Goal: Task Accomplishment & Management: Manage account settings

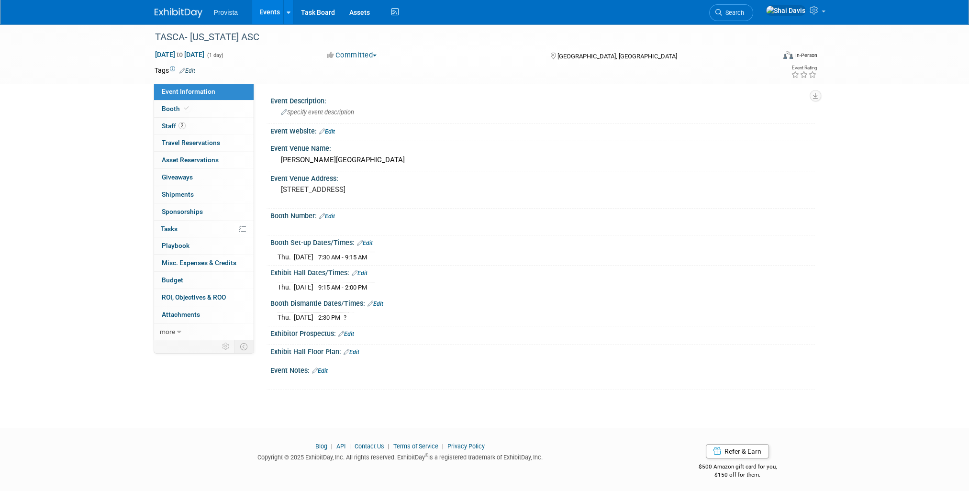
click at [256, 11] on link "Events" at bounding box center [269, 12] width 35 height 24
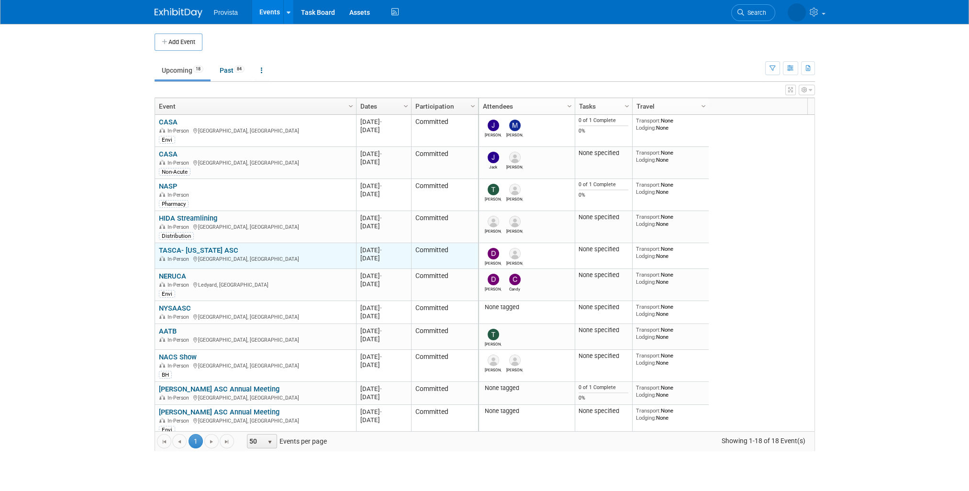
click at [186, 248] on link "TASCA- [US_STATE] ASC" at bounding box center [198, 250] width 79 height 9
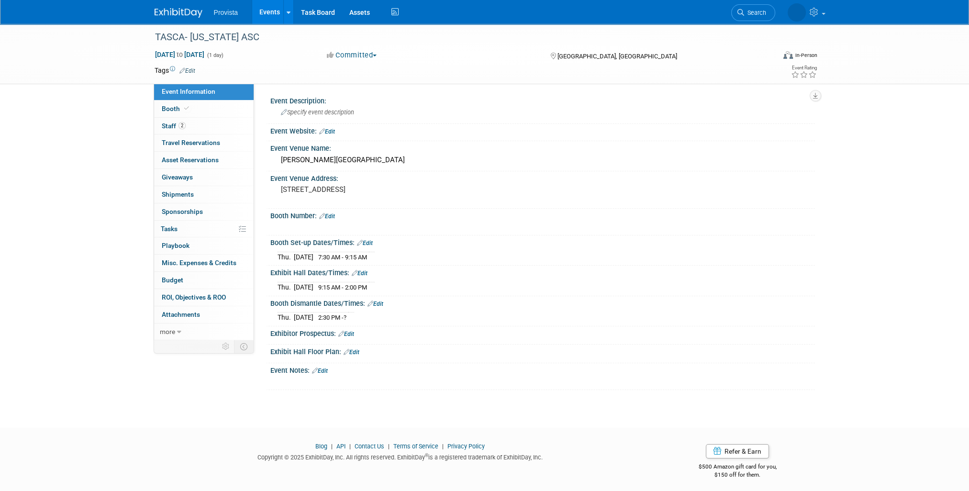
click at [273, 7] on link "Events" at bounding box center [269, 12] width 35 height 24
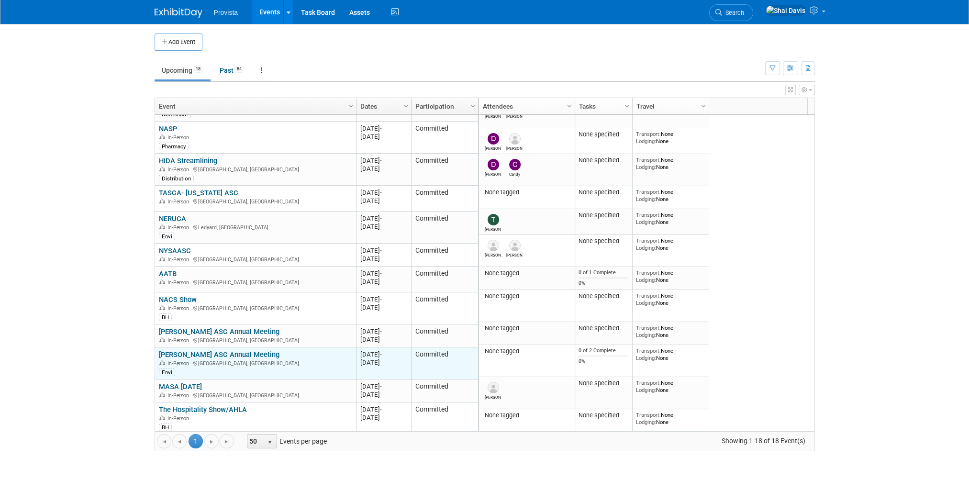
scroll to position [115, 0]
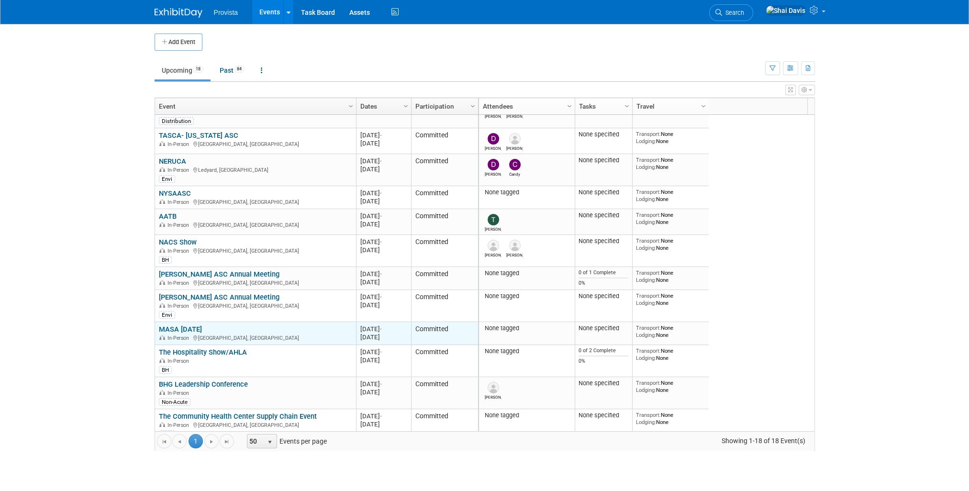
click at [188, 326] on link "MASA Education Day" at bounding box center [180, 329] width 43 height 9
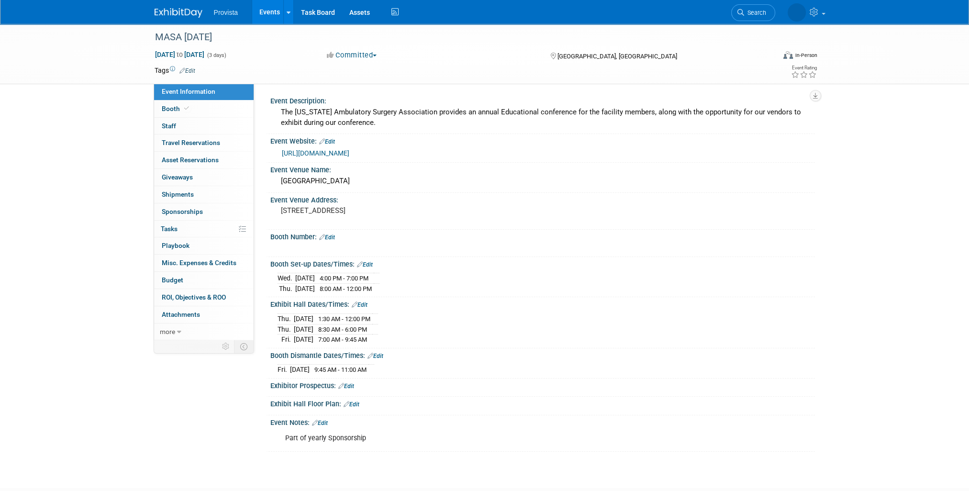
click at [266, 12] on link "Events" at bounding box center [269, 12] width 35 height 24
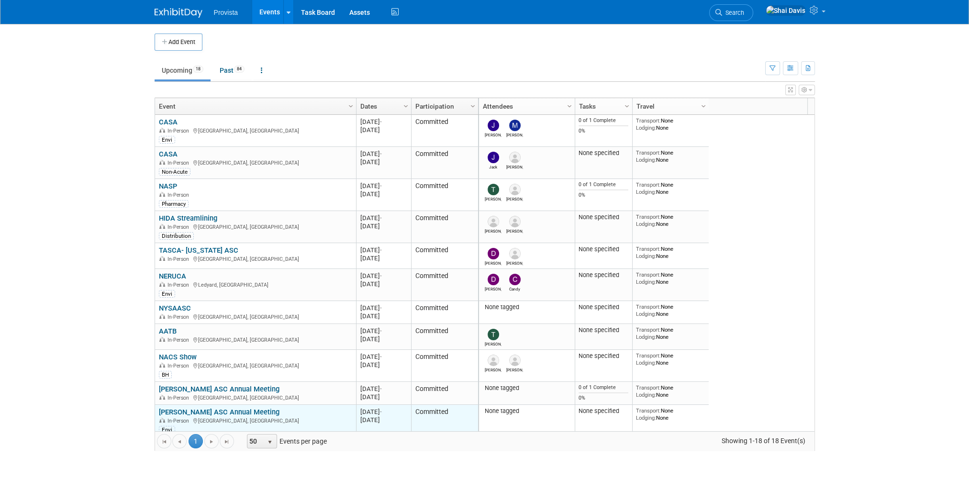
scroll to position [57, 0]
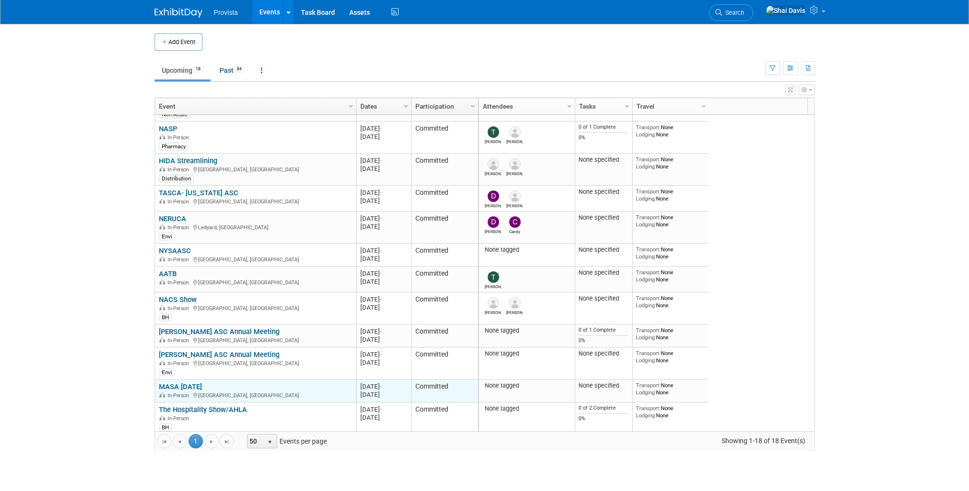
click at [202, 386] on link "MASA [DATE]" at bounding box center [180, 386] width 43 height 9
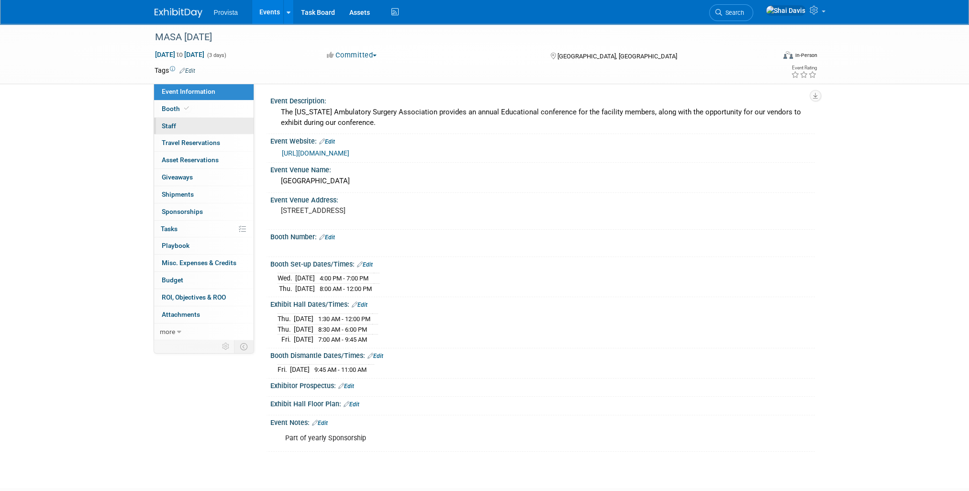
click at [164, 123] on span "Staff 0" at bounding box center [169, 126] width 14 height 8
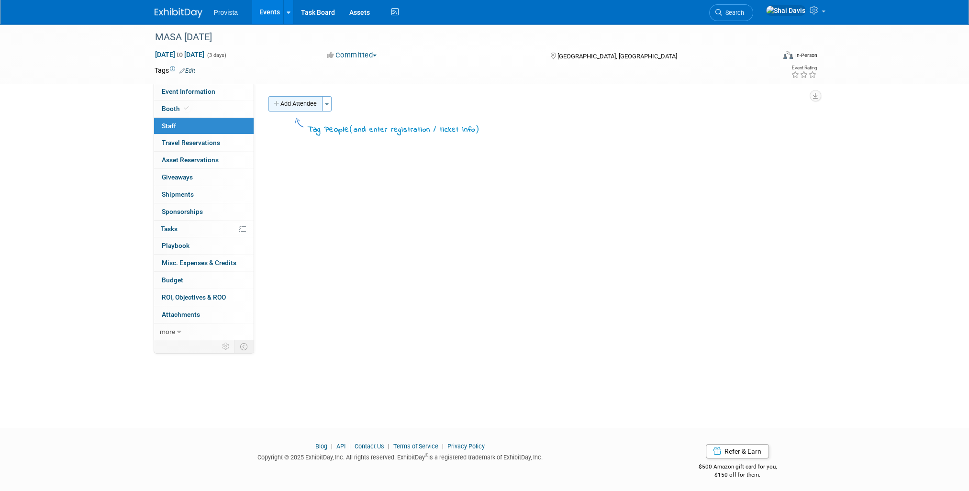
click at [297, 96] on button "Add Attendee" at bounding box center [295, 103] width 54 height 15
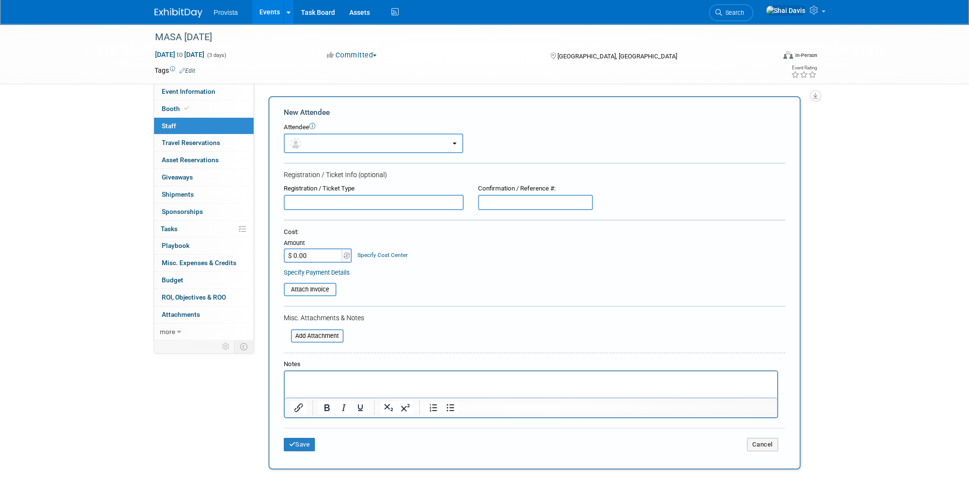
click at [309, 137] on button "button" at bounding box center [373, 143] width 179 height 20
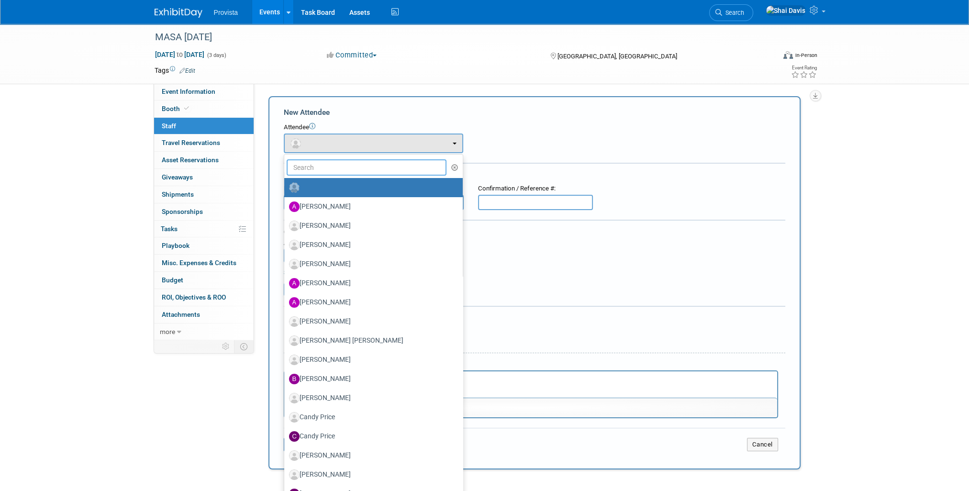
click at [326, 169] on input "text" at bounding box center [367, 167] width 160 height 16
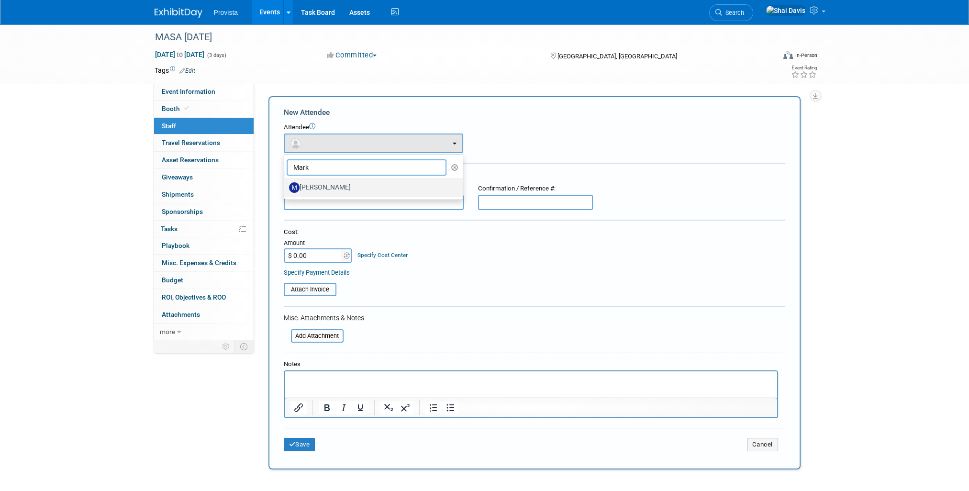
type input "Mark"
click at [325, 190] on label "[PERSON_NAME]" at bounding box center [371, 187] width 164 height 15
click at [286, 189] on input "[PERSON_NAME]" at bounding box center [282, 186] width 6 height 6
select select "a8027ef5-1fa4-4e7c-a5bc-11acbcd1b0e5"
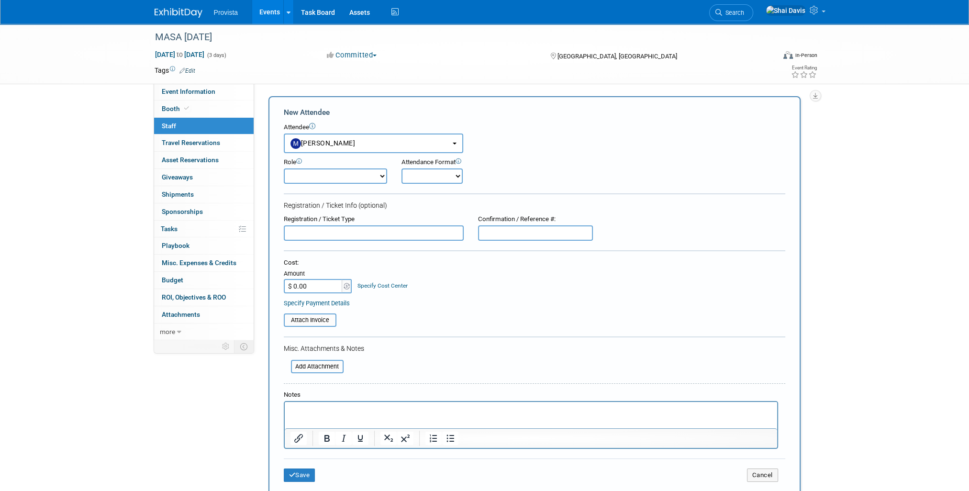
click at [320, 176] on select "Demonstrator Host Planner Presenter Sales Representative Set-up/Dismantle Crew …" at bounding box center [335, 175] width 103 height 15
select select "4"
click at [284, 168] on select "Demonstrator Host Planner Presenter Sales Representative Set-up/Dismantle Crew …" at bounding box center [335, 175] width 103 height 15
click at [306, 470] on button "Save" at bounding box center [300, 474] width 32 height 13
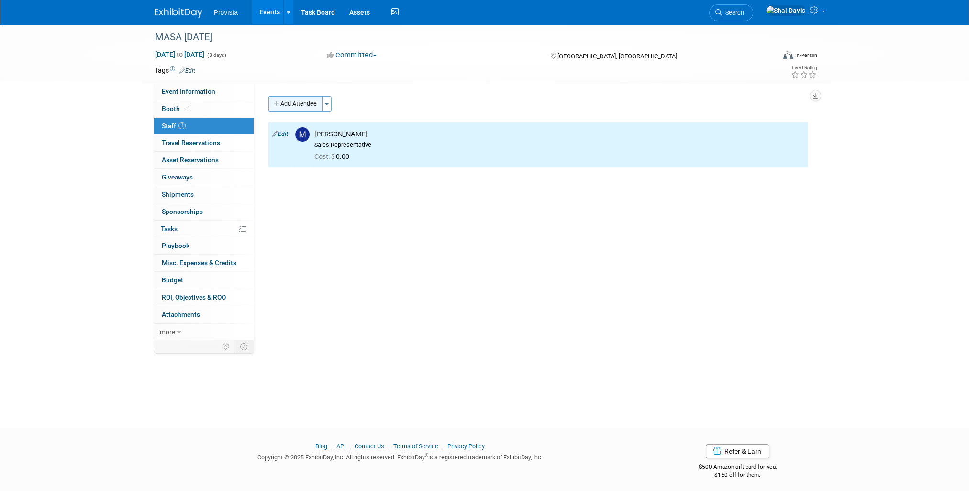
click at [302, 108] on button "Add Attendee" at bounding box center [295, 103] width 54 height 15
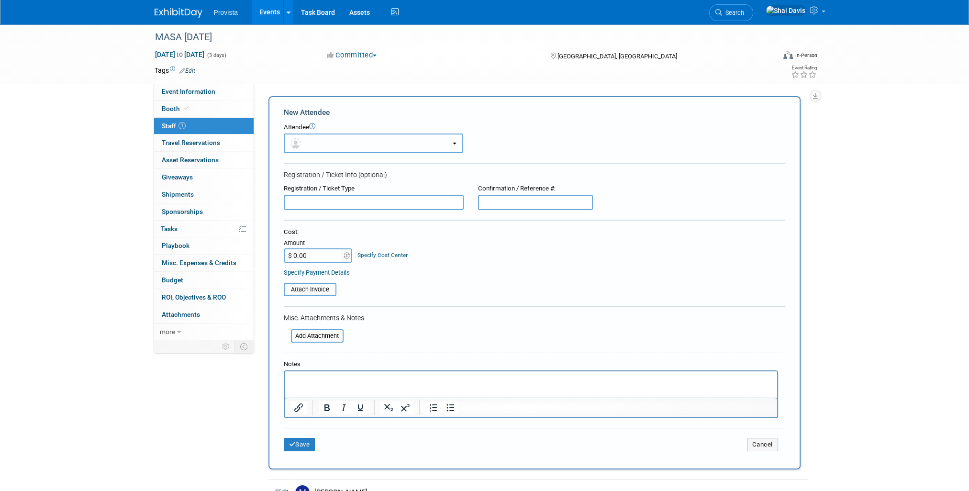
click at [313, 145] on button "button" at bounding box center [373, 143] width 179 height 20
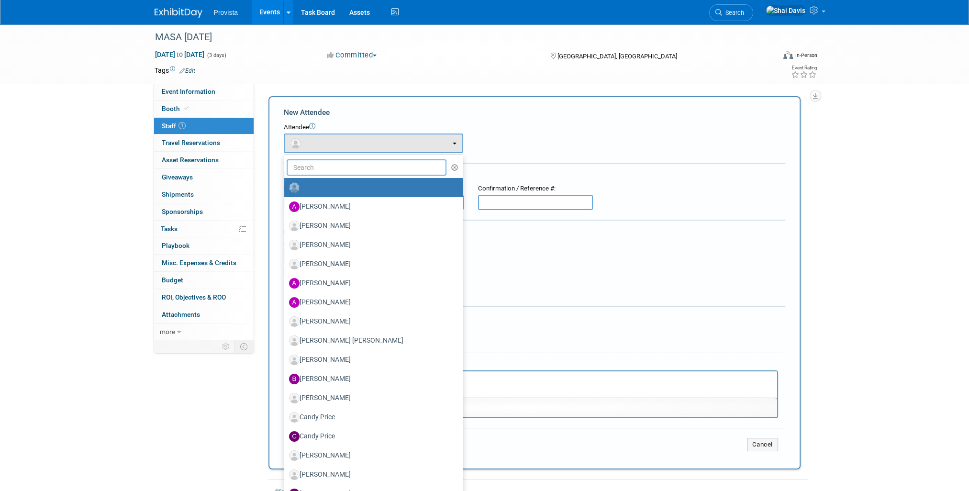
click at [310, 164] on input "text" at bounding box center [367, 167] width 160 height 16
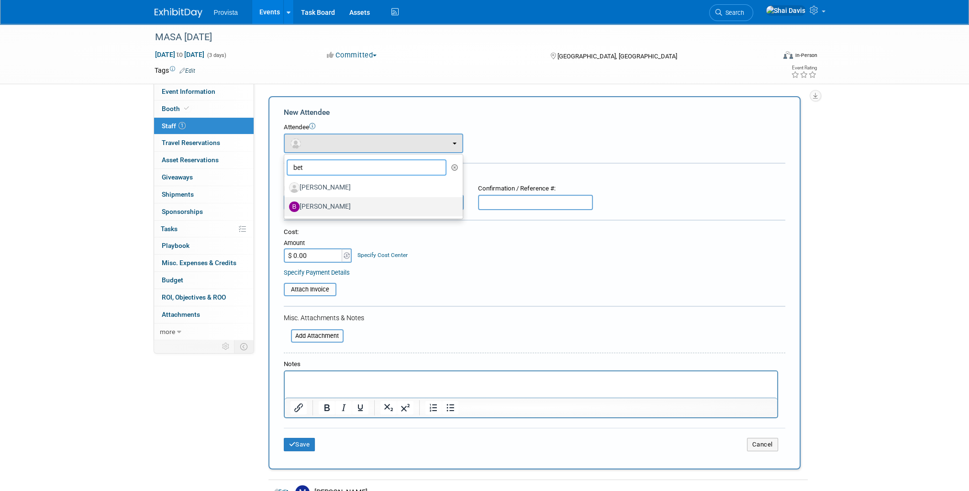
type input "bet"
click at [314, 203] on label "[PERSON_NAME]" at bounding box center [371, 206] width 164 height 15
click at [286, 203] on input "[PERSON_NAME]" at bounding box center [282, 205] width 6 height 6
select select "db3fab85-a04c-4c8f-8287-ce7abebac854"
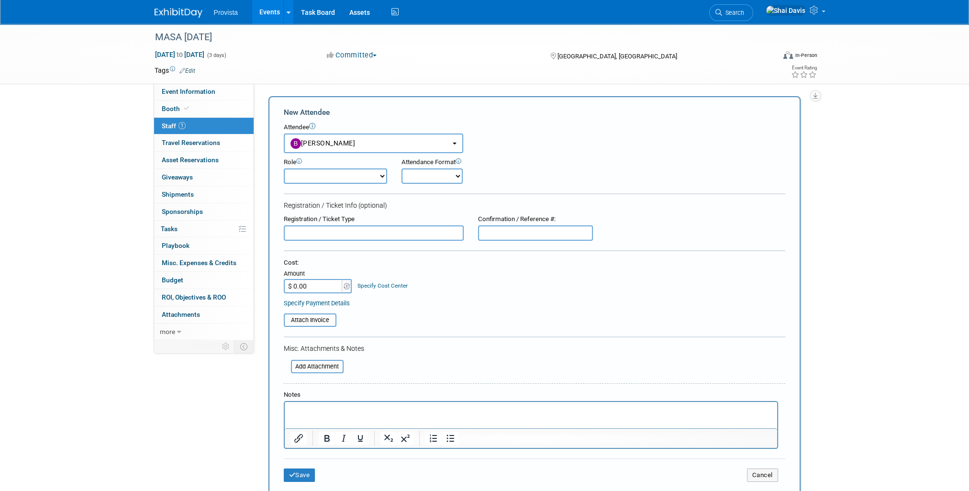
click at [307, 232] on input "text" at bounding box center [374, 232] width 180 height 15
click at [307, 177] on select "Demonstrator Host Planner Presenter Sales Representative Set-up/Dismantle Crew …" at bounding box center [335, 175] width 103 height 15
select select "4"
click at [284, 168] on select "Demonstrator Host Planner Presenter Sales Representative Set-up/Dismantle Crew …" at bounding box center [335, 175] width 103 height 15
click at [303, 472] on button "Save" at bounding box center [300, 474] width 32 height 13
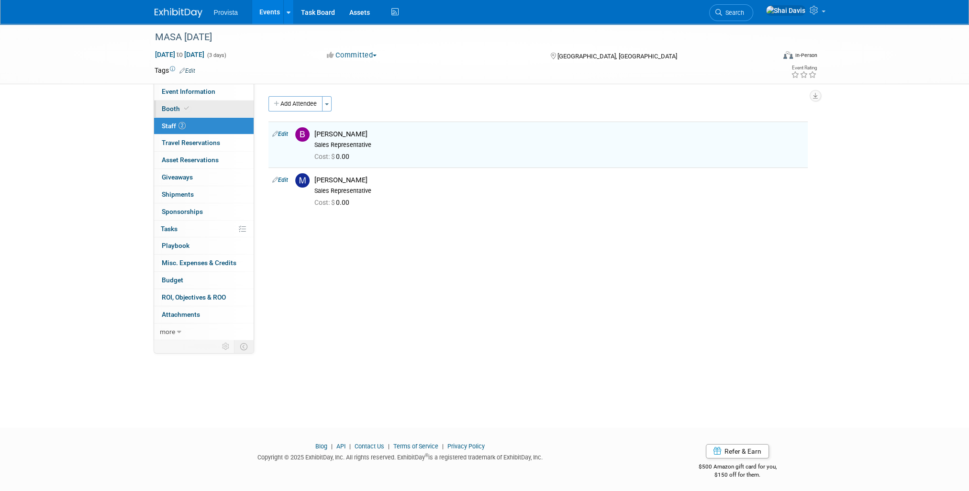
click at [166, 109] on span "Booth" at bounding box center [176, 109] width 29 height 8
select select "No"
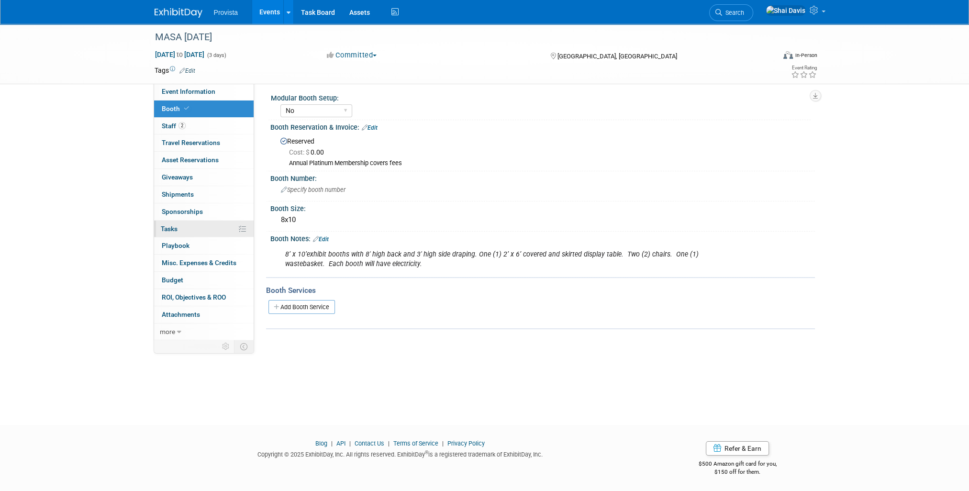
scroll to position [4, 0]
click at [275, 6] on link "Events" at bounding box center [269, 12] width 35 height 24
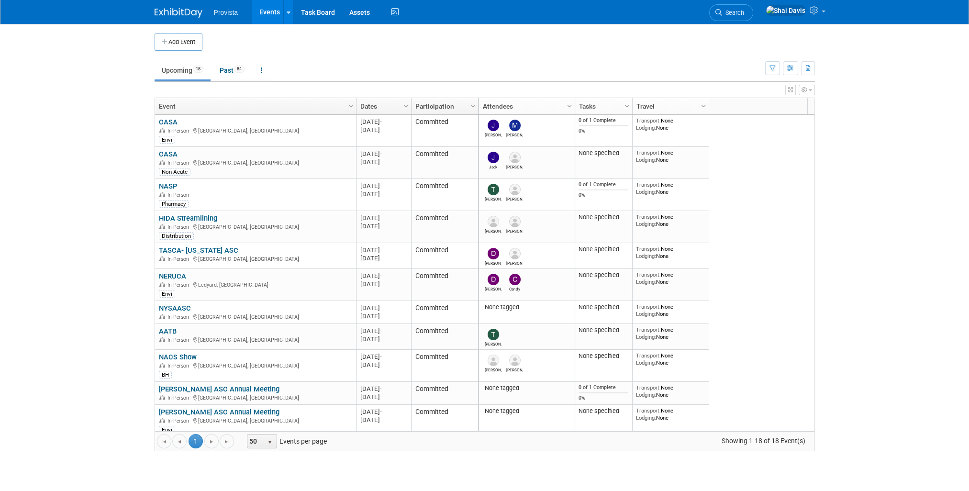
click at [839, 138] on body "Provista Events Add Event Bulk Upload Events Shareable Event Boards Recently Vi…" at bounding box center [484, 245] width 969 height 491
click at [182, 305] on link "NYSAASC" at bounding box center [175, 308] width 32 height 9
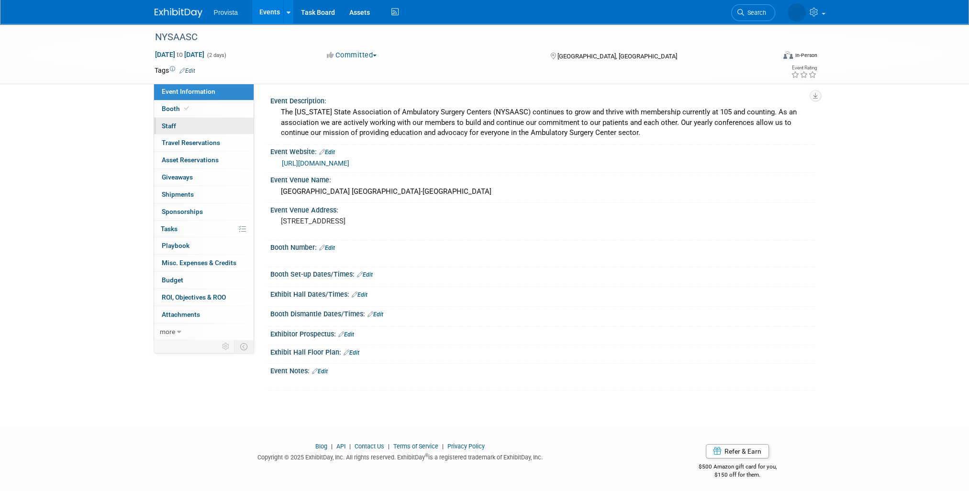
click at [171, 120] on link "0 Staff 0" at bounding box center [203, 126] width 99 height 17
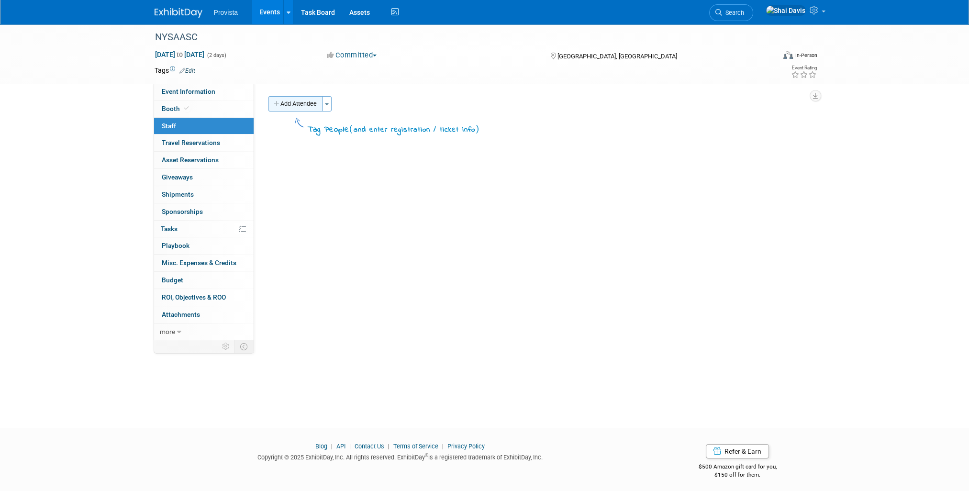
click at [293, 105] on button "Add Attendee" at bounding box center [295, 103] width 54 height 15
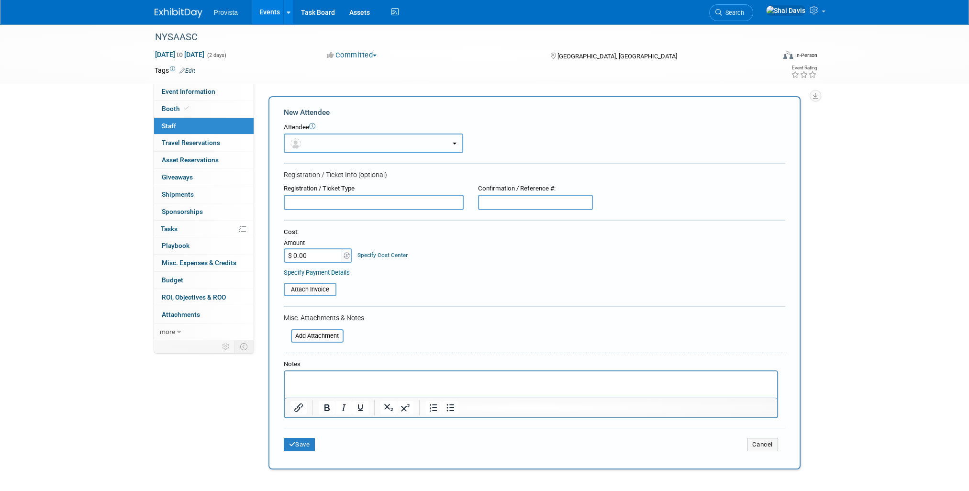
click at [308, 144] on button "button" at bounding box center [373, 143] width 179 height 20
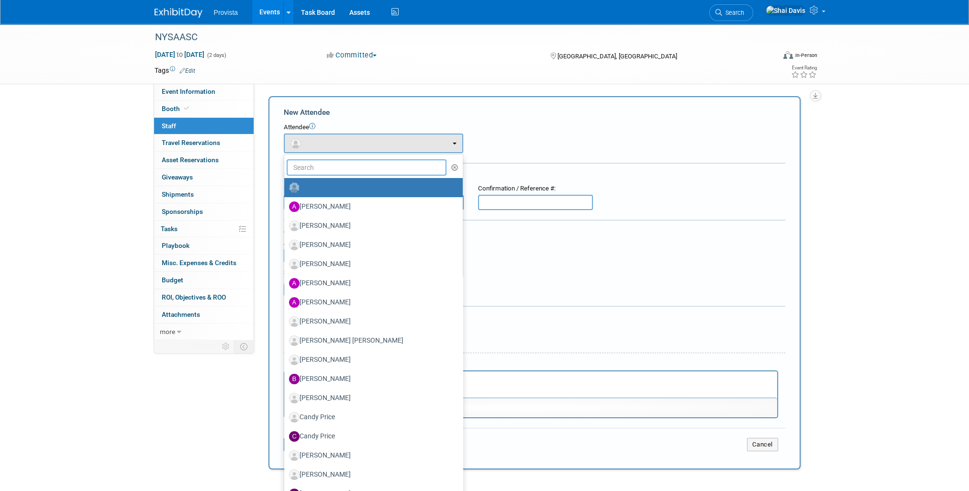
click at [312, 168] on input "text" at bounding box center [367, 167] width 160 height 16
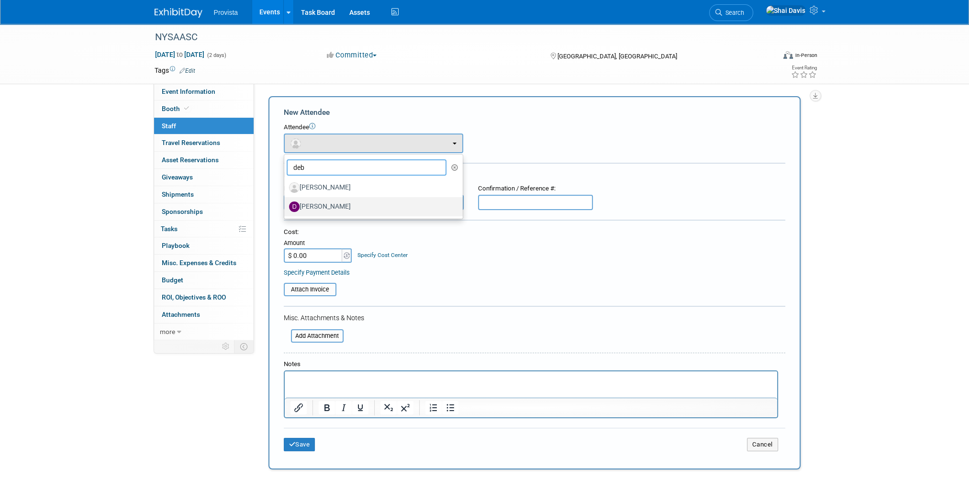
type input "deb"
click at [328, 209] on label "Debbie Treat" at bounding box center [371, 206] width 164 height 15
click at [286, 209] on input "Debbie Treat" at bounding box center [282, 205] width 6 height 6
select select "d268dd6c-856d-4a50-8855-98e20af795f5"
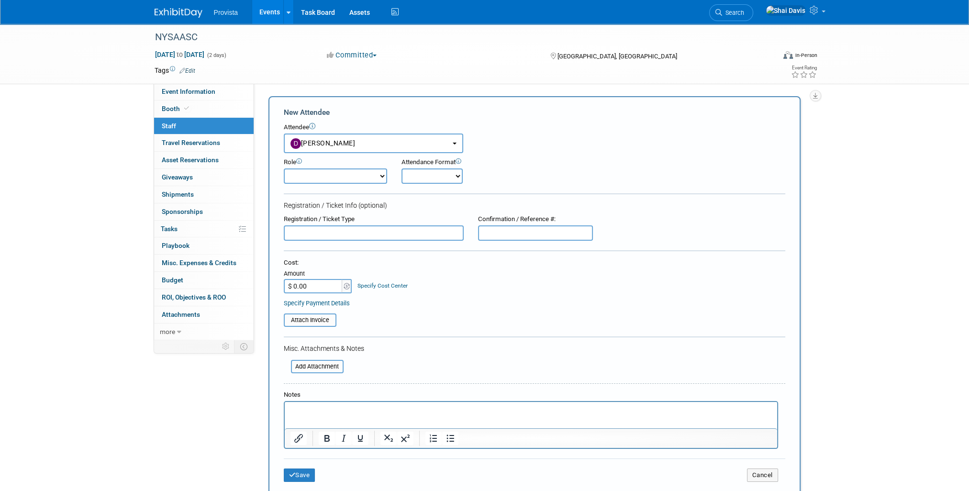
click at [323, 177] on select "Demonstrator Host Planner Presenter Sales Representative Set-up/Dismantle Crew …" at bounding box center [335, 175] width 103 height 15
select select "4"
click at [284, 168] on select "Demonstrator Host Planner Presenter Sales Representative Set-up/Dismantle Crew …" at bounding box center [335, 175] width 103 height 15
click at [302, 468] on button "Save" at bounding box center [300, 474] width 32 height 13
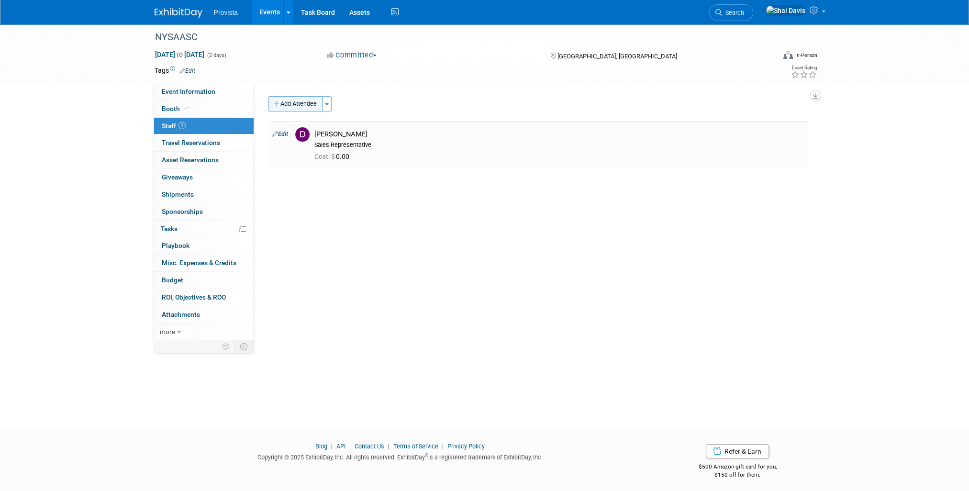
click at [289, 106] on button "Add Attendee" at bounding box center [295, 103] width 54 height 15
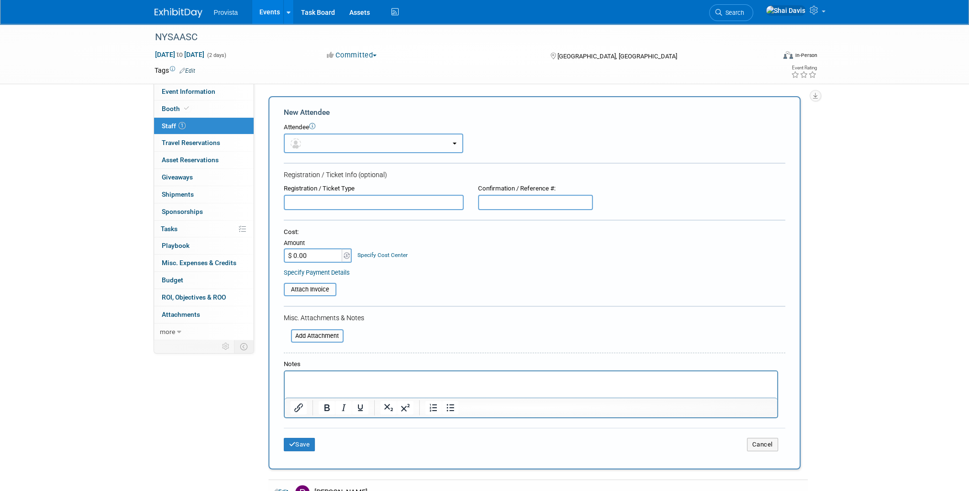
click at [310, 150] on button "button" at bounding box center [373, 143] width 179 height 20
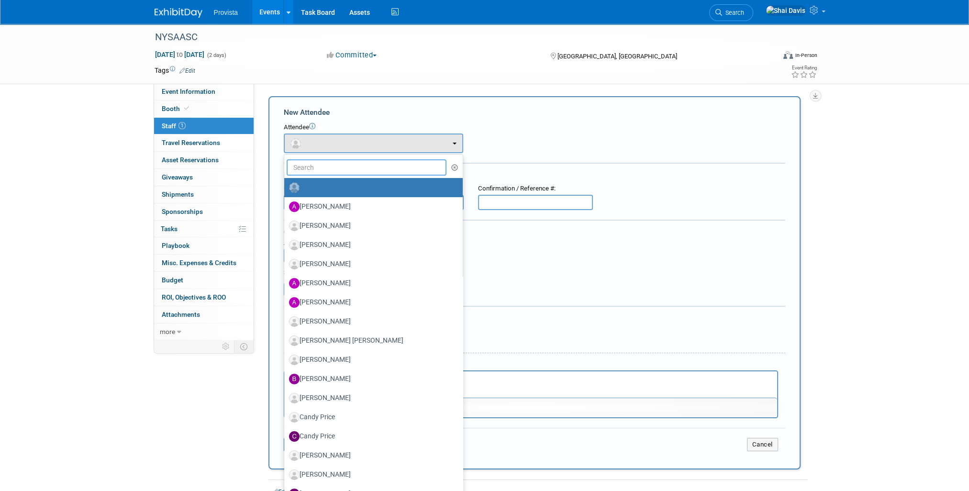
click at [314, 167] on input "text" at bounding box center [367, 167] width 160 height 16
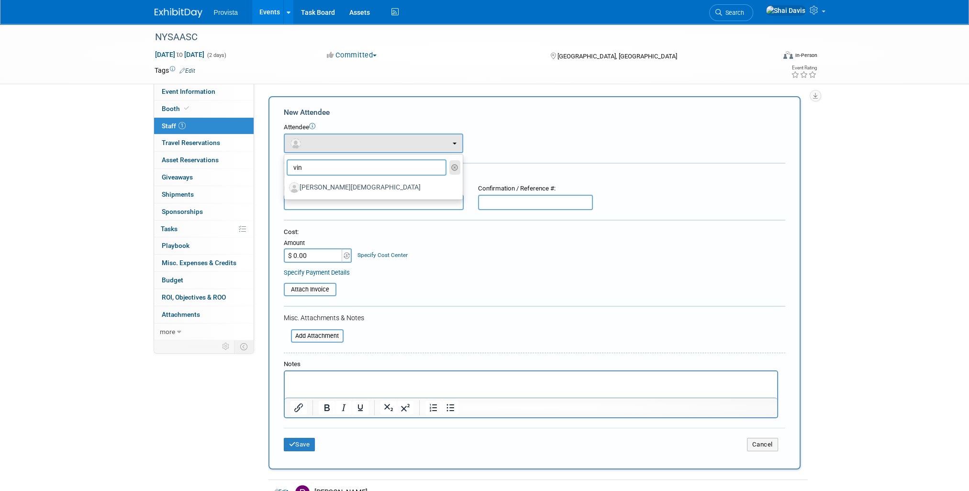
type input "vin"
click at [457, 165] on icon "button" at bounding box center [454, 167] width 7 height 7
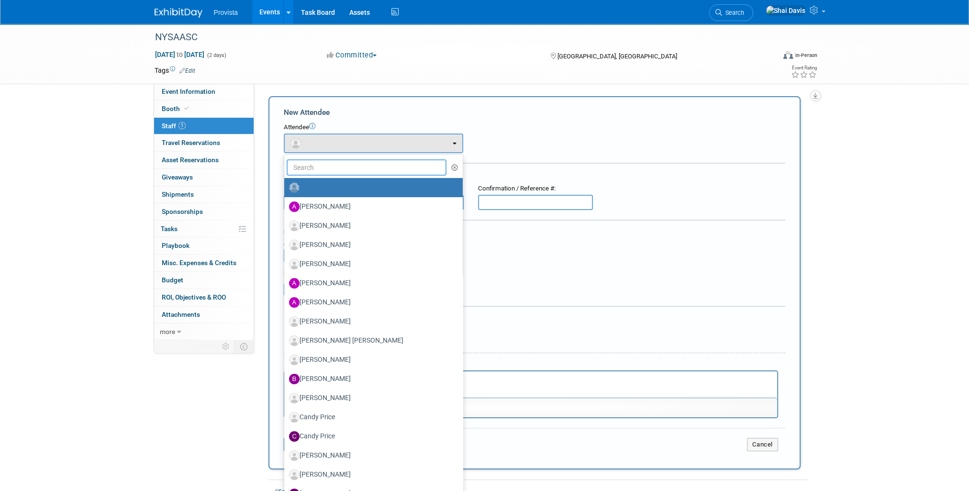
click at [367, 167] on input "text" at bounding box center [367, 167] width 160 height 16
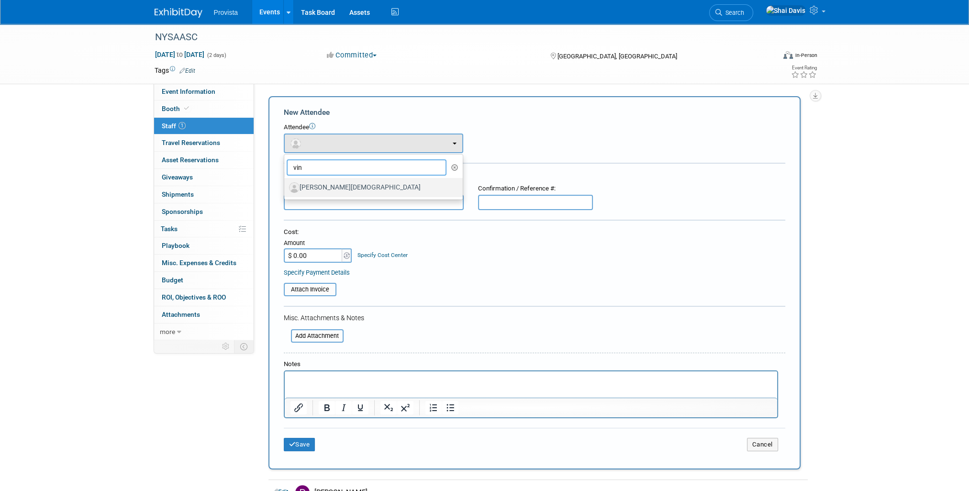
type input "vin"
click at [330, 185] on label "Vince Gay" at bounding box center [371, 187] width 164 height 15
click at [286, 185] on input "[PERSON_NAME][DEMOGRAPHIC_DATA]" at bounding box center [282, 186] width 6 height 6
select select "14208c54-731f-44b9-9793-c4d88039c33e"
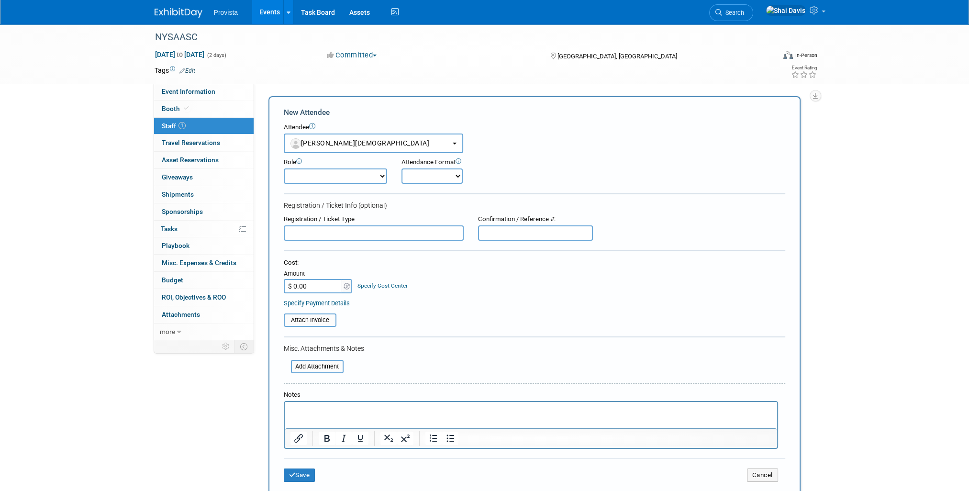
click at [295, 178] on select "Demonstrator Host Planner Presenter Sales Representative Set-up/Dismantle Crew …" at bounding box center [335, 175] width 103 height 15
select select "4"
click at [284, 168] on select "Demonstrator Host Planner Presenter Sales Representative Set-up/Dismantle Crew …" at bounding box center [335, 175] width 103 height 15
click at [303, 475] on button "Save" at bounding box center [300, 474] width 32 height 13
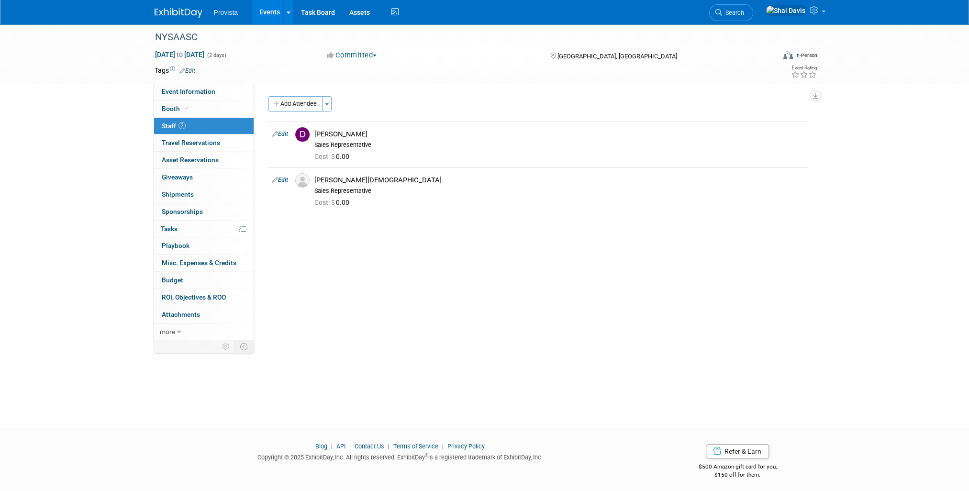
click at [258, 10] on link "Events" at bounding box center [269, 12] width 35 height 24
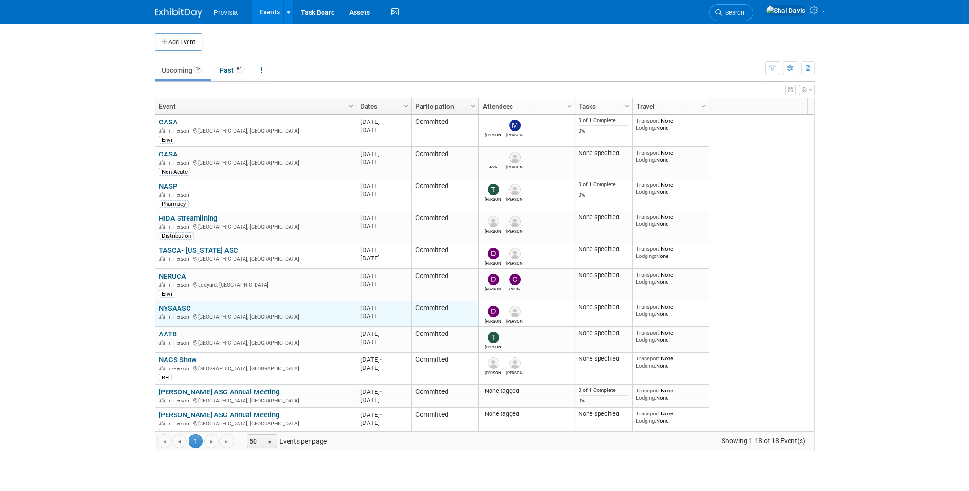
scroll to position [57, 0]
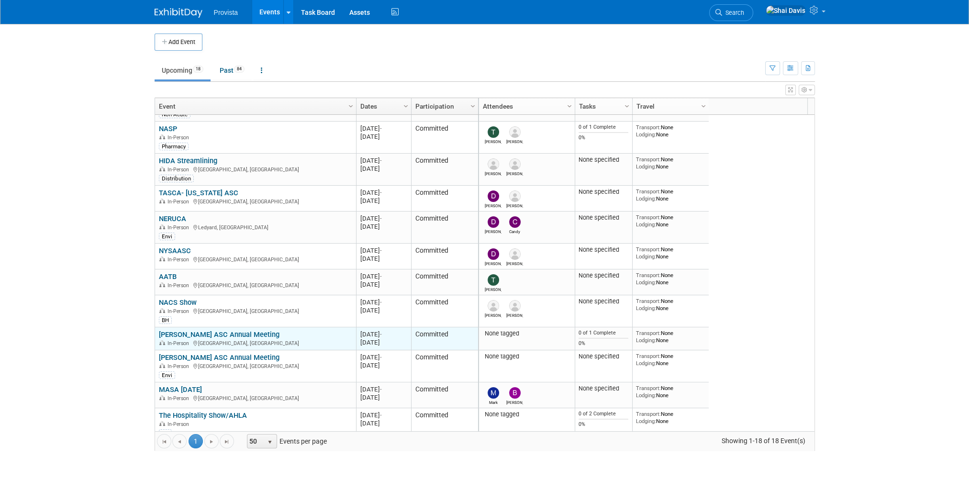
click at [197, 332] on link "[PERSON_NAME] ASC Annual Meeting" at bounding box center [219, 334] width 121 height 9
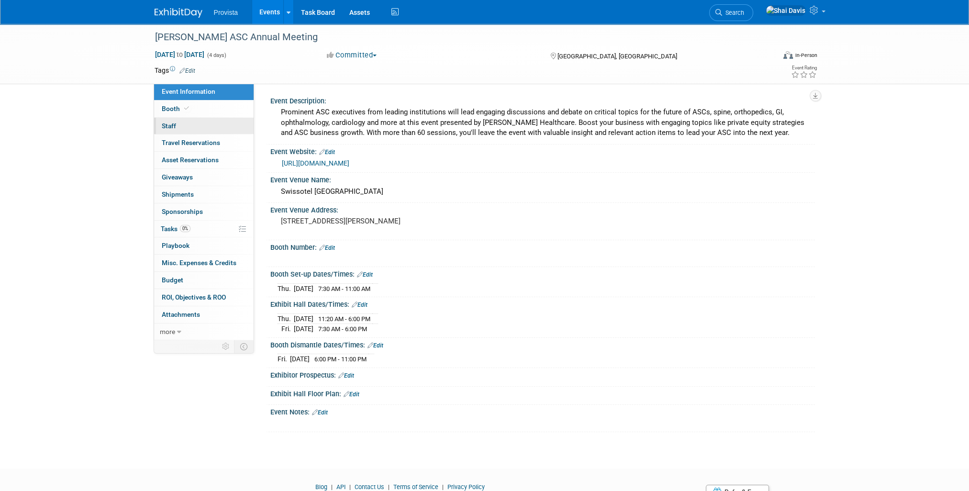
click at [174, 128] on span "Staff 0" at bounding box center [169, 126] width 14 height 8
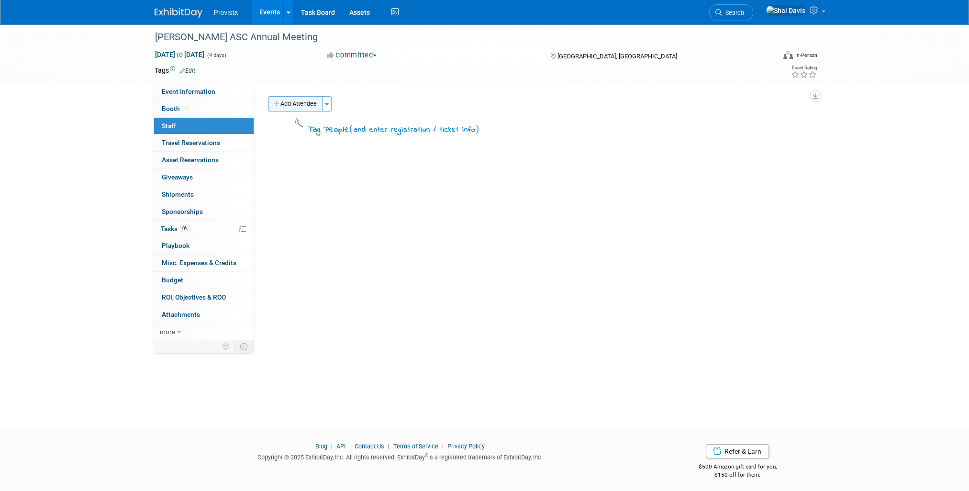
click at [297, 107] on button "Add Attendee" at bounding box center [295, 103] width 54 height 15
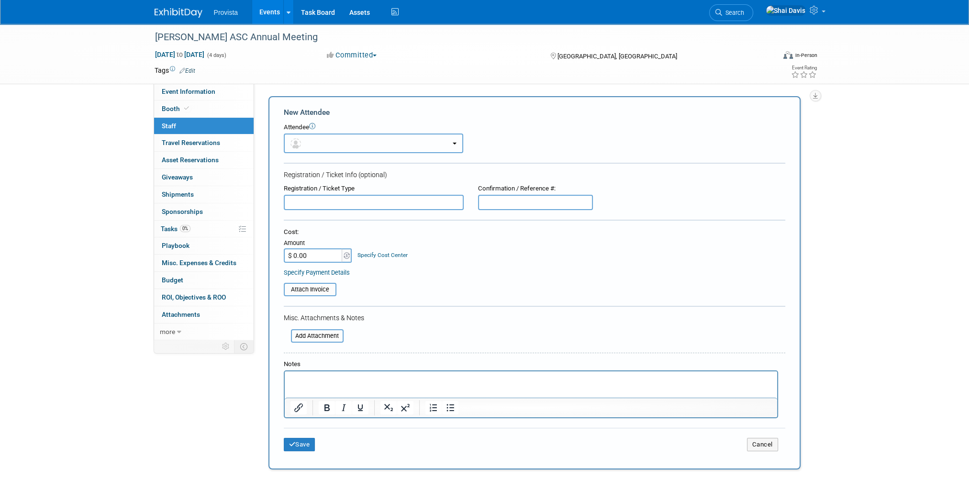
click at [310, 140] on button "button" at bounding box center [373, 143] width 179 height 20
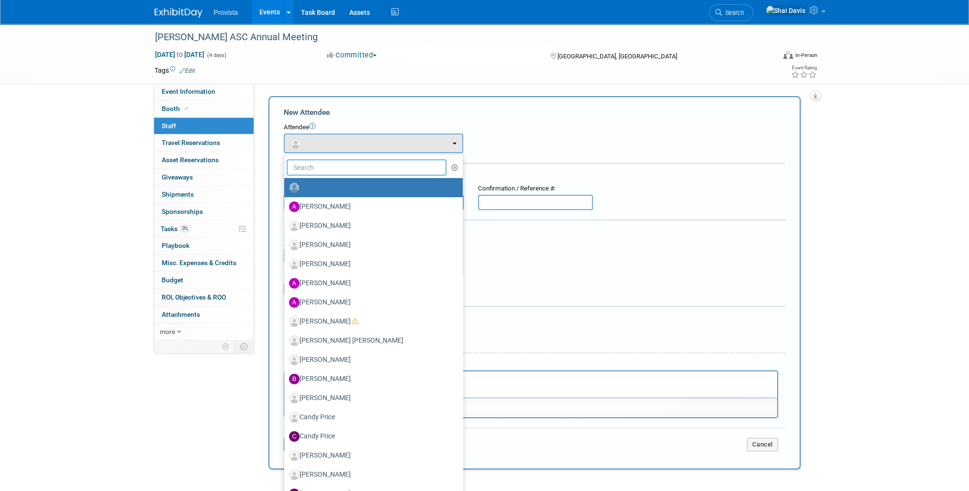
click at [318, 172] on input "text" at bounding box center [367, 167] width 160 height 16
click at [322, 435] on label "Candy Price" at bounding box center [371, 436] width 164 height 15
click at [286, 435] on input "Candy Price" at bounding box center [282, 435] width 6 height 6
select select "b1c64146-fda6-478b-b6a8-ee95921389c7"
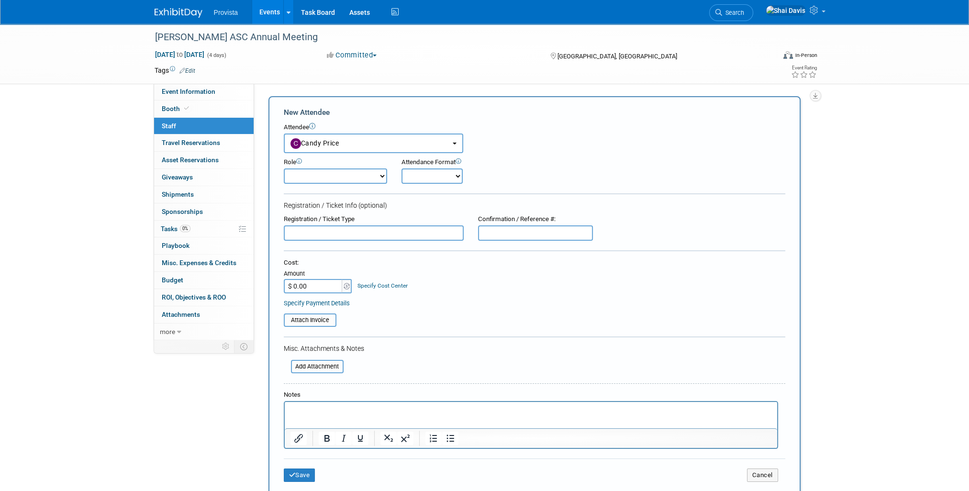
click at [312, 176] on select "Demonstrator Host Planner Presenter Sales Representative Set-up/Dismantle Crew …" at bounding box center [335, 175] width 103 height 15
select select "4"
click at [284, 168] on select "Demonstrator Host Planner Presenter Sales Representative Set-up/Dismantle Crew …" at bounding box center [335, 175] width 103 height 15
click at [207, 94] on span "Event Information" at bounding box center [189, 92] width 54 height 8
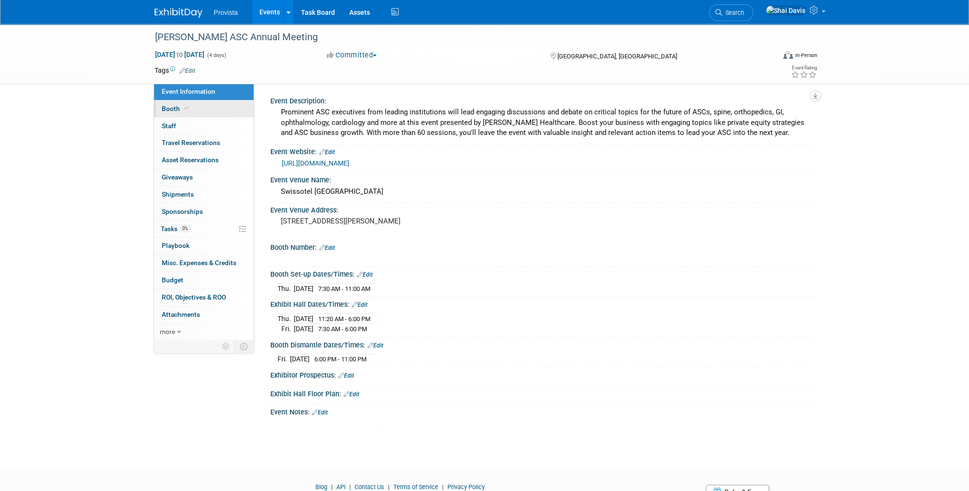
click at [172, 114] on link "Booth" at bounding box center [203, 108] width 99 height 17
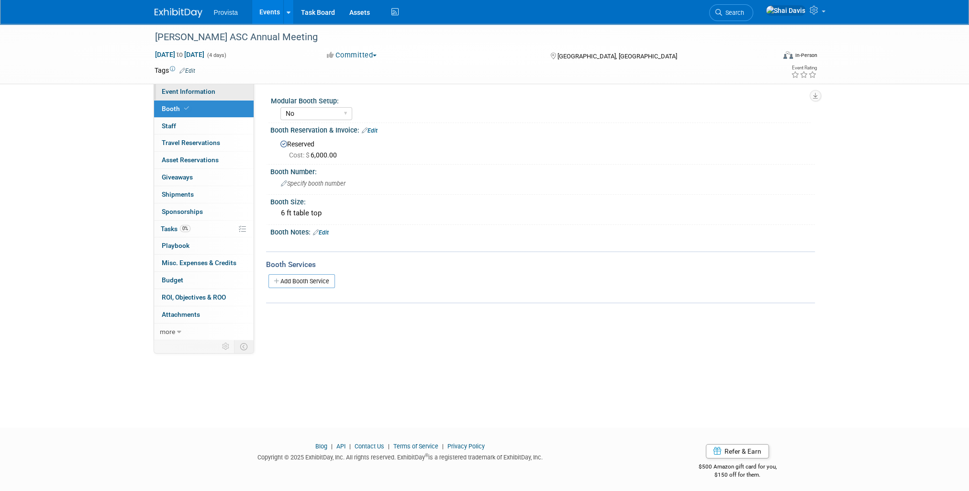
click at [222, 97] on link "Event Information" at bounding box center [203, 91] width 99 height 17
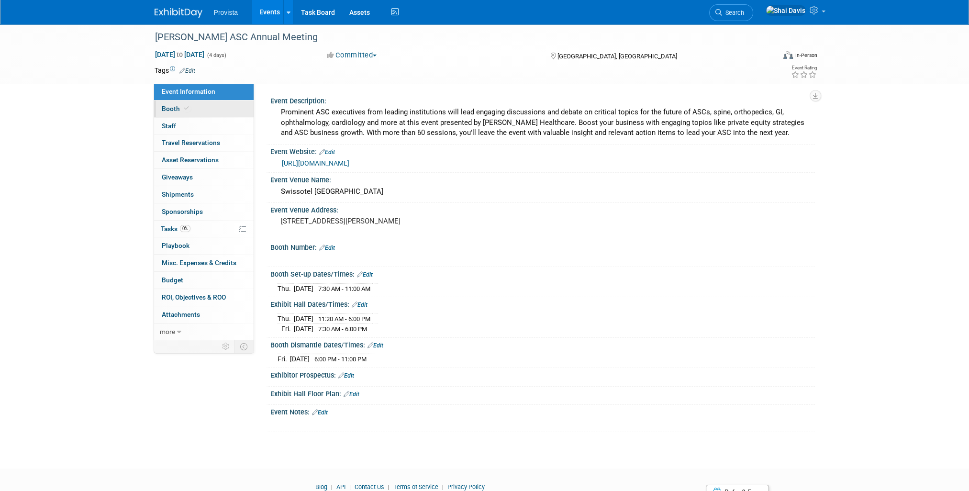
click at [178, 110] on span "Booth" at bounding box center [176, 109] width 29 height 8
select select "No"
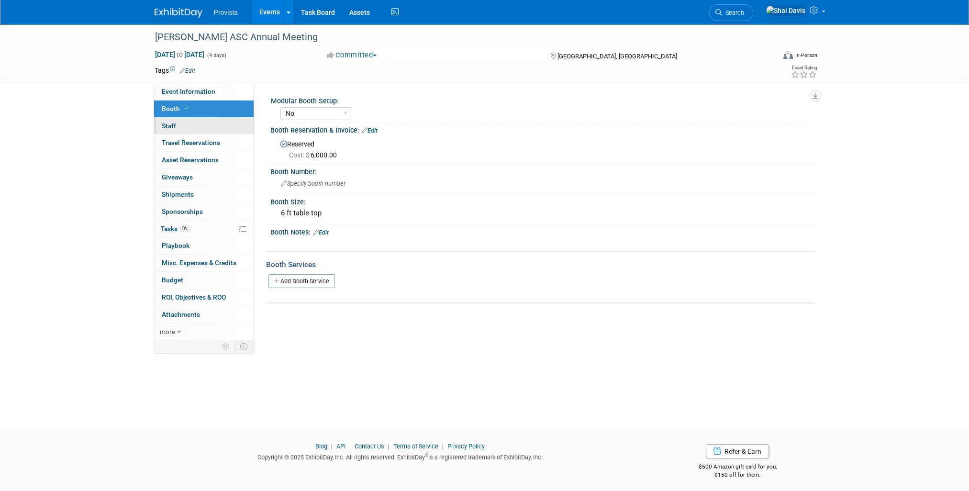
click at [195, 127] on link "0 Staff 0" at bounding box center [203, 126] width 99 height 17
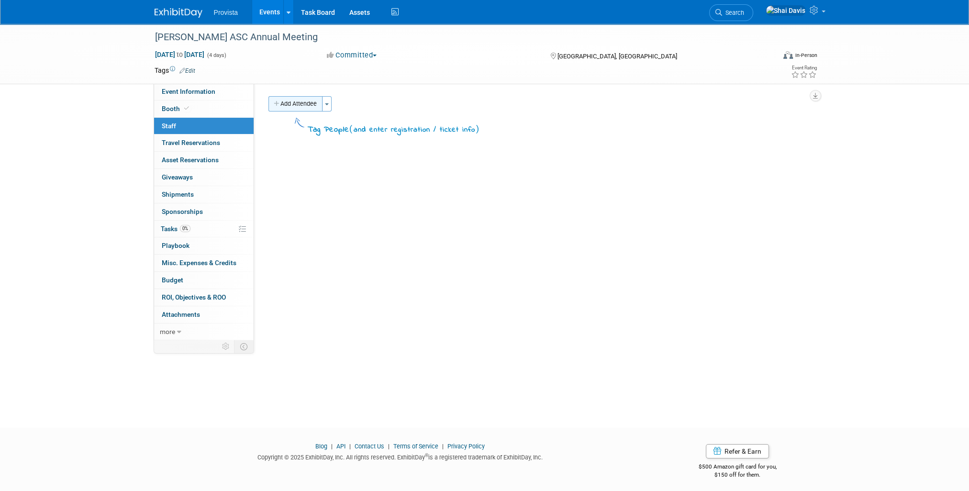
click at [306, 108] on button "Add Attendee" at bounding box center [295, 103] width 54 height 15
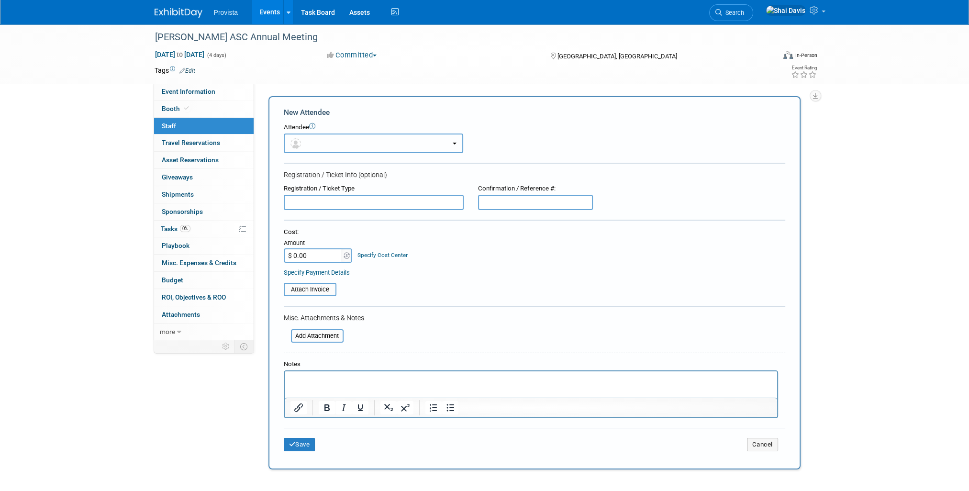
click at [306, 139] on button "button" at bounding box center [373, 143] width 179 height 20
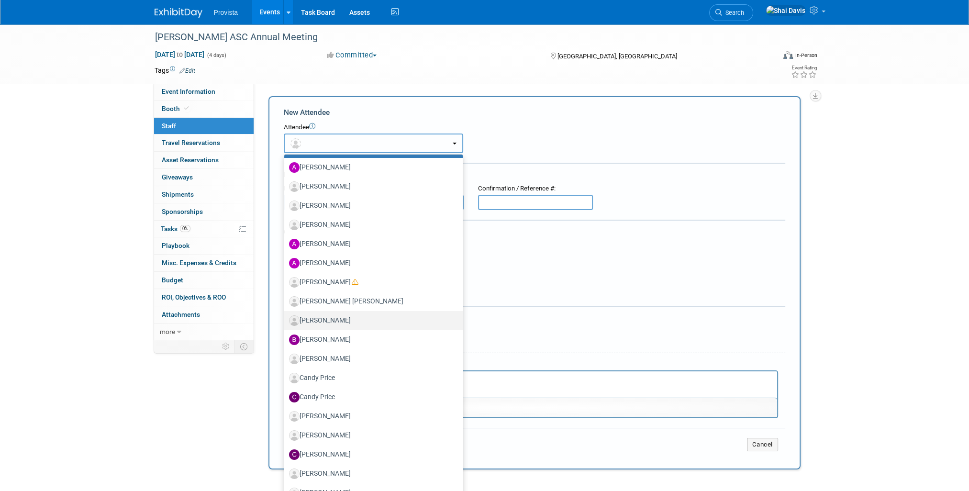
scroll to position [96, 0]
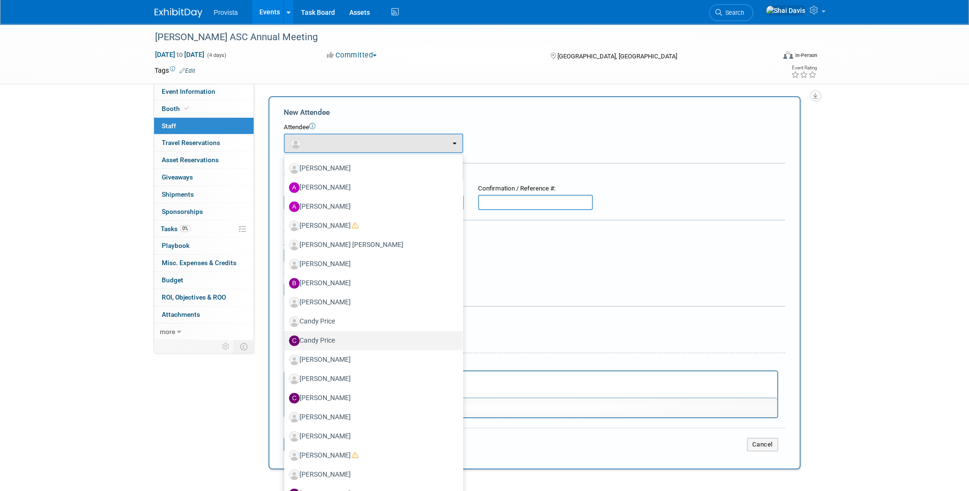
click at [322, 339] on label "Candy Price" at bounding box center [371, 340] width 164 height 15
click at [286, 339] on input "Candy Price" at bounding box center [282, 339] width 6 height 6
select select "b1c64146-fda6-478b-b6a8-ee95921389c7"
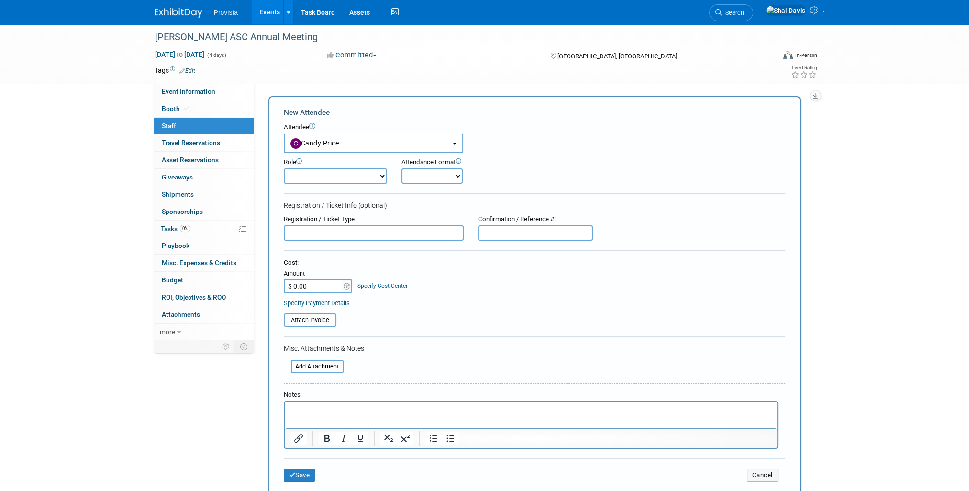
click at [320, 178] on select "Demonstrator Host Planner Presenter Sales Representative Set-up/Dismantle Crew …" at bounding box center [335, 175] width 103 height 15
select select "4"
click at [284, 168] on select "Demonstrator Host Planner Presenter Sales Representative Set-up/Dismantle Crew …" at bounding box center [335, 175] width 103 height 15
click at [301, 473] on button "Save" at bounding box center [300, 474] width 32 height 13
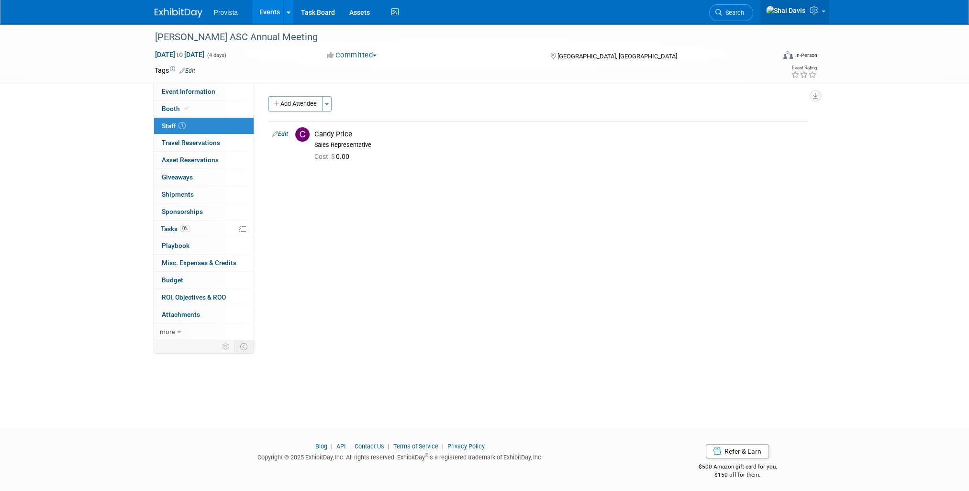
click at [815, 14] on icon at bounding box center [814, 10] width 11 height 9
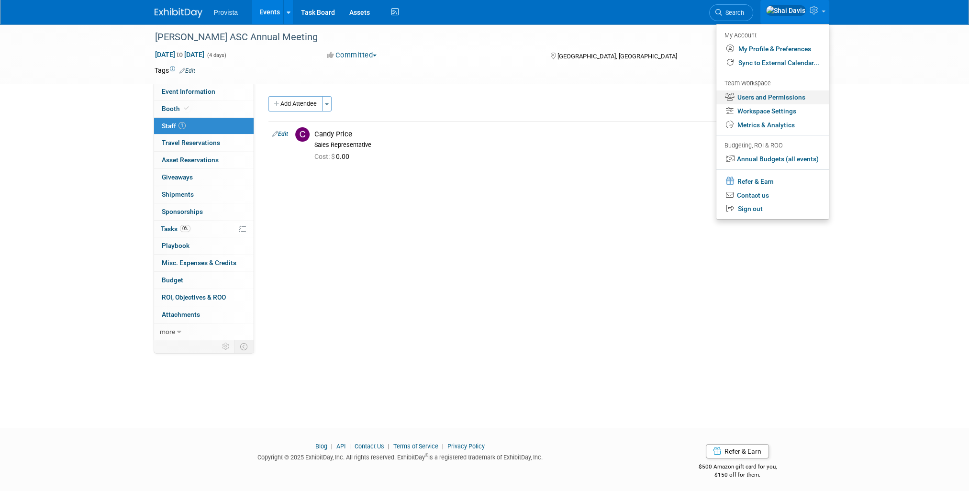
click at [751, 99] on link "Users and Permissions" at bounding box center [772, 97] width 112 height 14
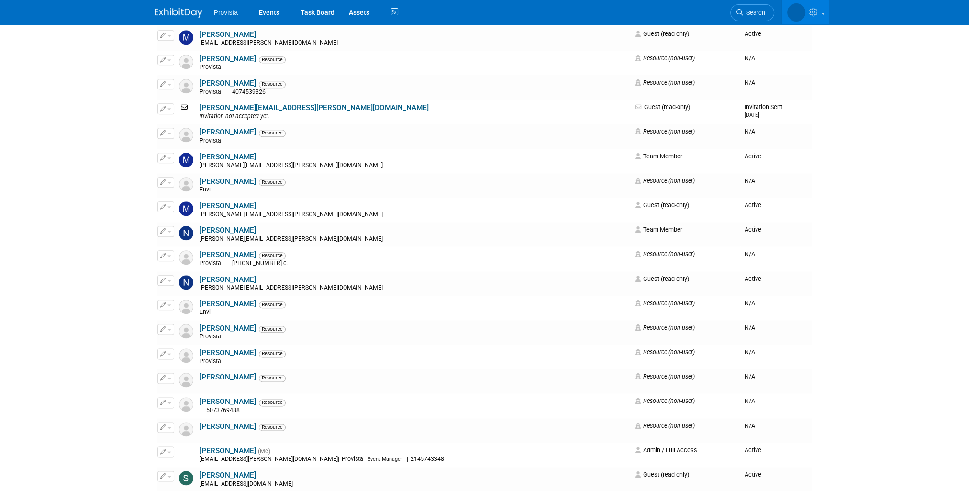
scroll to position [1531, 0]
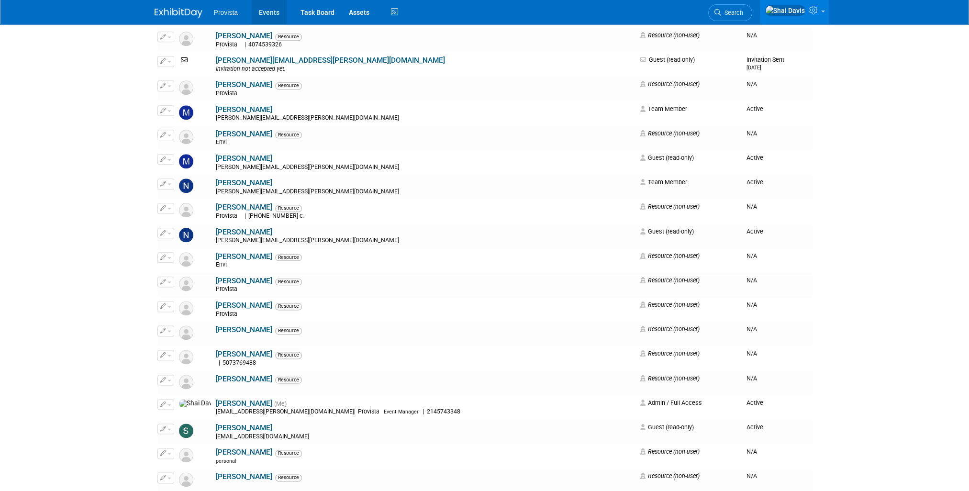
click at [268, 12] on link "Events" at bounding box center [269, 12] width 35 height 24
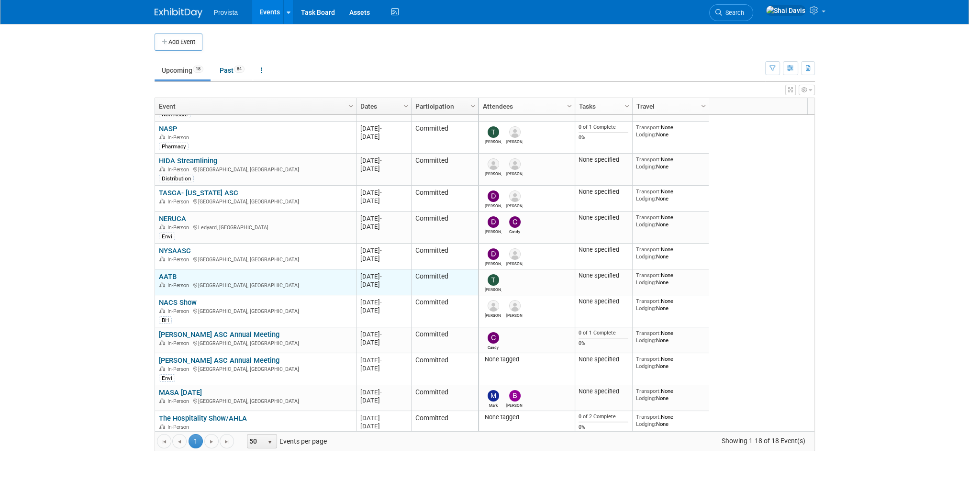
scroll to position [115, 0]
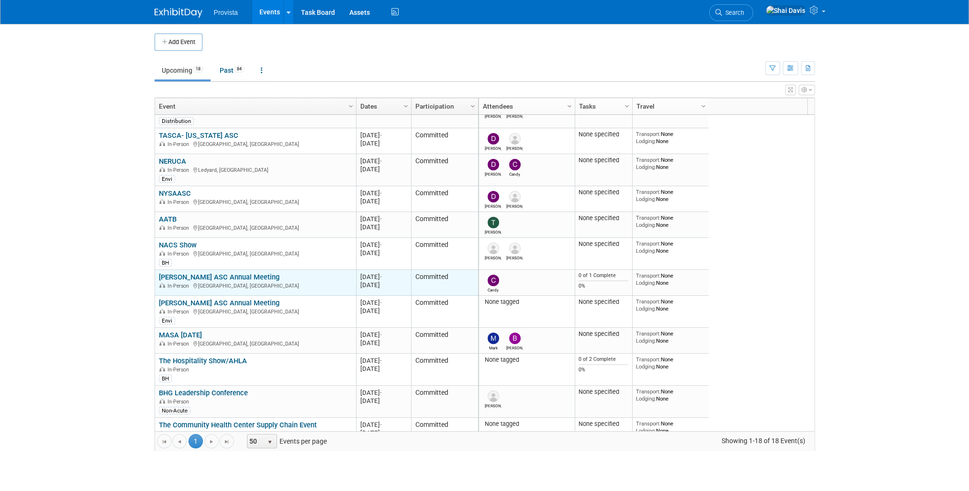
click at [190, 275] on link "[PERSON_NAME] ASC Annual Meeting" at bounding box center [219, 277] width 121 height 9
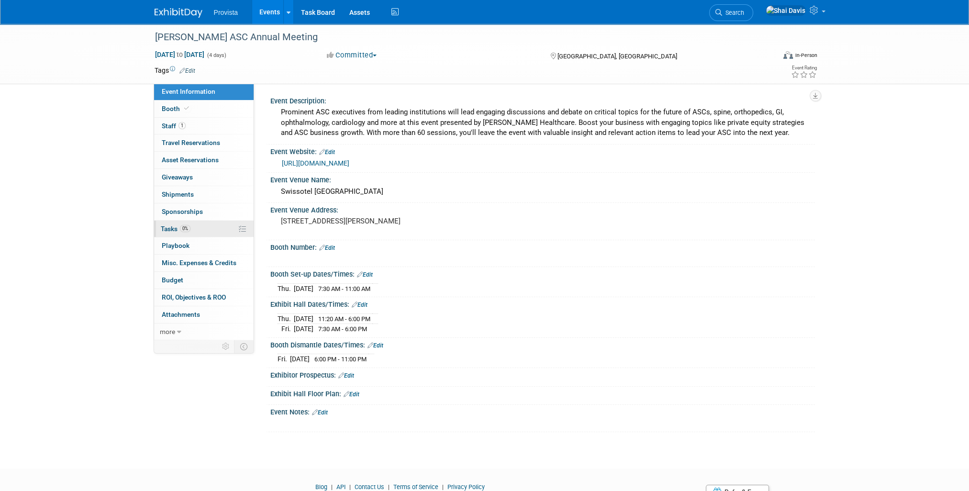
click at [176, 227] on span "Tasks 0%" at bounding box center [176, 229] width 30 height 8
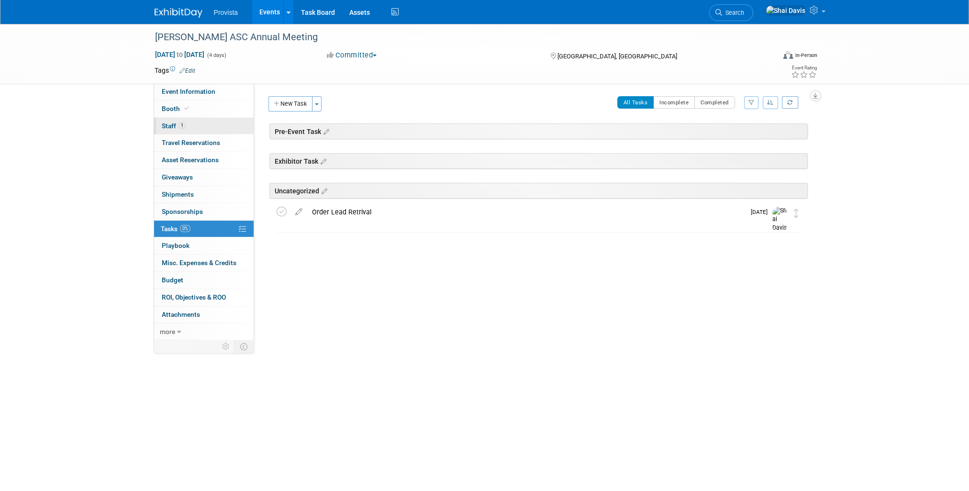
click at [168, 127] on span "Staff 1" at bounding box center [174, 126] width 24 height 8
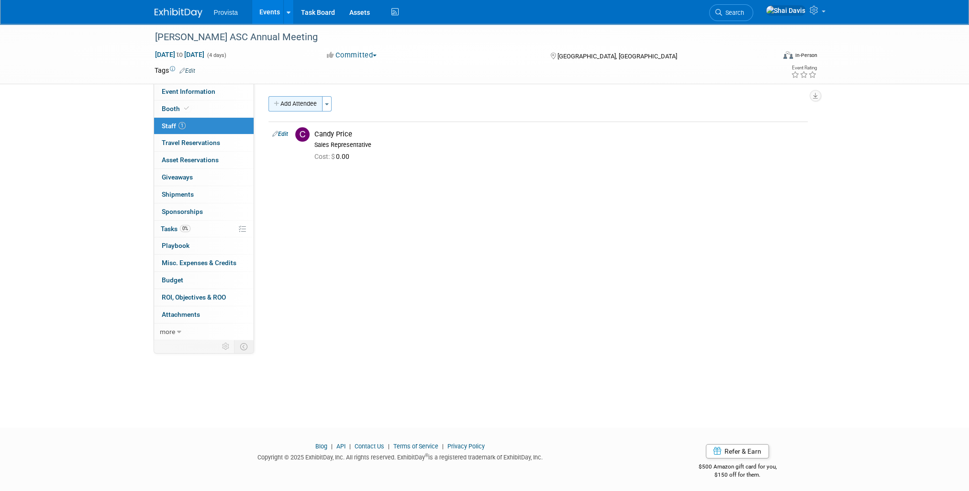
click at [297, 105] on button "Add Attendee" at bounding box center [295, 103] width 54 height 15
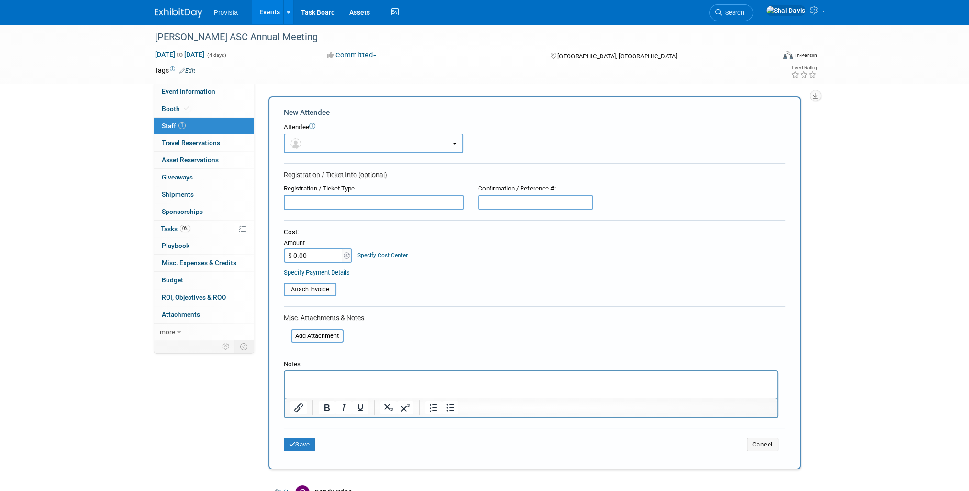
click at [311, 142] on button "button" at bounding box center [373, 143] width 179 height 20
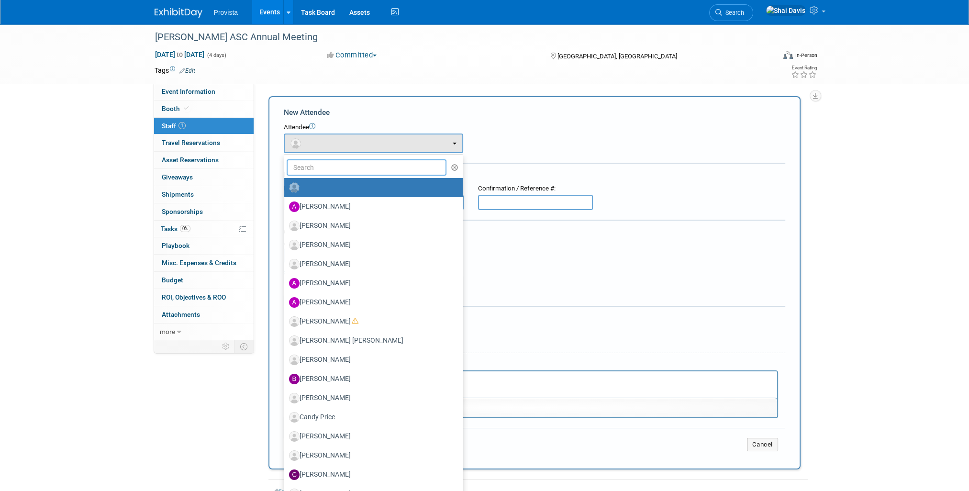
click at [313, 164] on input "text" at bounding box center [367, 167] width 160 height 16
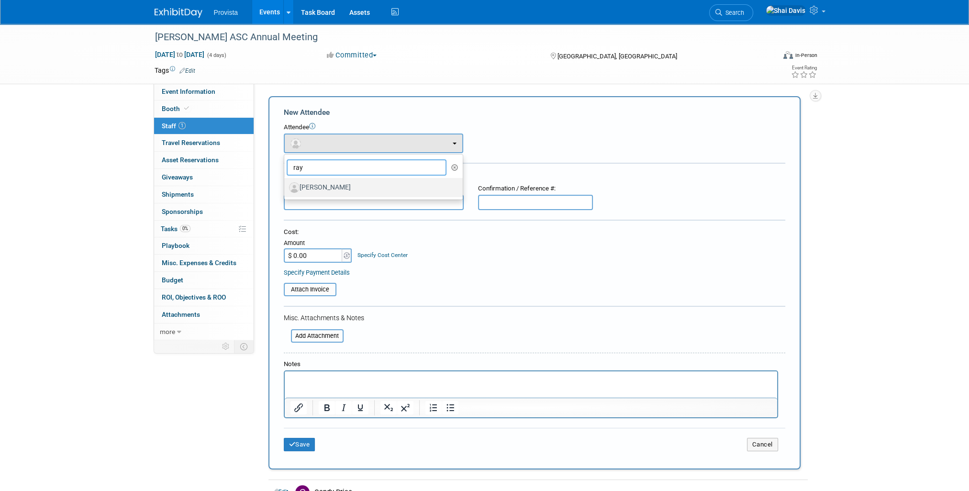
type input "ray"
click at [321, 183] on label "Rayna Frisby" at bounding box center [371, 187] width 164 height 15
click at [286, 183] on input "Rayna Frisby" at bounding box center [282, 186] width 6 height 6
select select "f9af0fff-dd4b-4958-b2cd-93b322764576"
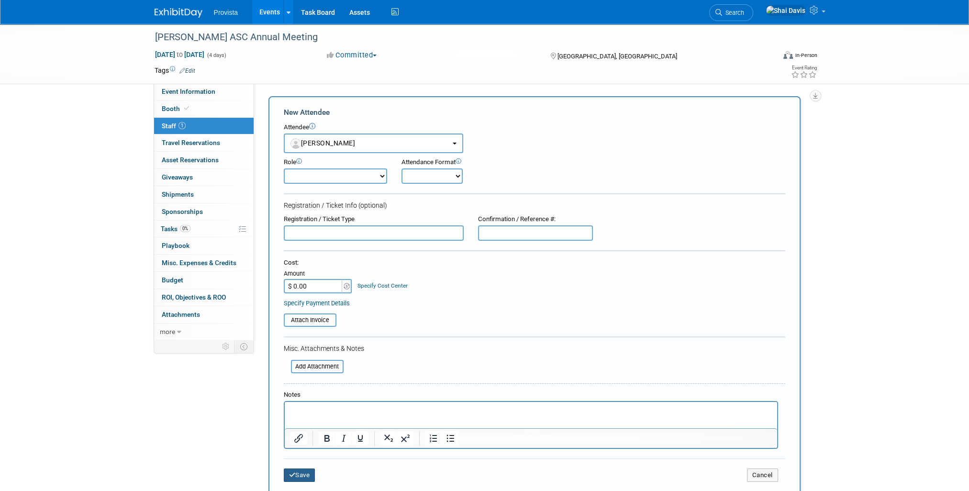
click at [297, 468] on button "Save" at bounding box center [300, 474] width 32 height 13
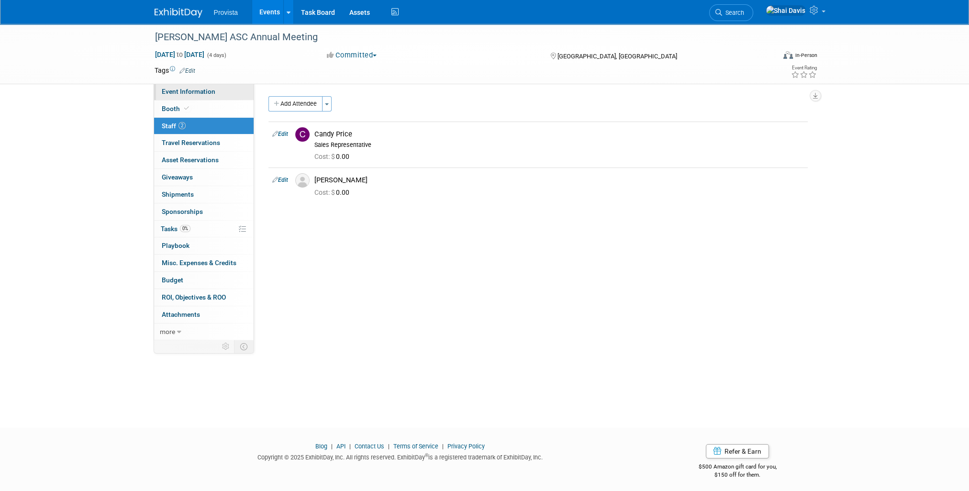
click at [177, 94] on span "Event Information" at bounding box center [189, 92] width 54 height 8
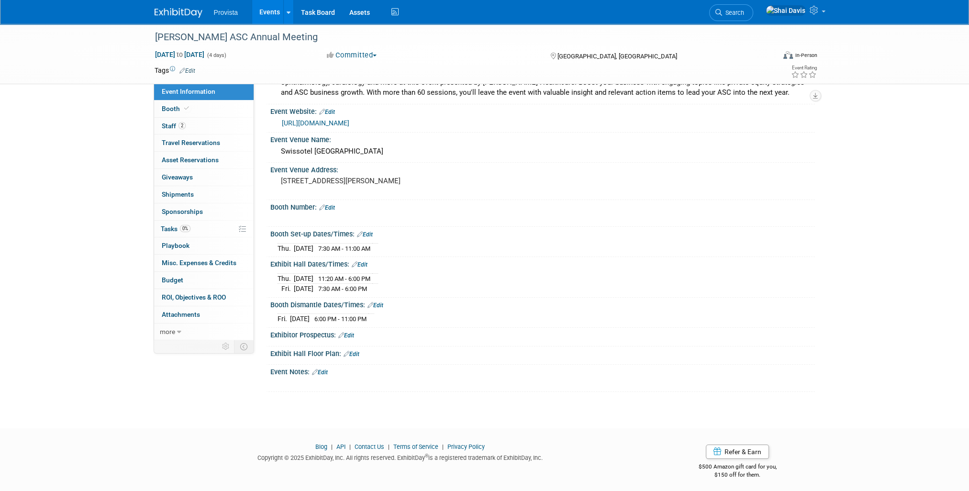
scroll to position [40, 0]
click at [189, 264] on span "Misc. Expenses & Credits 0" at bounding box center [199, 263] width 75 height 8
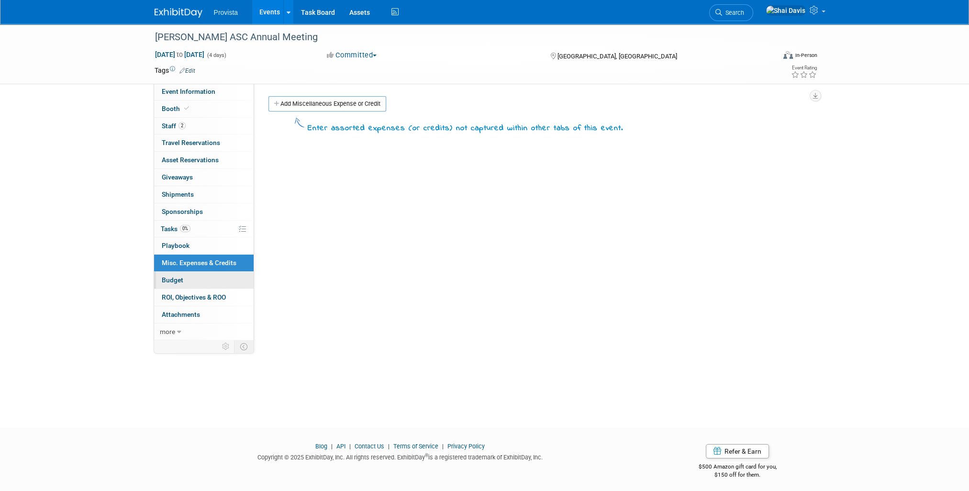
click at [189, 281] on link "Budget" at bounding box center [203, 280] width 99 height 17
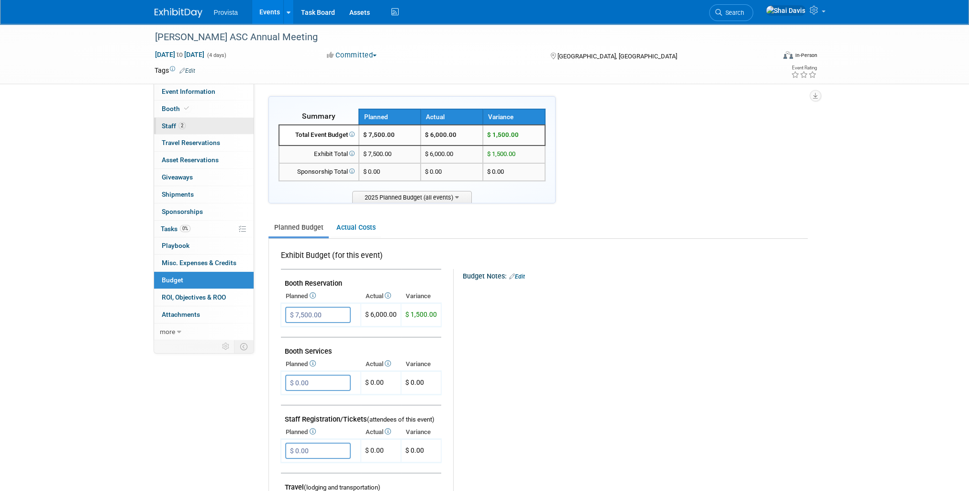
click at [172, 127] on span "Staff 2" at bounding box center [174, 126] width 24 height 8
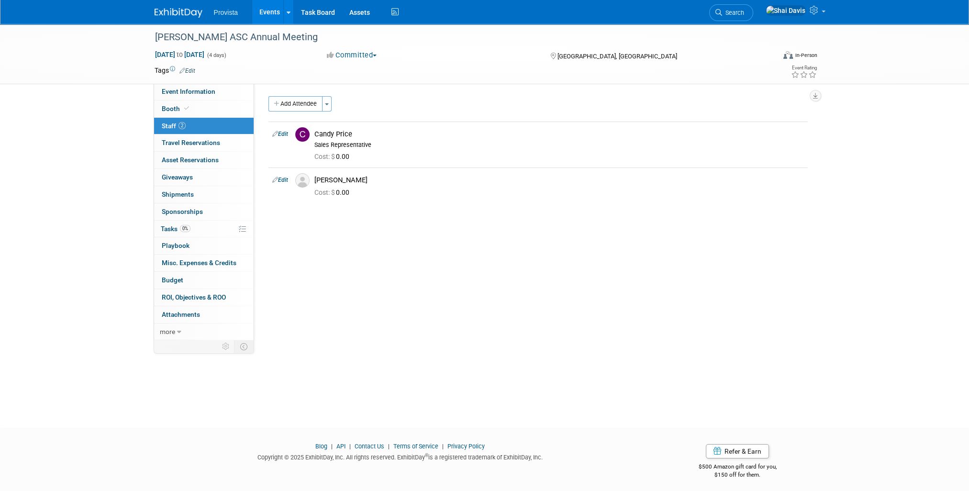
click at [262, 16] on link "Events" at bounding box center [269, 12] width 35 height 24
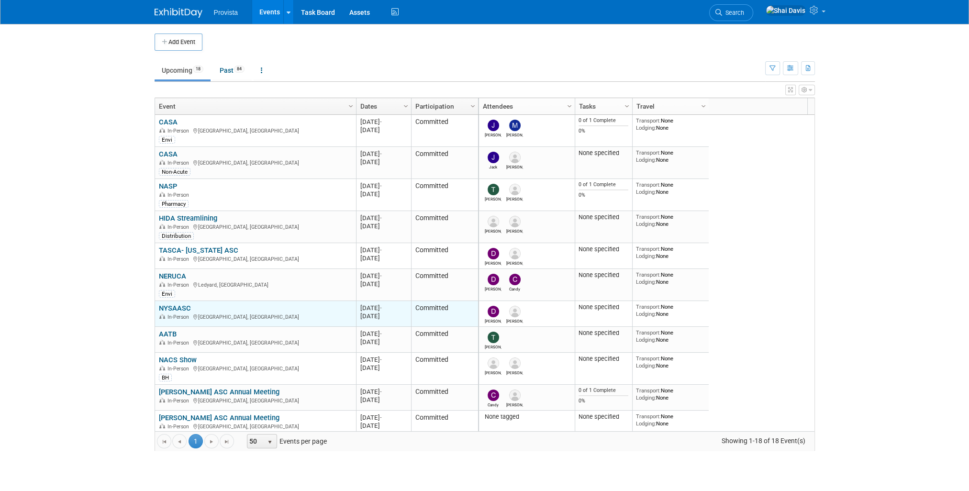
scroll to position [57, 0]
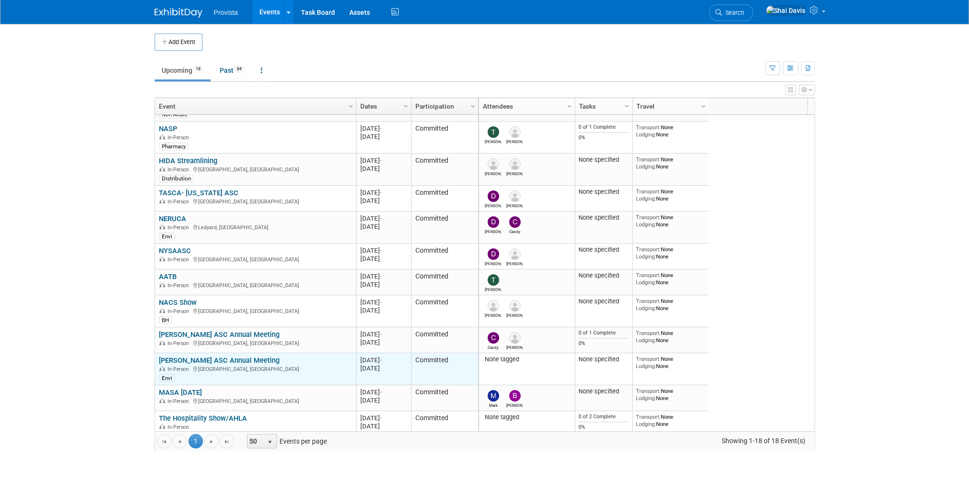
click at [199, 361] on link "[PERSON_NAME] ASC Annual Meeting" at bounding box center [219, 360] width 121 height 9
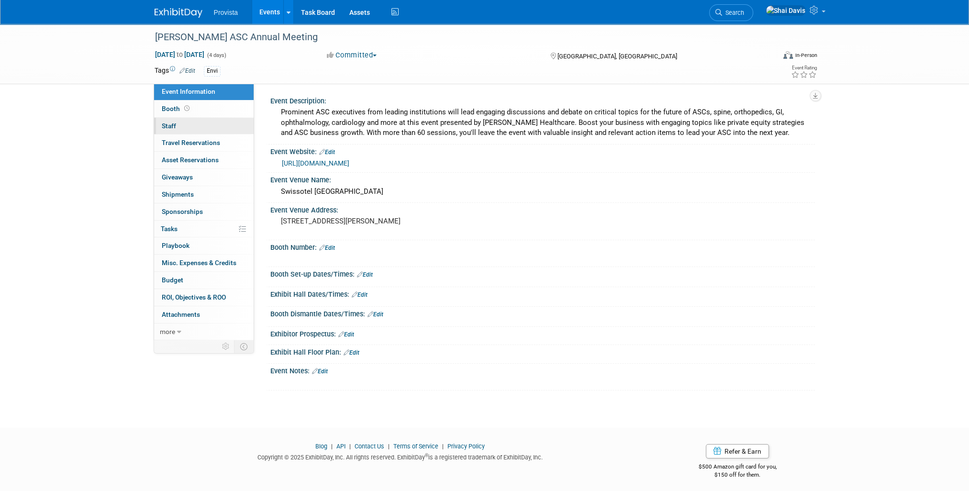
click at [167, 122] on span "Staff 0" at bounding box center [169, 126] width 14 height 8
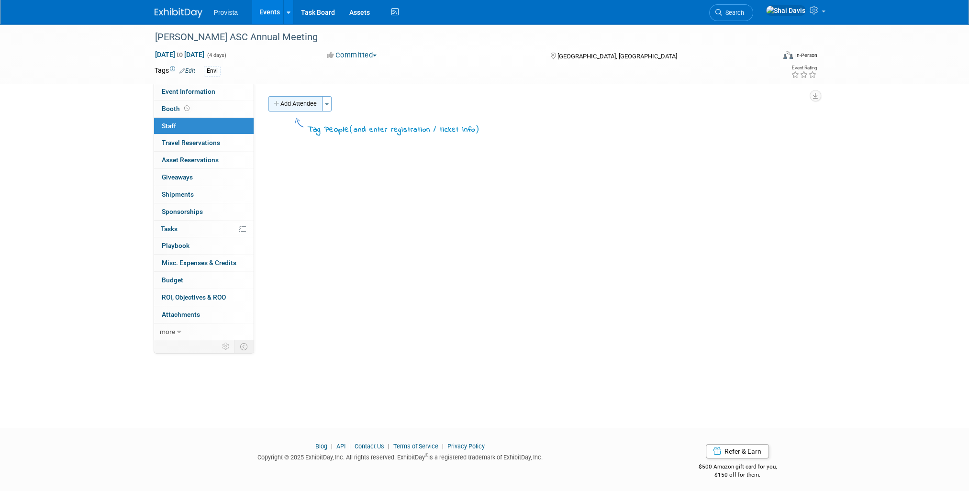
click at [289, 101] on button "Add Attendee" at bounding box center [295, 103] width 54 height 15
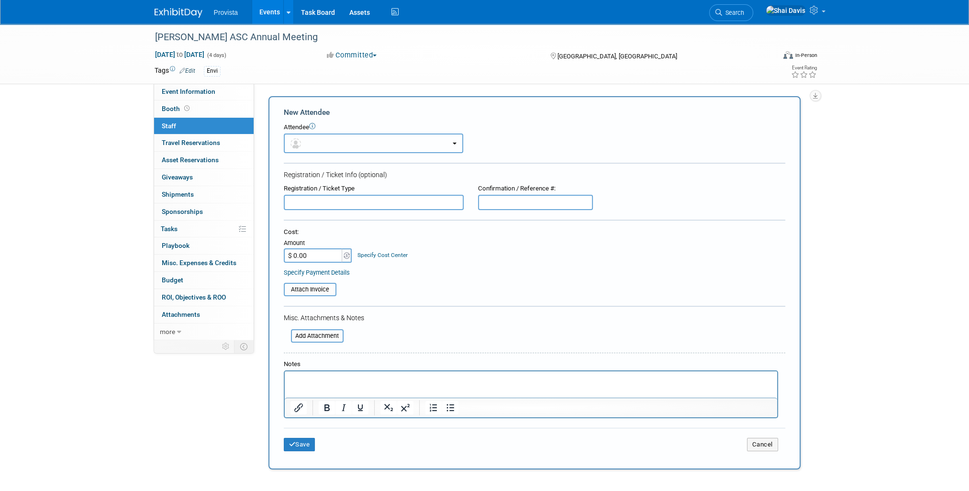
click at [309, 144] on button "button" at bounding box center [373, 143] width 179 height 20
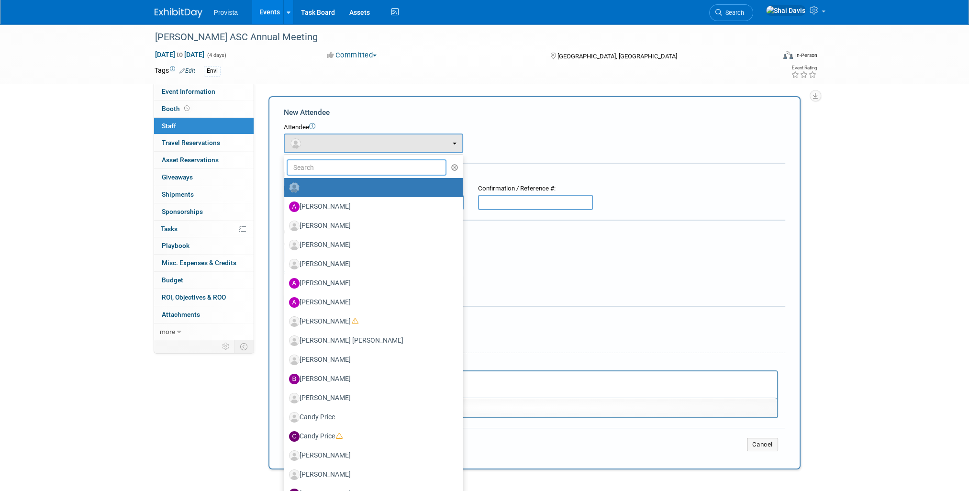
click at [314, 173] on input "text" at bounding box center [367, 167] width 160 height 16
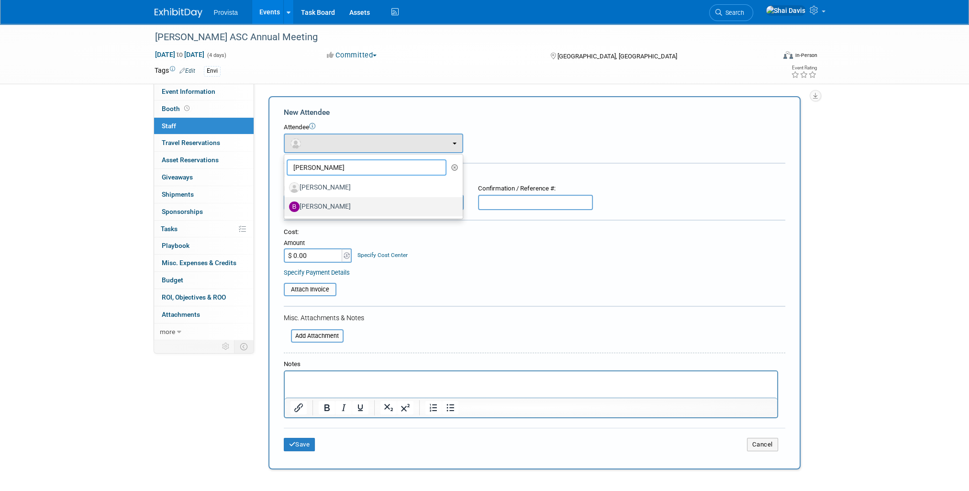
type input "beth"
click at [321, 210] on label "[PERSON_NAME]" at bounding box center [371, 206] width 164 height 15
click at [286, 209] on input "[PERSON_NAME]" at bounding box center [282, 205] width 6 height 6
select select "db3fab85-a04c-4c8f-8287-ce7abebac854"
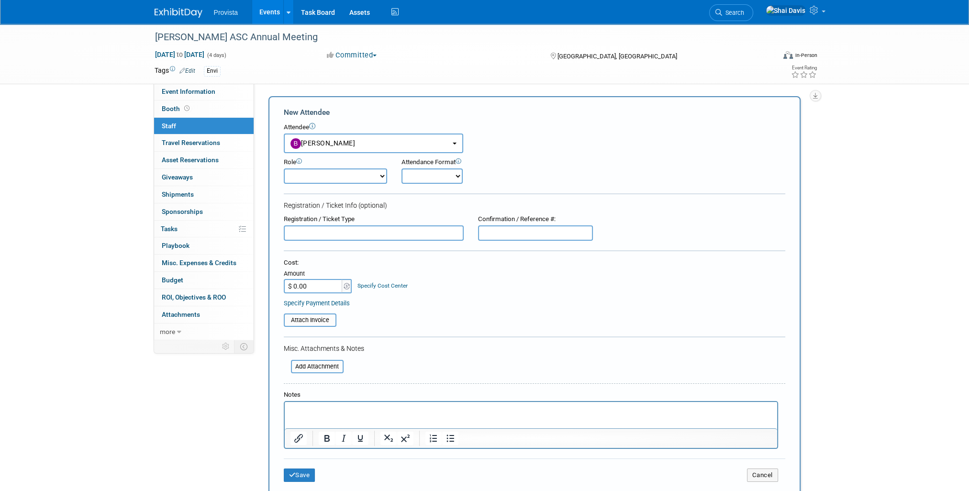
click at [319, 177] on select "Demonstrator Host Planner Presenter Sales Representative Set-up/Dismantle Crew …" at bounding box center [335, 175] width 103 height 15
select select "4"
click at [284, 168] on select "Demonstrator Host Planner Presenter Sales Representative Set-up/Dismantle Crew …" at bounding box center [335, 175] width 103 height 15
click at [306, 281] on input "$ 0.00" at bounding box center [314, 286] width 60 height 14
type input "$ 1,000.00"
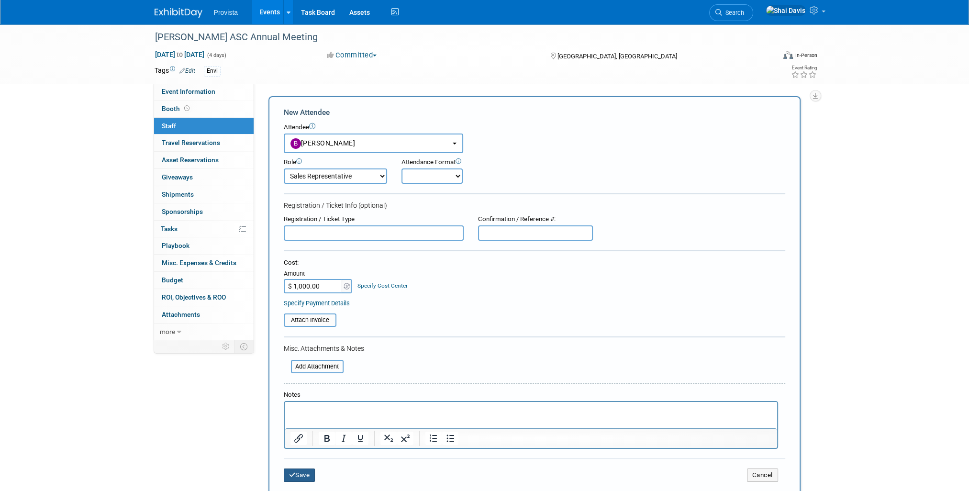
click at [299, 470] on button "Save" at bounding box center [300, 474] width 32 height 13
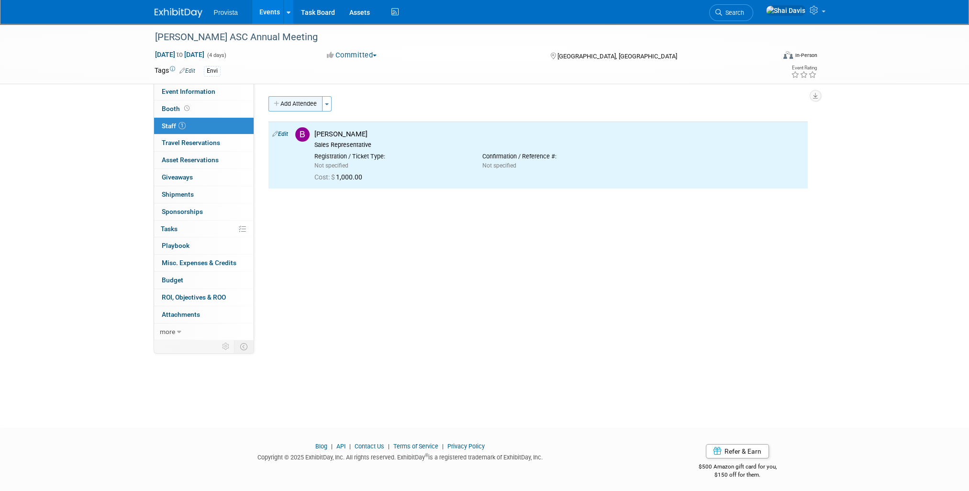
click at [311, 100] on button "Add Attendee" at bounding box center [295, 103] width 54 height 15
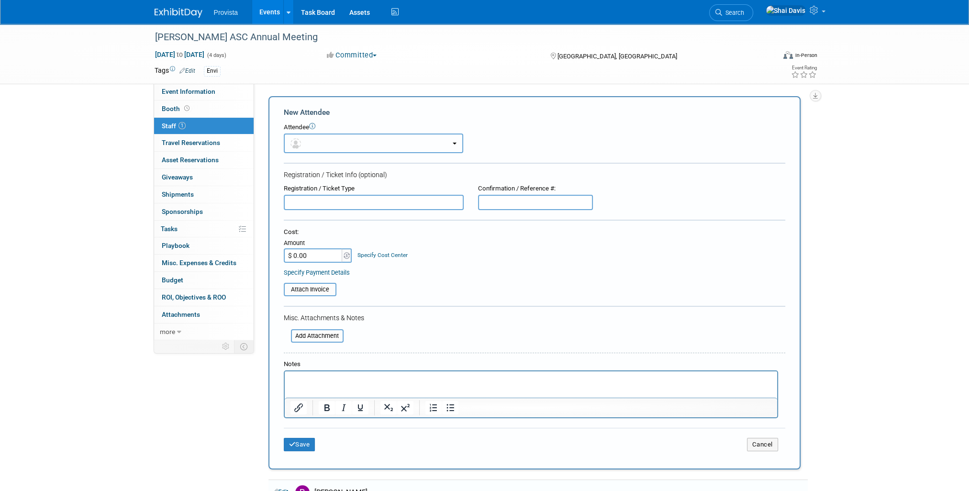
click at [304, 141] on button "button" at bounding box center [373, 143] width 179 height 20
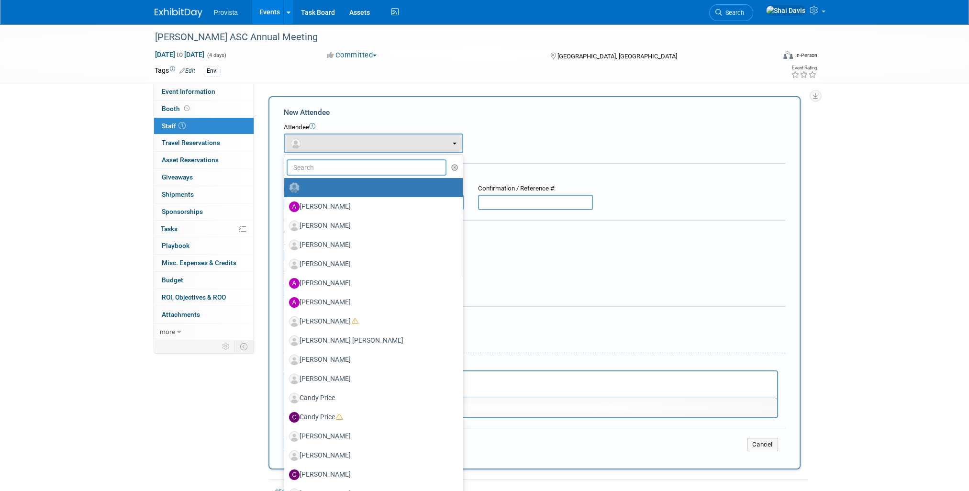
click at [306, 163] on input "text" at bounding box center [367, 167] width 160 height 16
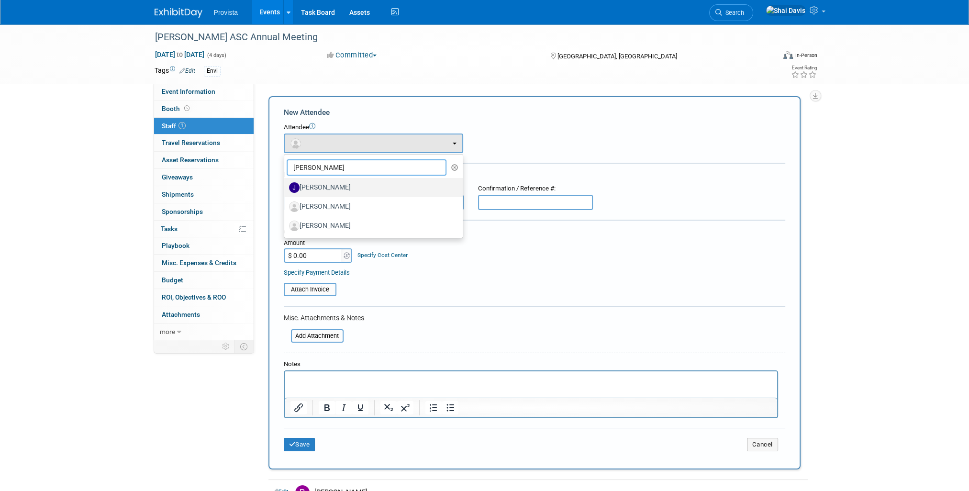
type input "jeff"
click at [316, 181] on label "Jeff Lawrence" at bounding box center [371, 187] width 164 height 15
click at [286, 183] on input "Jeff Lawrence" at bounding box center [282, 186] width 6 height 6
select select "3b2c4e9c-0a56-4fdf-b33c-efce9afb7c6d"
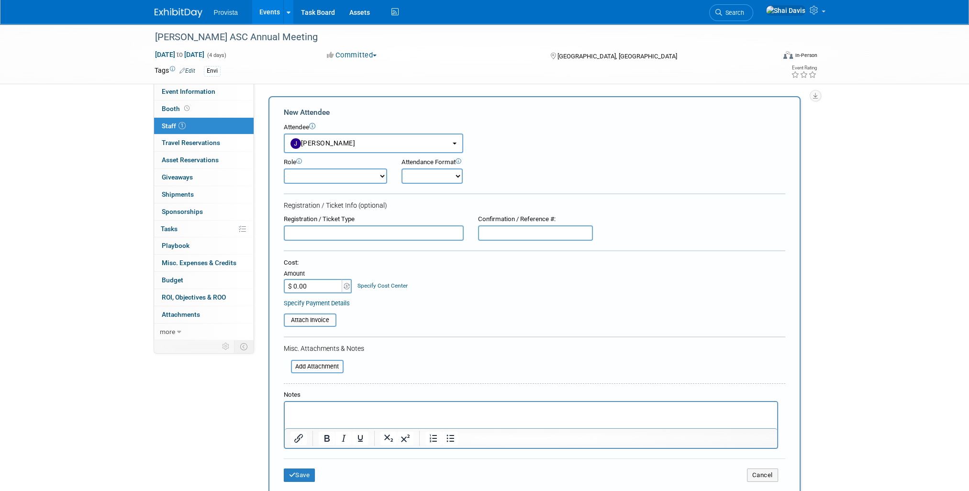
click at [320, 176] on select "Demonstrator Host Planner Presenter Sales Representative Set-up/Dismantle Crew …" at bounding box center [335, 175] width 103 height 15
select select "4"
click at [284, 168] on select "Demonstrator Host Planner Presenter Sales Representative Set-up/Dismantle Crew …" at bounding box center [335, 175] width 103 height 15
click at [297, 470] on button "Save" at bounding box center [300, 474] width 32 height 13
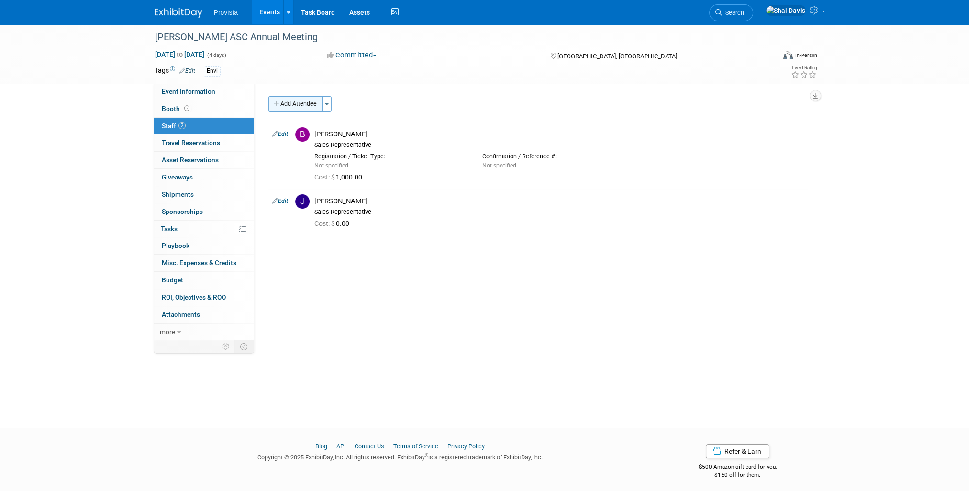
click at [294, 100] on button "Add Attendee" at bounding box center [295, 103] width 54 height 15
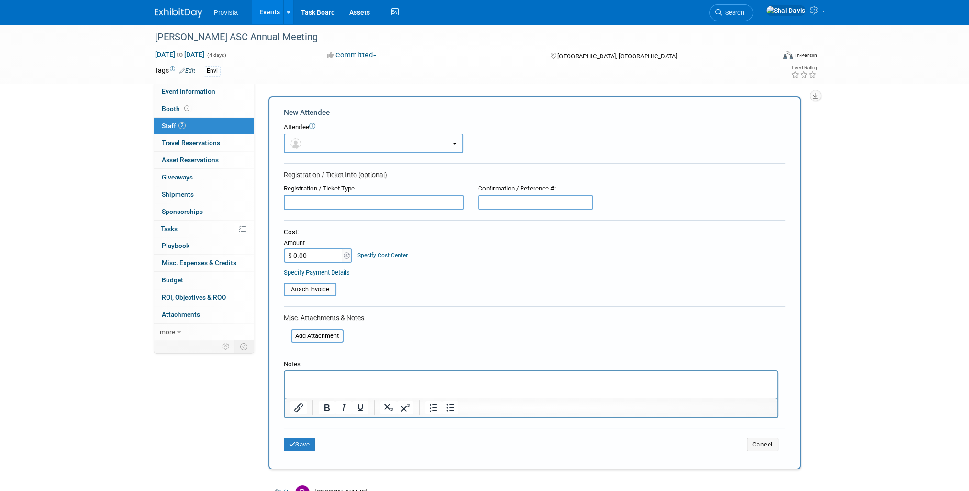
click at [306, 143] on button "button" at bounding box center [373, 143] width 179 height 20
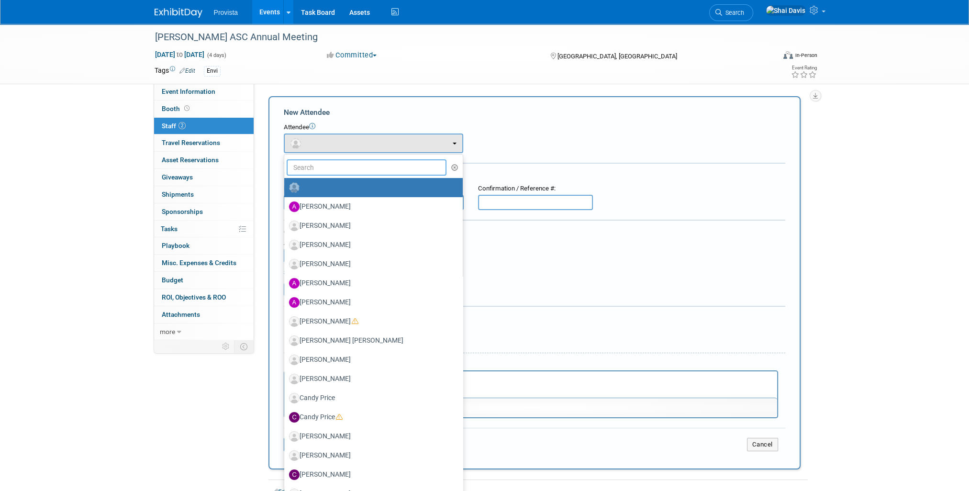
click at [305, 169] on input "text" at bounding box center [367, 167] width 160 height 16
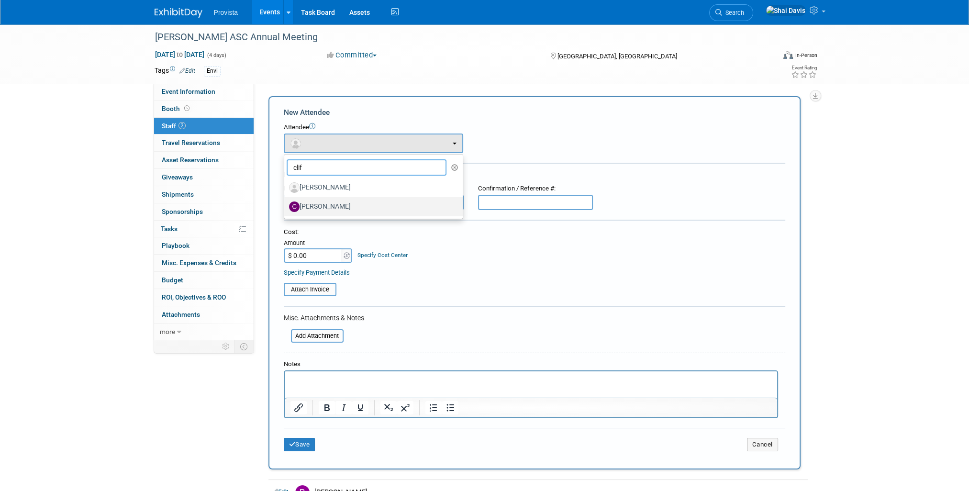
type input "clif"
click at [322, 203] on label "Clifford Parker" at bounding box center [371, 206] width 164 height 15
click at [286, 203] on input "Clifford Parker" at bounding box center [282, 205] width 6 height 6
select select "2ae0e8b8-331c-43b3-96d7-9f3d759ce86a"
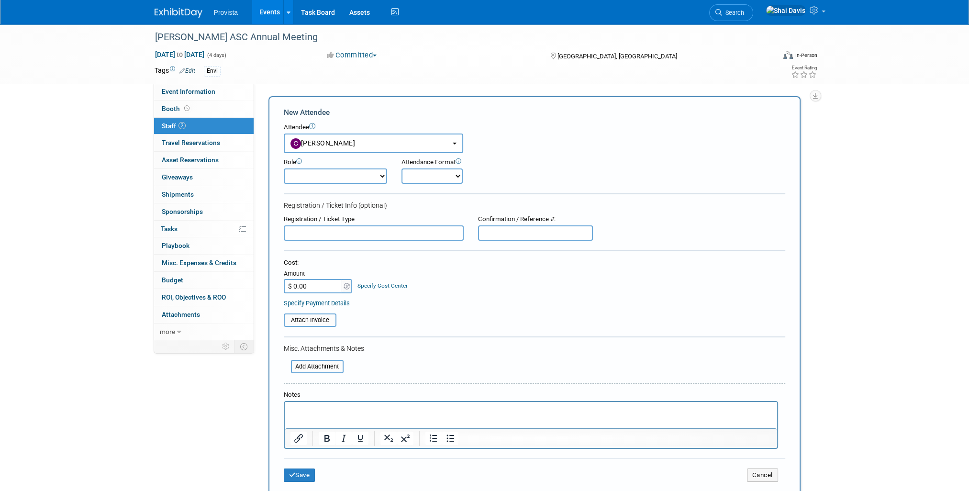
click at [298, 171] on select "Demonstrator Host Planner Presenter Sales Representative Set-up/Dismantle Crew …" at bounding box center [335, 175] width 103 height 15
select select "4"
click at [284, 168] on select "Demonstrator Host Planner Presenter Sales Representative Set-up/Dismantle Crew …" at bounding box center [335, 175] width 103 height 15
click at [302, 477] on button "Save" at bounding box center [300, 474] width 32 height 13
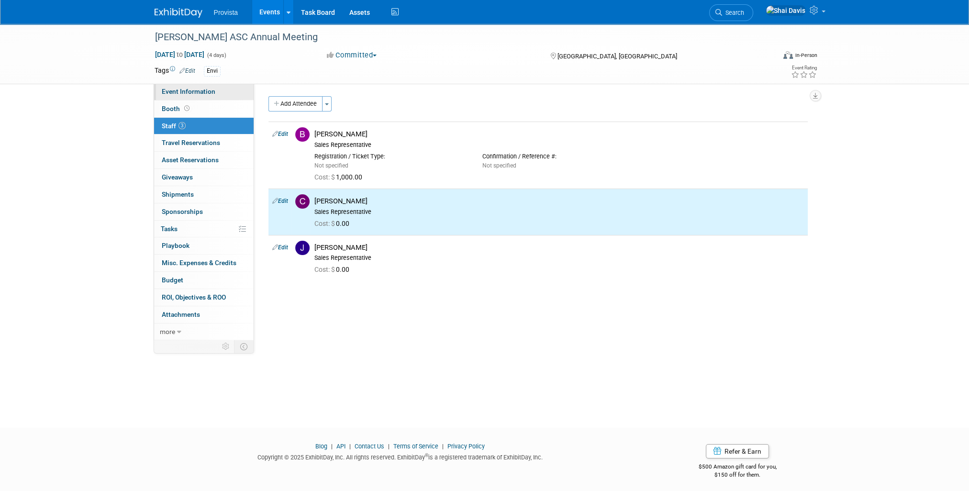
click at [188, 92] on span "Event Information" at bounding box center [189, 92] width 54 height 8
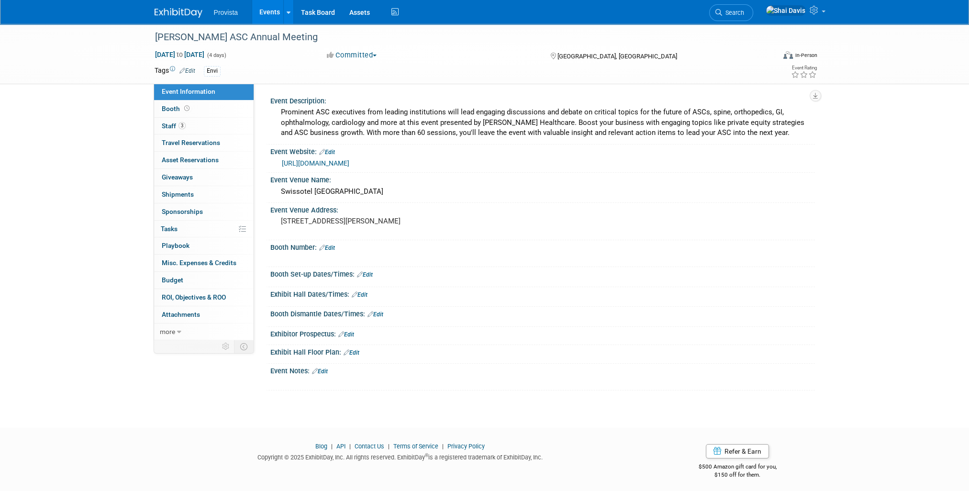
click at [265, 13] on link "Events" at bounding box center [269, 12] width 35 height 24
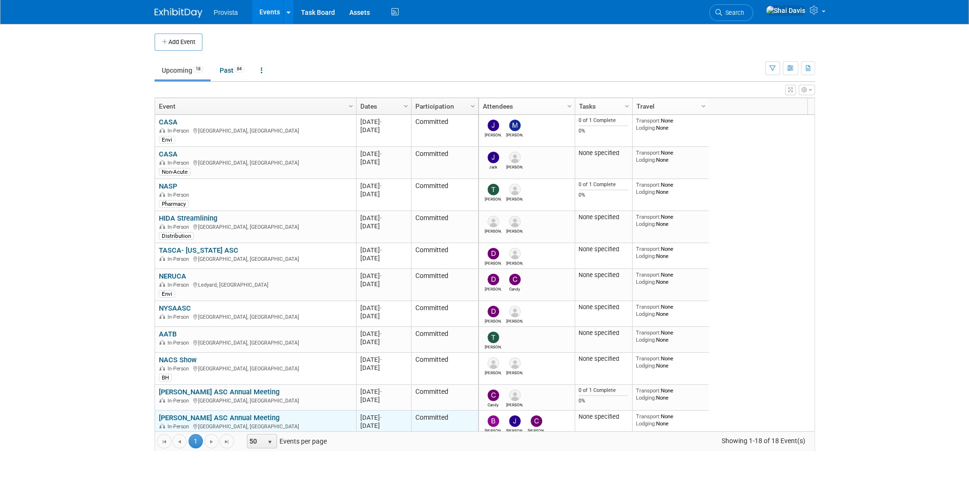
scroll to position [57, 0]
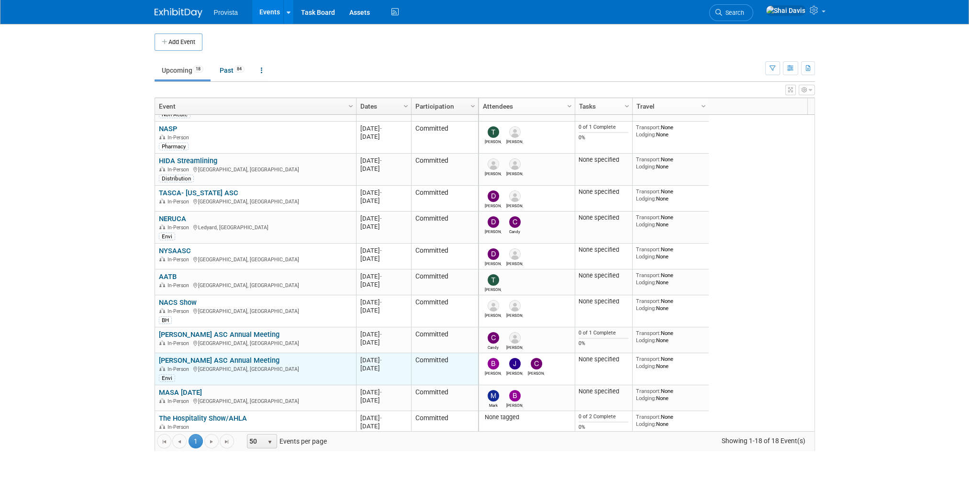
click at [189, 357] on link "[PERSON_NAME] ASC Annual Meeting" at bounding box center [219, 360] width 121 height 9
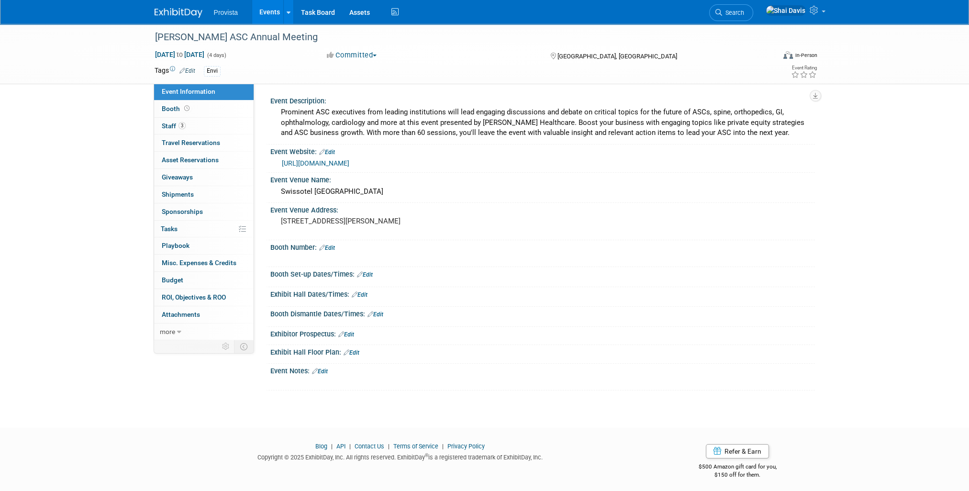
click at [367, 274] on link "Edit" at bounding box center [365, 274] width 16 height 7
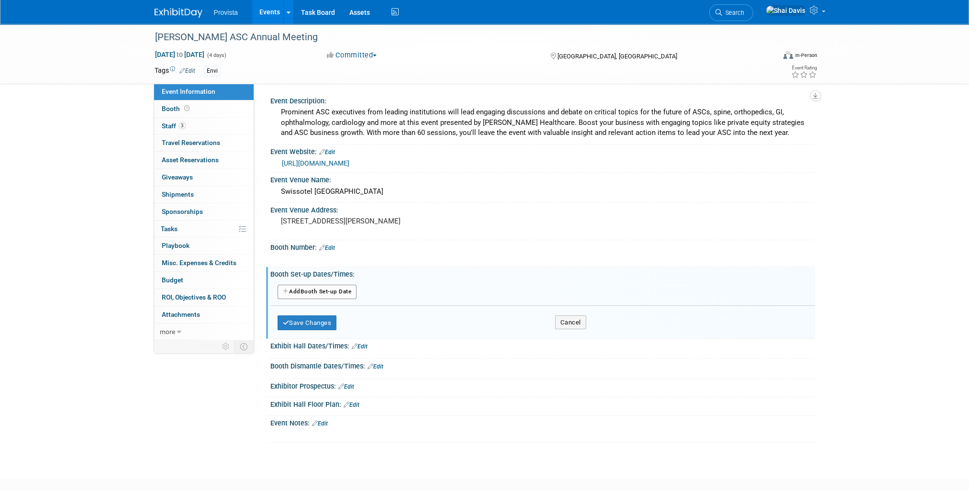
click at [320, 288] on button "Add Another Booth Set-up Date" at bounding box center [316, 292] width 79 height 14
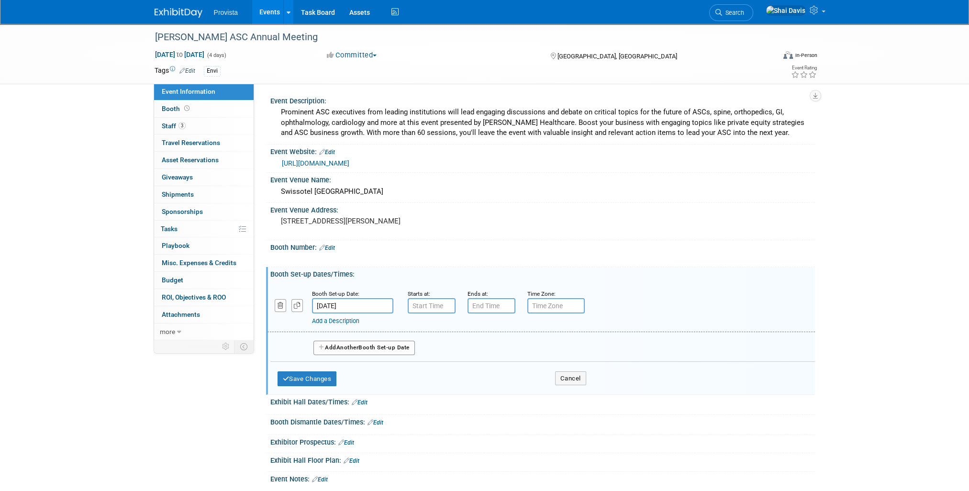
click at [339, 306] on input "[DATE]" at bounding box center [352, 305] width 81 height 15
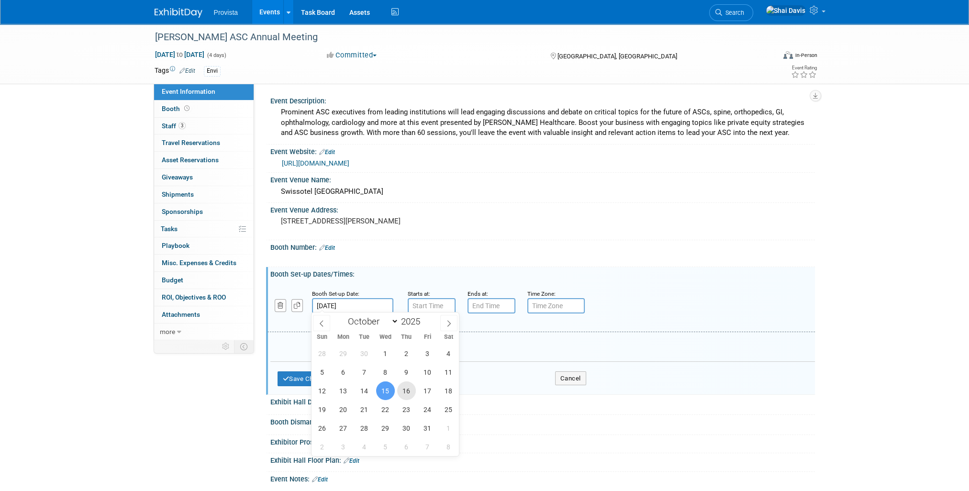
click at [410, 392] on span "16" at bounding box center [406, 390] width 19 height 19
type input "[DATE]"
click at [420, 307] on body "Provista Events Add Event Bulk Upload Events Shareable Event Boards Recently Vi…" at bounding box center [484, 245] width 969 height 491
type input "2025"
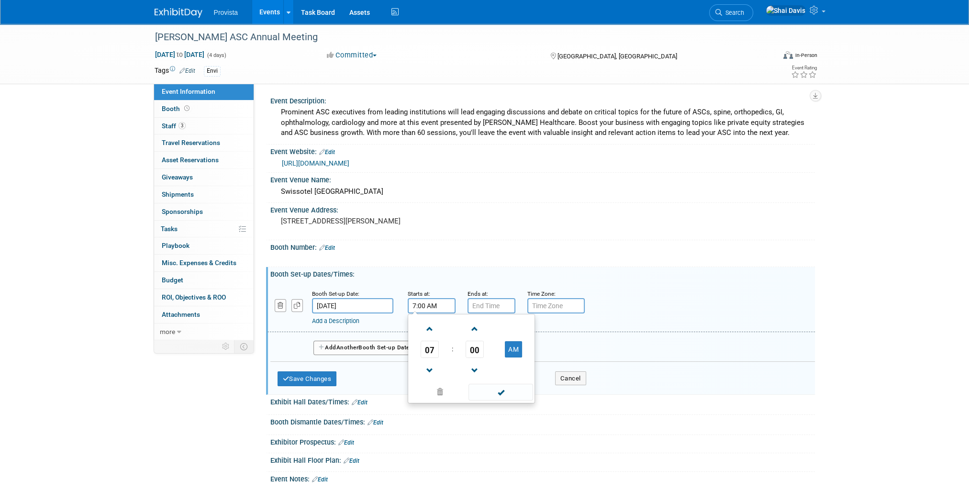
click at [432, 303] on input "7:00 AM" at bounding box center [432, 305] width 48 height 15
click at [423, 303] on input "7:00 AM" at bounding box center [432, 305] width 48 height 15
type input "7:30 AM"
click at [482, 301] on input "7:00 PM" at bounding box center [491, 305] width 48 height 15
drag, startPoint x: 497, startPoint y: 304, endPoint x: 452, endPoint y: 302, distance: 45.5
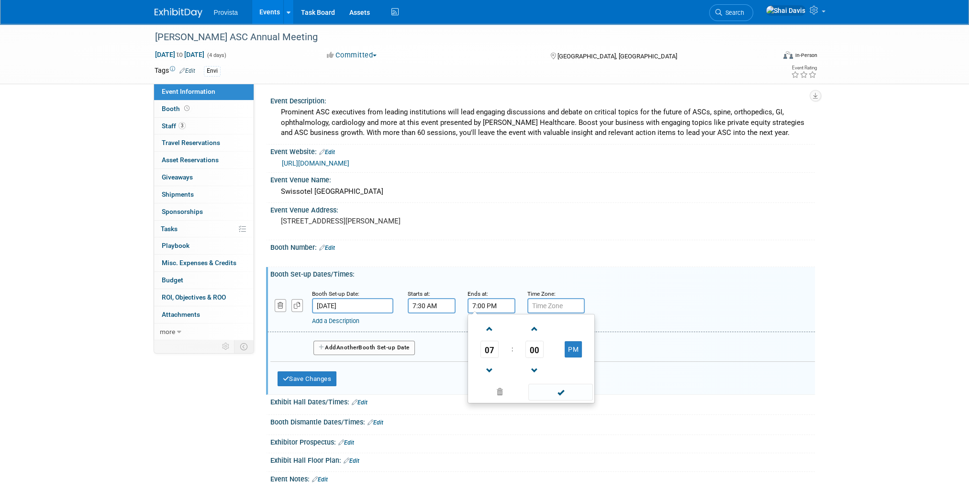
click at [452, 302] on div "Booth Set-up Date: Oct 16, 2025 Starts at: 7:30 AM Ends at: 7:00 PM 07 : 00 PM …" at bounding box center [540, 307] width 547 height 49
type input "11:00 AM"
click at [316, 374] on button "Save Changes" at bounding box center [306, 378] width 59 height 15
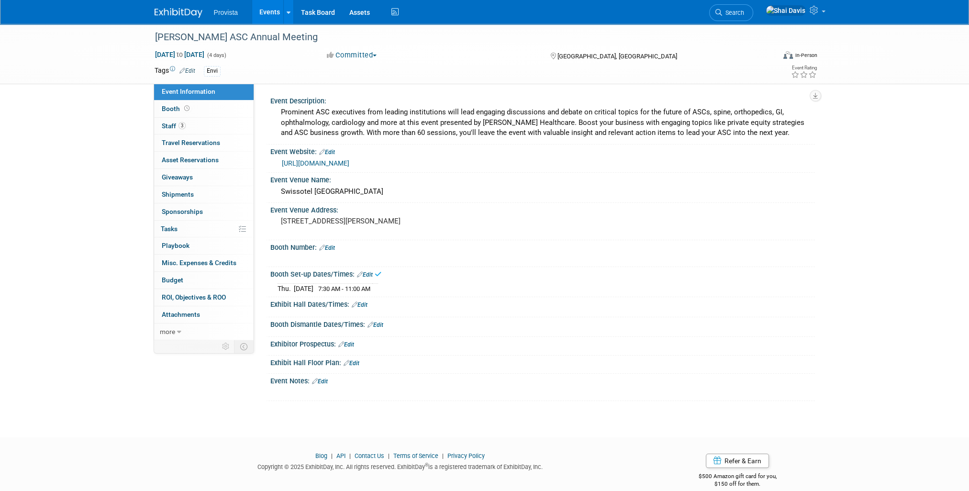
click at [360, 305] on link "Edit" at bounding box center [360, 304] width 16 height 7
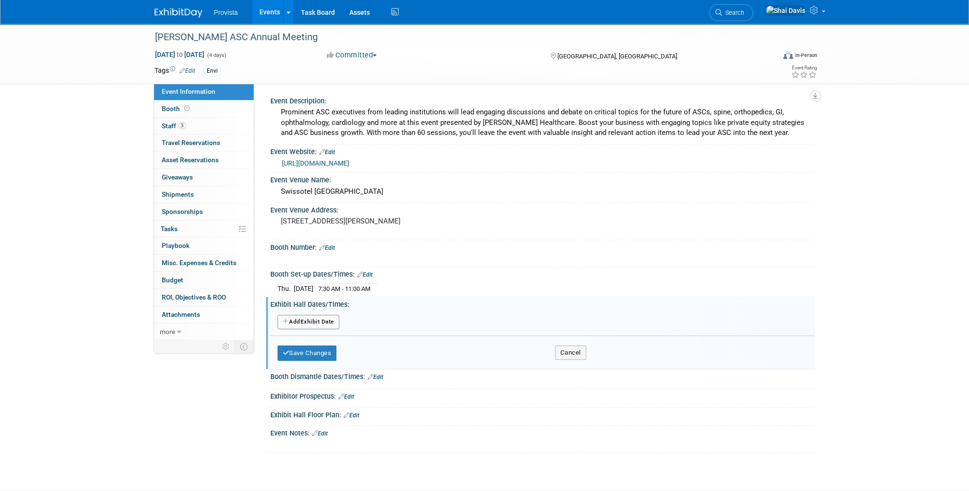
click at [321, 320] on button "Add Another Exhibit Date" at bounding box center [308, 322] width 62 height 14
select select "9"
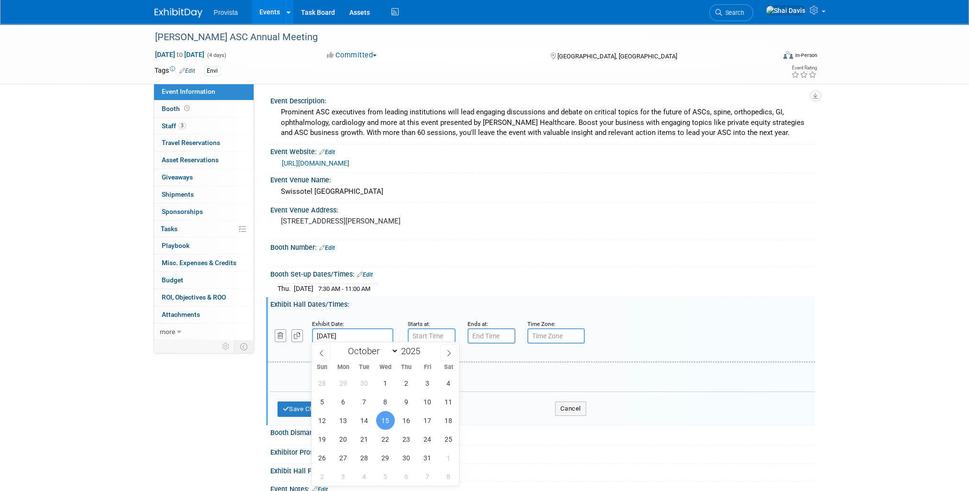
click at [347, 332] on input "[DATE]" at bounding box center [352, 335] width 81 height 15
click at [406, 418] on span "16" at bounding box center [406, 420] width 19 height 19
type input "Oct 16, 2025"
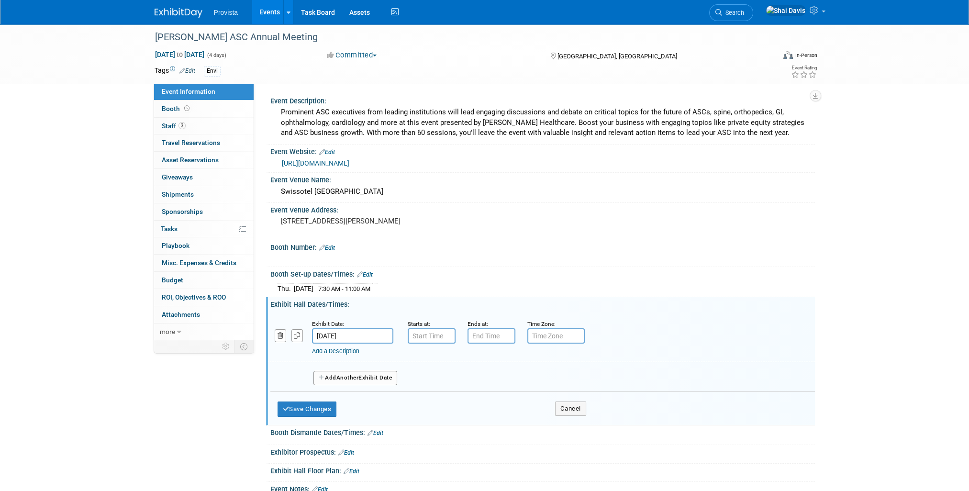
type input "7:00 AM"
click at [418, 328] on input "7:00 AM" at bounding box center [432, 335] width 48 height 15
drag, startPoint x: 439, startPoint y: 332, endPoint x: 409, endPoint y: 331, distance: 30.2
click at [409, 331] on input "7:00 AM" at bounding box center [432, 335] width 48 height 15
click at [312, 404] on button "Save Changes" at bounding box center [306, 408] width 59 height 15
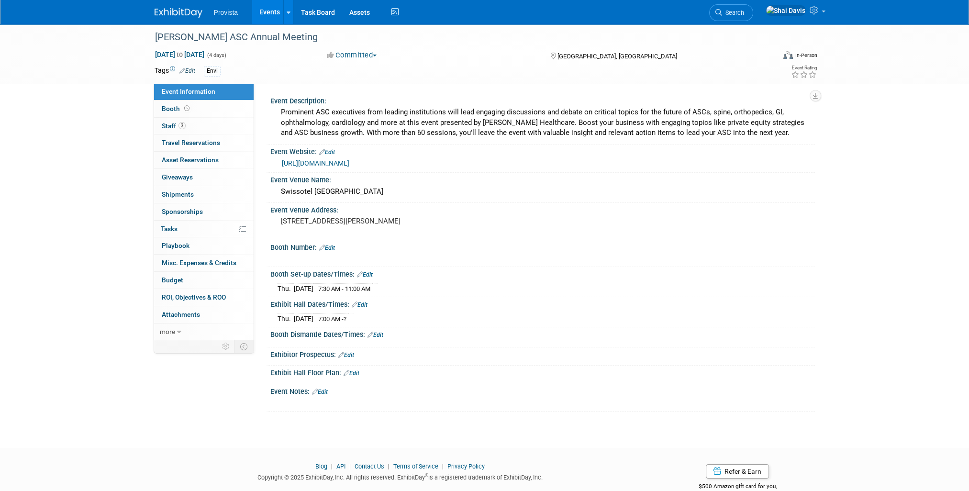
click at [362, 302] on link "Edit" at bounding box center [360, 304] width 16 height 7
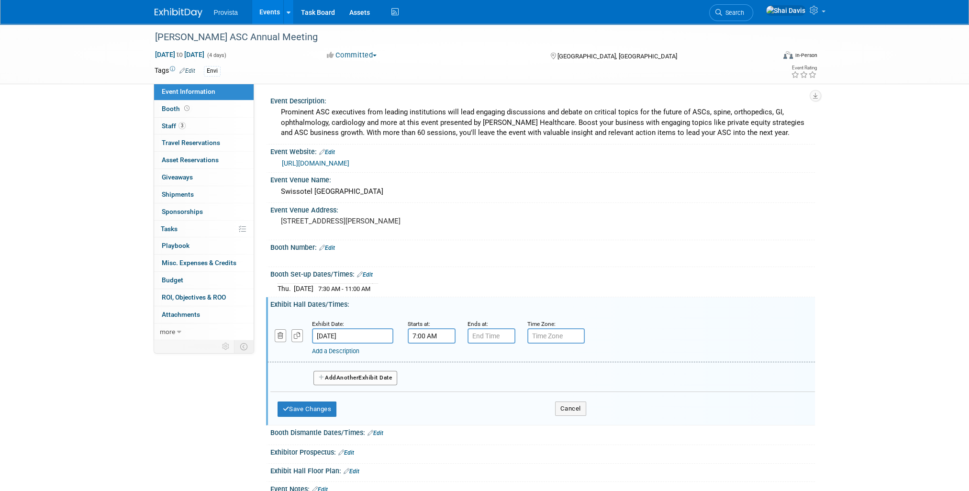
type input "7:00 PM"
click at [468, 331] on input "7:00 PM" at bounding box center [491, 335] width 48 height 15
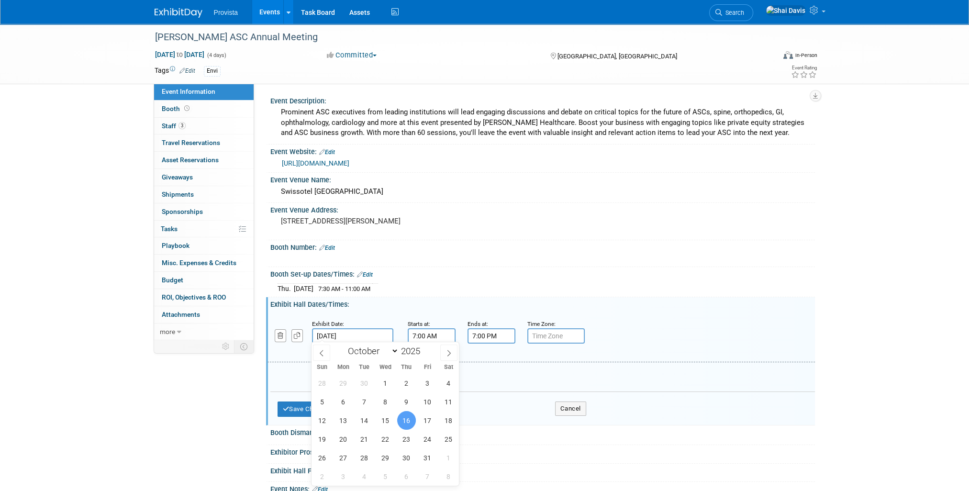
click at [349, 331] on input "Oct 16, 2025" at bounding box center [352, 335] width 81 height 15
click at [409, 328] on input "7:00 AM" at bounding box center [432, 335] width 48 height 15
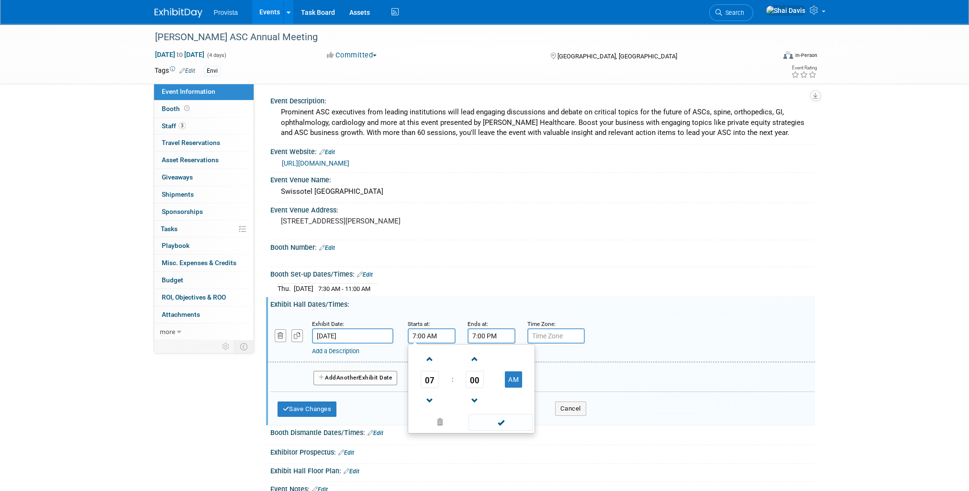
drag, startPoint x: 444, startPoint y: 334, endPoint x: 396, endPoint y: 328, distance: 48.2
click at [396, 328] on div "Exhibit Date: Oct 16, 2025 Starts at: 7:00 AM 07 : 00 AM 12 01 02 03 04 05 06 0…" at bounding box center [540, 337] width 547 height 49
type input "11:20 AM"
type input "6:00 PM"
click at [354, 378] on span "Another" at bounding box center [347, 377] width 22 height 7
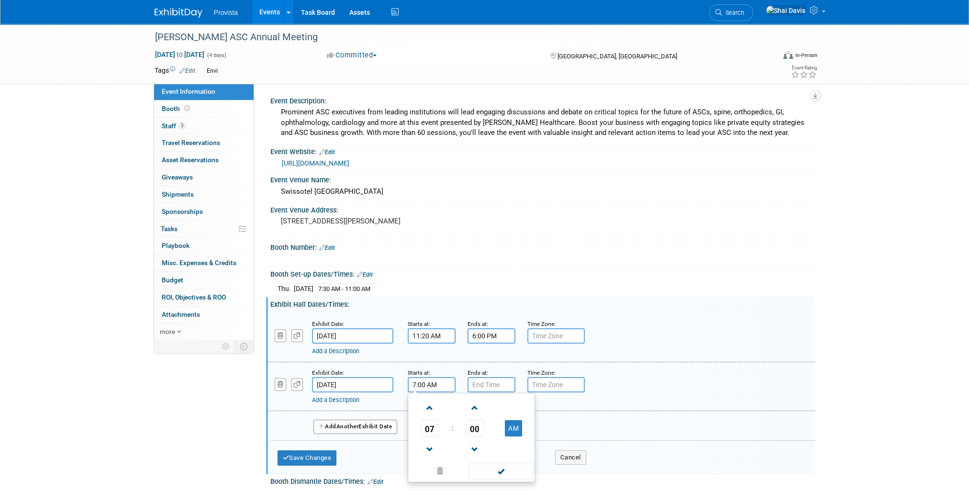
click at [428, 382] on input "7:00 AM" at bounding box center [432, 384] width 48 height 15
click at [424, 383] on input "7:00 AM" at bounding box center [432, 384] width 48 height 15
type input "7:30 AM"
click at [495, 384] on input "7:00 PM" at bounding box center [491, 384] width 48 height 15
drag, startPoint x: 499, startPoint y: 383, endPoint x: 469, endPoint y: 380, distance: 30.8
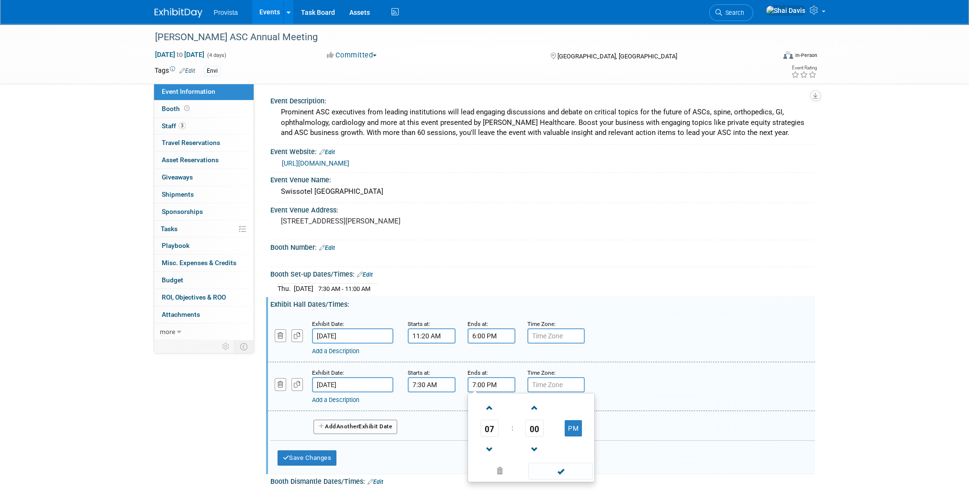
click at [469, 380] on input "7:00 PM" at bounding box center [491, 384] width 48 height 15
click at [501, 387] on input "6:00 AM" at bounding box center [491, 384] width 48 height 15
type input "6:00 PM"
click at [653, 382] on div "Add a Description Description:" at bounding box center [541, 385] width 562 height 37
click at [309, 451] on button "Save Changes" at bounding box center [306, 457] width 59 height 15
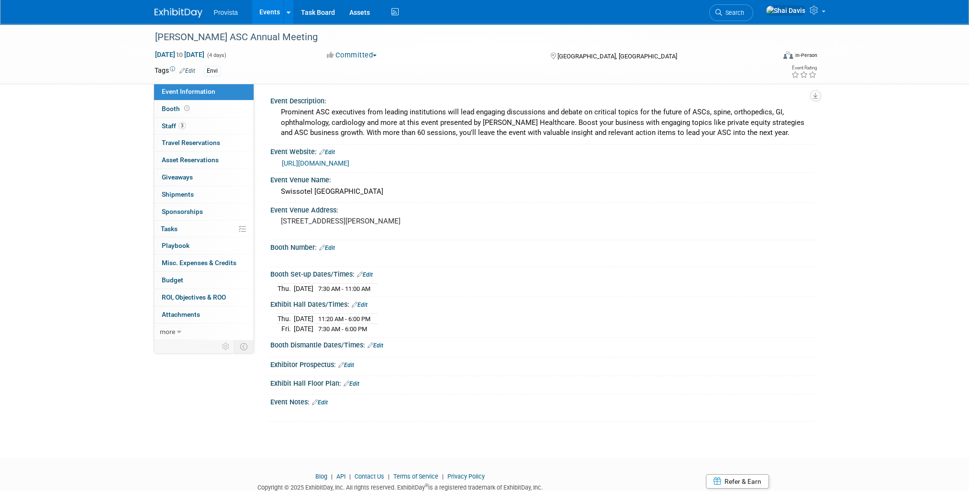
click at [377, 349] on div "Save Changes Cancel" at bounding box center [542, 352] width 544 height 6
click at [378, 344] on link "Edit" at bounding box center [375, 345] width 16 height 7
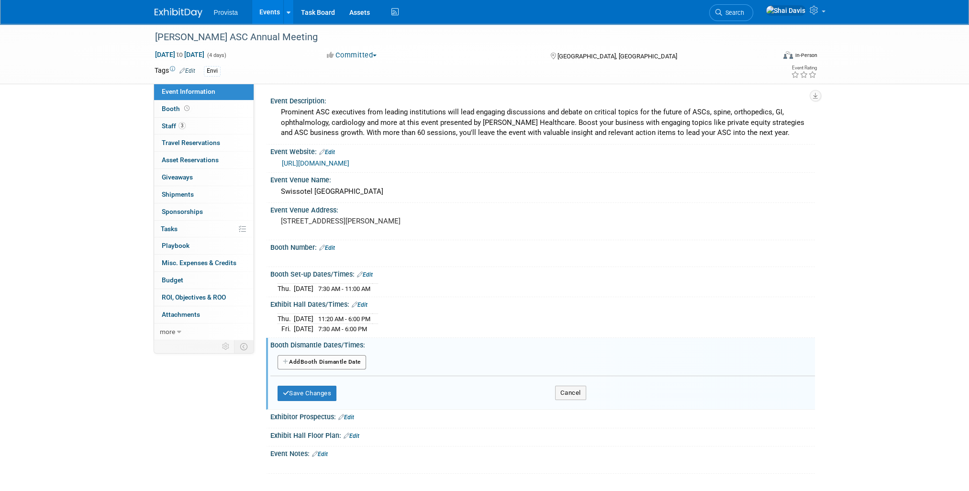
click at [337, 363] on button "Add Another Booth Dismantle Date" at bounding box center [321, 362] width 88 height 14
select select "9"
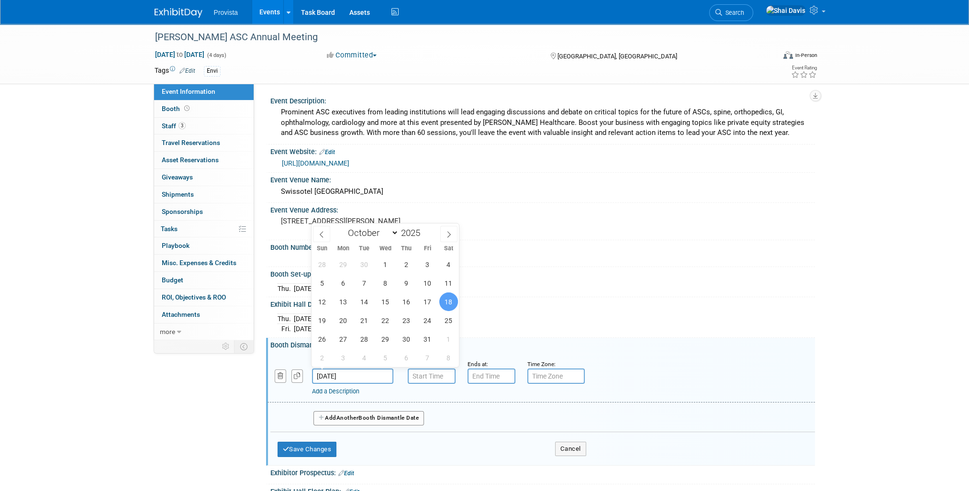
click at [361, 372] on input "Oct 18, 2025" at bounding box center [352, 375] width 81 height 15
click at [429, 301] on span "17" at bounding box center [427, 301] width 19 height 19
type input "[DATE]"
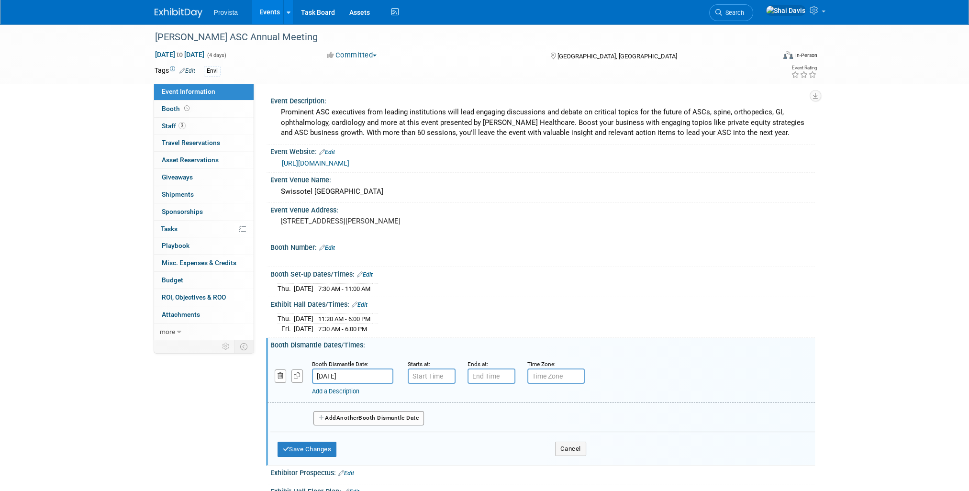
click at [420, 384] on div "Add a Description Description:" at bounding box center [516, 390] width 409 height 12
click at [423, 377] on input "7:00 AM" at bounding box center [432, 375] width 48 height 15
drag, startPoint x: 426, startPoint y: 374, endPoint x: 408, endPoint y: 374, distance: 18.2
click at [408, 374] on input "7:00 AM" at bounding box center [432, 375] width 48 height 15
type input "8AM"
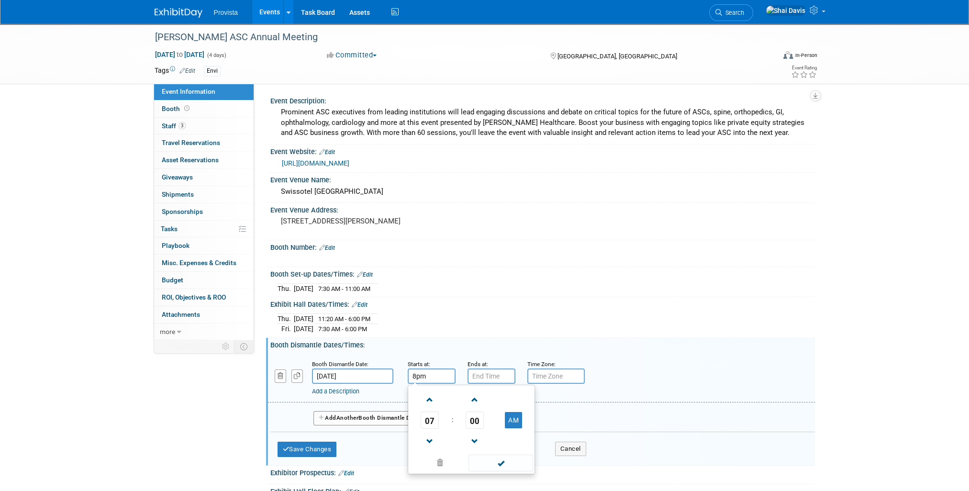
type input "8:00 PM"
type input "7:00 PM"
drag, startPoint x: 440, startPoint y: 374, endPoint x: 404, endPoint y: 371, distance: 36.0
click at [404, 371] on div "Starts at: 8:00 PM 08 : 00 PM 12 01 02 03 04 05 06 07 08 09 10 11 00 05 10 15 2…" at bounding box center [430, 371] width 60 height 25
type input "6:00 PM"
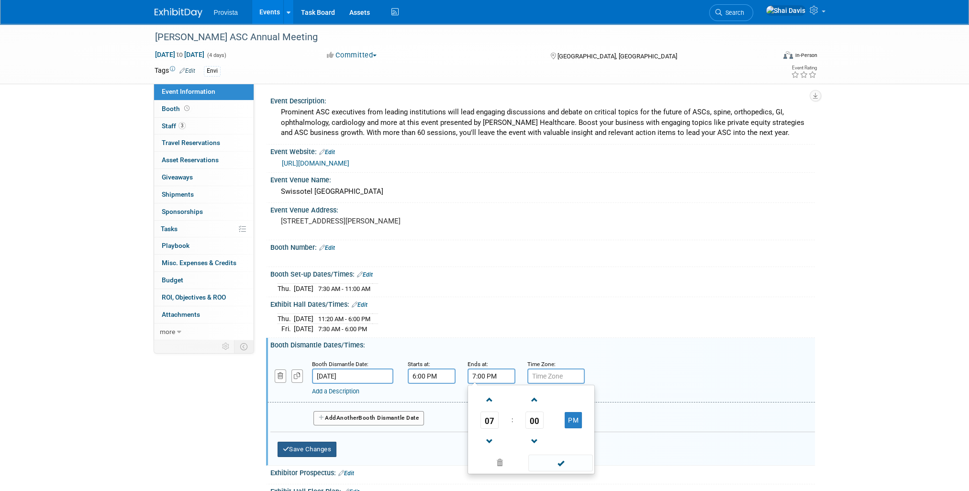
click at [326, 442] on button "Save Changes" at bounding box center [306, 449] width 59 height 15
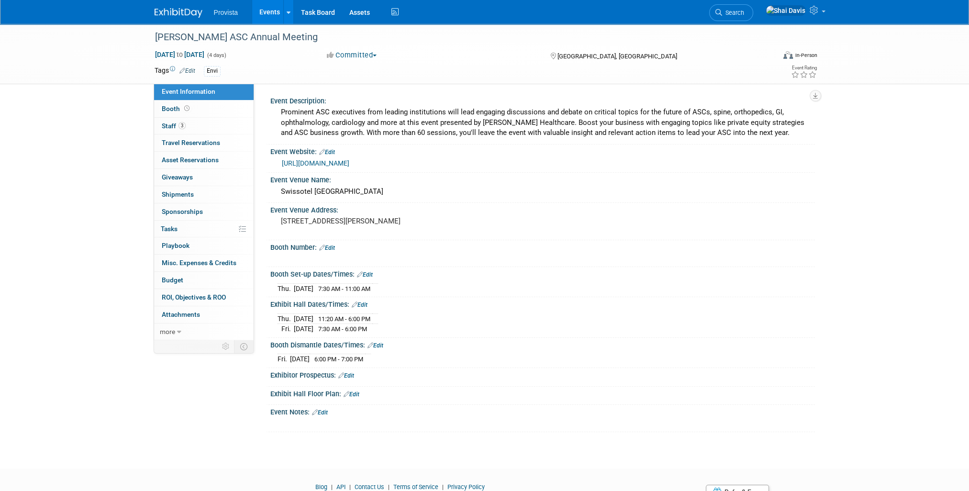
click at [350, 374] on link "Edit" at bounding box center [346, 375] width 16 height 7
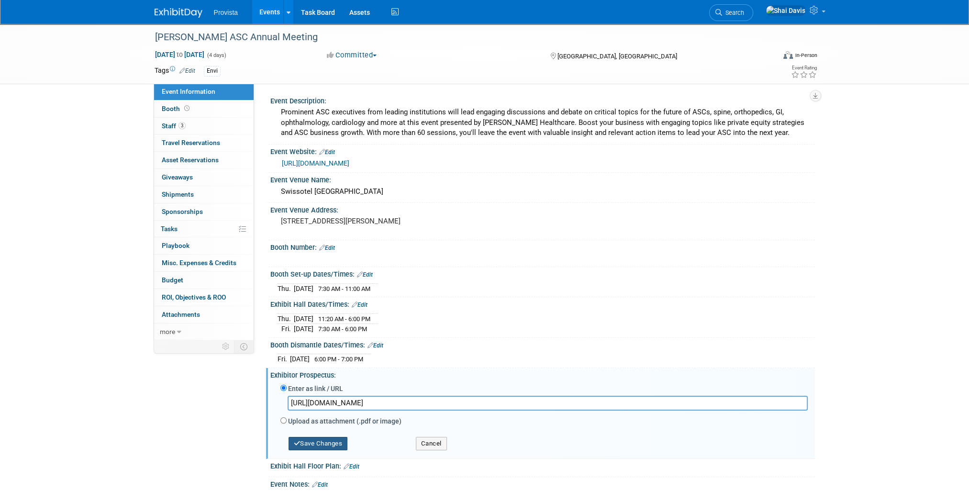
type input "https://conferences.beckershospitalreview.com/oct-asc-annual-meeting-portal-202…"
click at [332, 437] on button "Save Changes" at bounding box center [317, 443] width 59 height 13
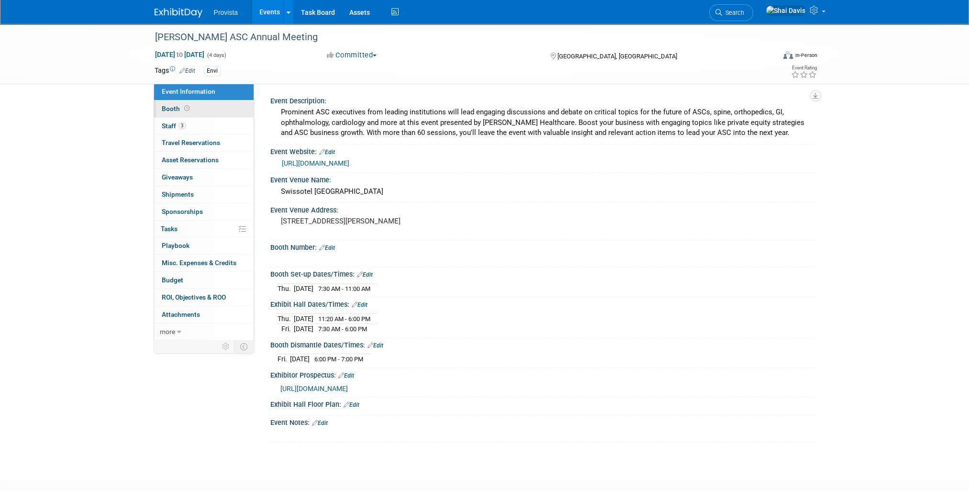
click at [171, 110] on span "Booth" at bounding box center [177, 109] width 30 height 8
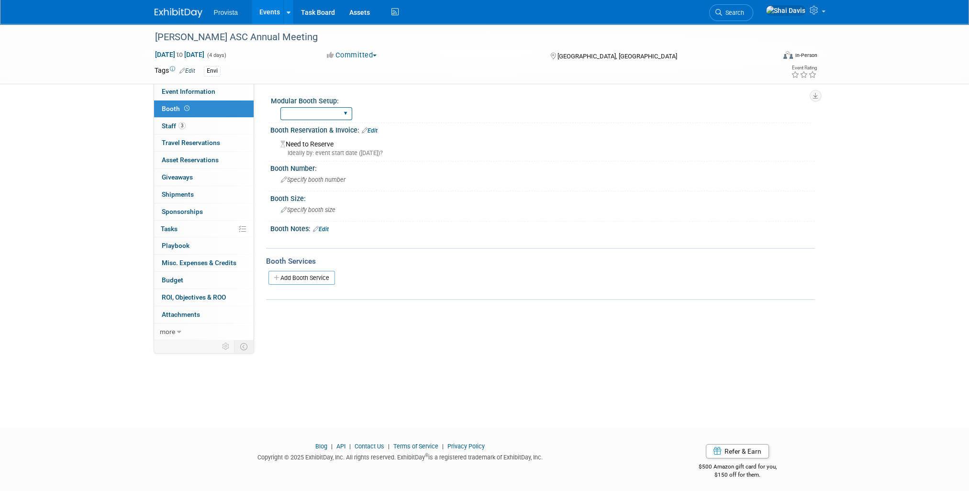
click at [317, 116] on select "Yes No" at bounding box center [316, 113] width 72 height 13
select select "No"
click at [280, 107] on select "Yes No" at bounding box center [316, 113] width 72 height 13
click at [375, 132] on link "Edit" at bounding box center [370, 130] width 16 height 7
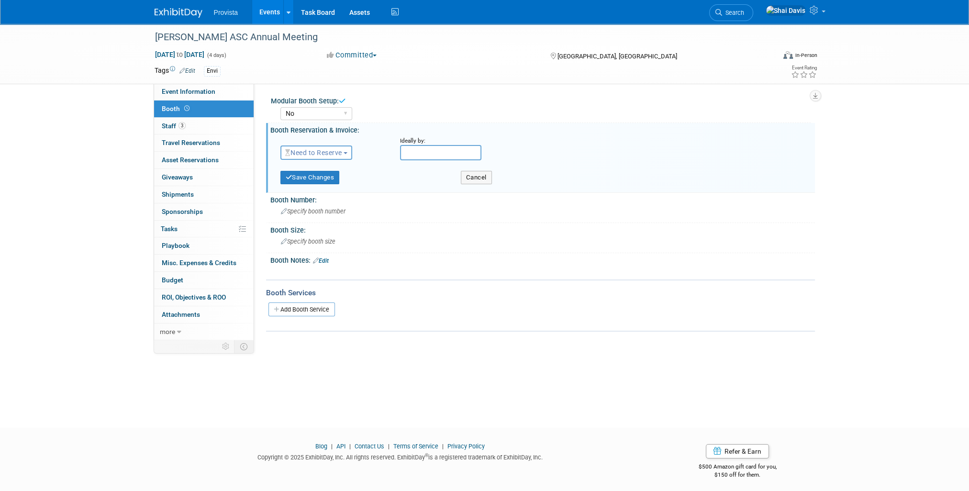
click at [329, 157] on button "Need to Reserve" at bounding box center [316, 152] width 72 height 14
click at [315, 181] on link "Reserved" at bounding box center [332, 182] width 102 height 13
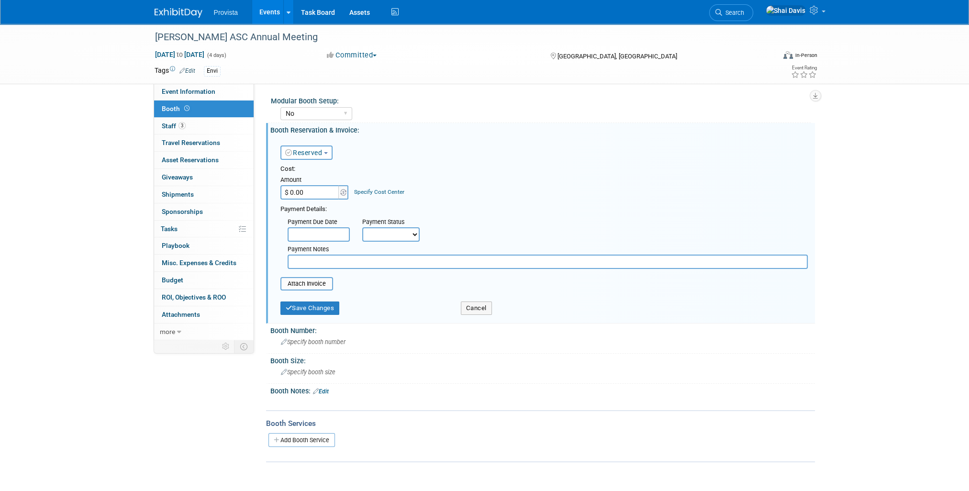
click at [298, 227] on input "text" at bounding box center [318, 234] width 62 height 14
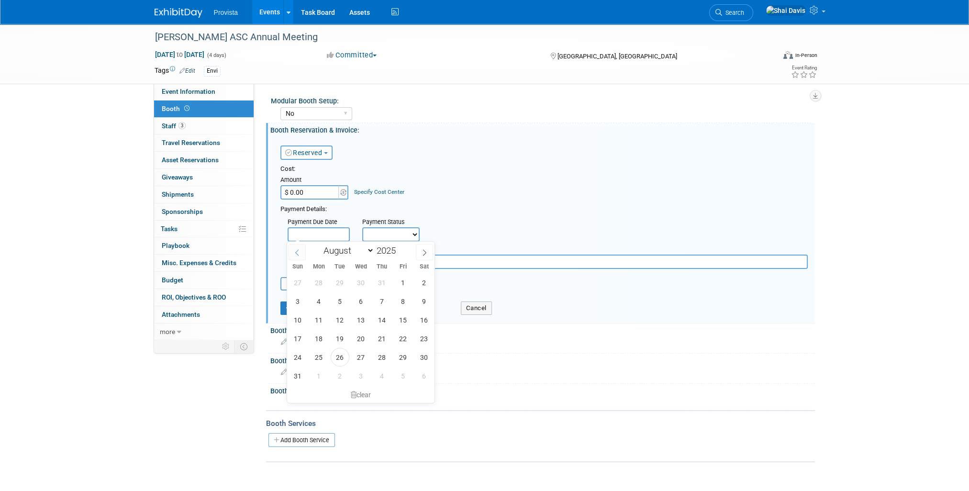
click at [295, 254] on icon at bounding box center [297, 252] width 7 height 7
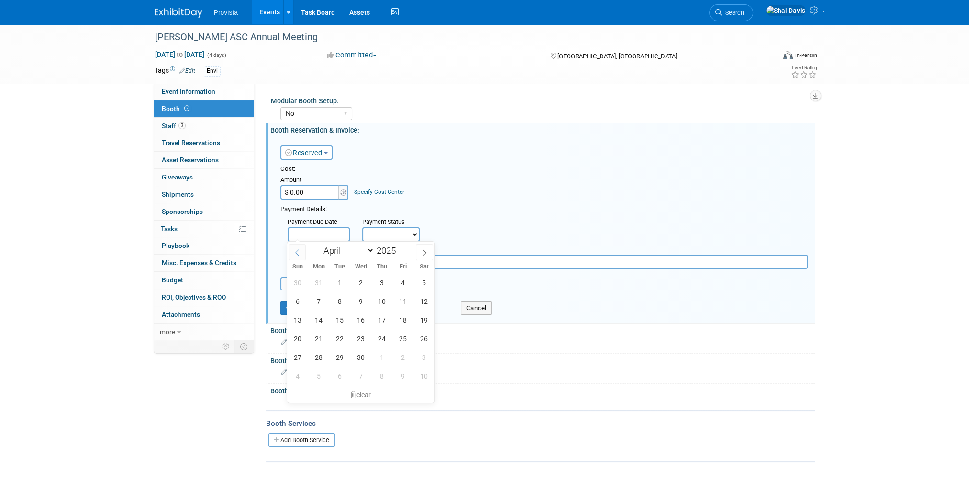
select select "2"
click at [425, 282] on span "1" at bounding box center [424, 282] width 19 height 19
type input "Mar 1, 2025"
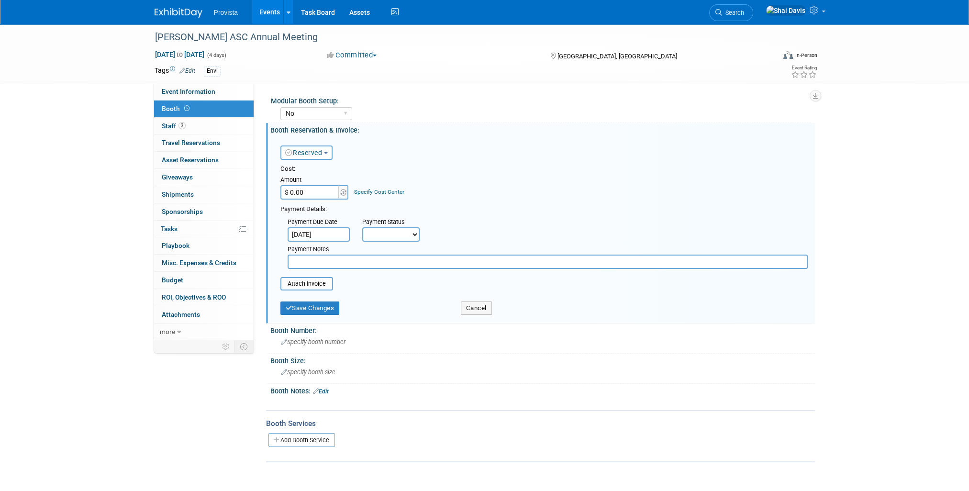
click at [303, 257] on input "text" at bounding box center [547, 261] width 520 height 14
click at [377, 235] on select "Not Paid Yet Partially Paid Paid in Full" at bounding box center [390, 234] width 57 height 14
select select "1"
click at [362, 227] on select "Not Paid Yet Partially Paid Paid in Full" at bounding box center [390, 234] width 57 height 14
click at [303, 191] on input "$ 0.00" at bounding box center [310, 192] width 60 height 14
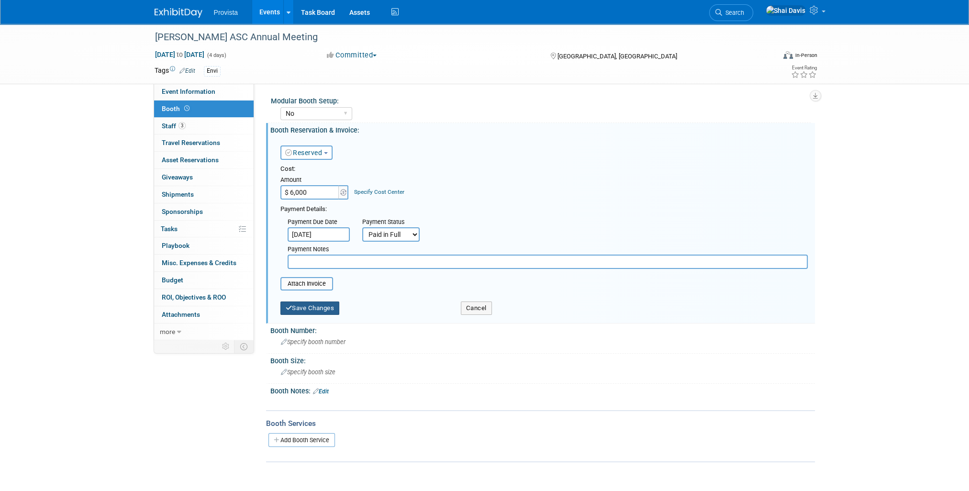
type input "$ 6,000.00"
click at [312, 302] on button "Save Changes" at bounding box center [309, 307] width 59 height 13
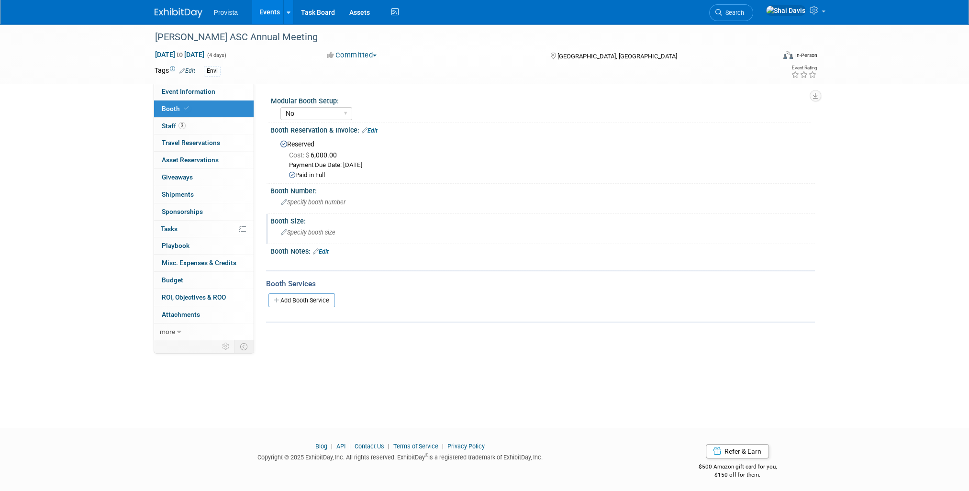
click at [295, 227] on div "Specify booth size" at bounding box center [542, 232] width 530 height 15
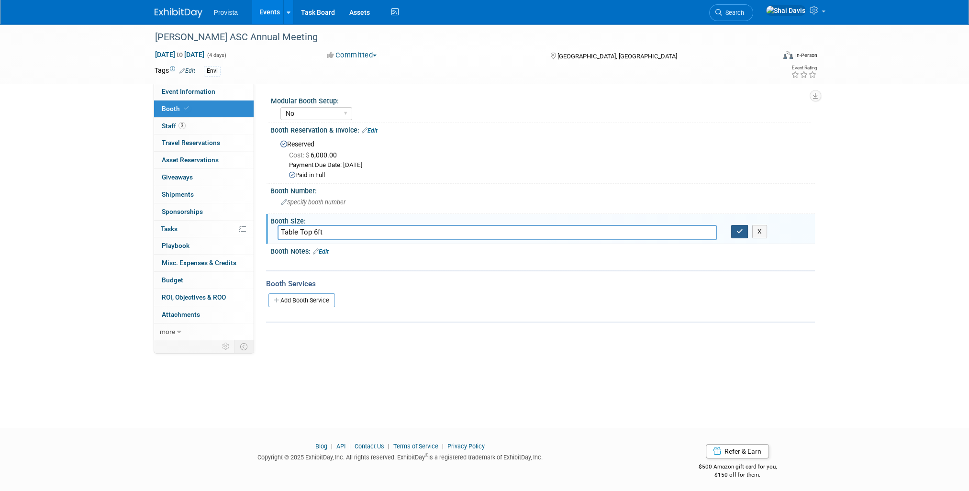
type input "Table Top 6ft"
click at [732, 232] on button "button" at bounding box center [739, 231] width 17 height 13
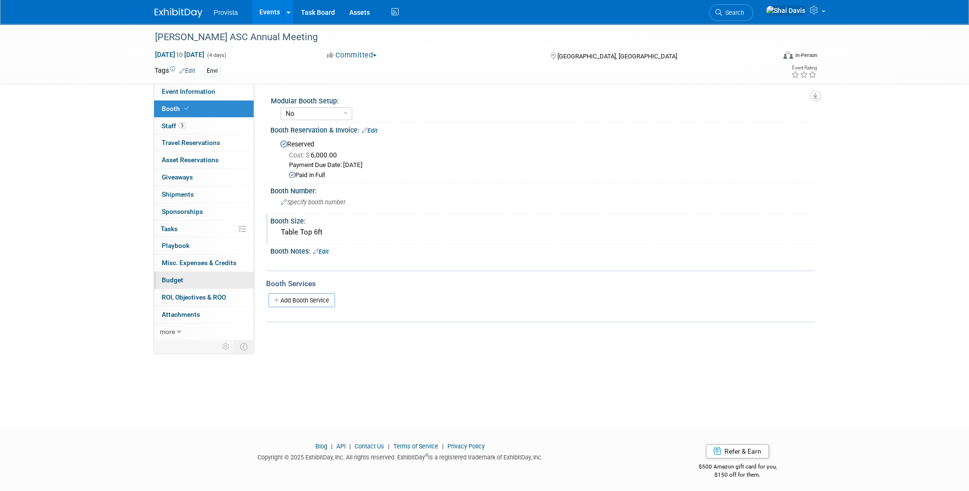
click at [178, 284] on link "Budget" at bounding box center [203, 280] width 99 height 17
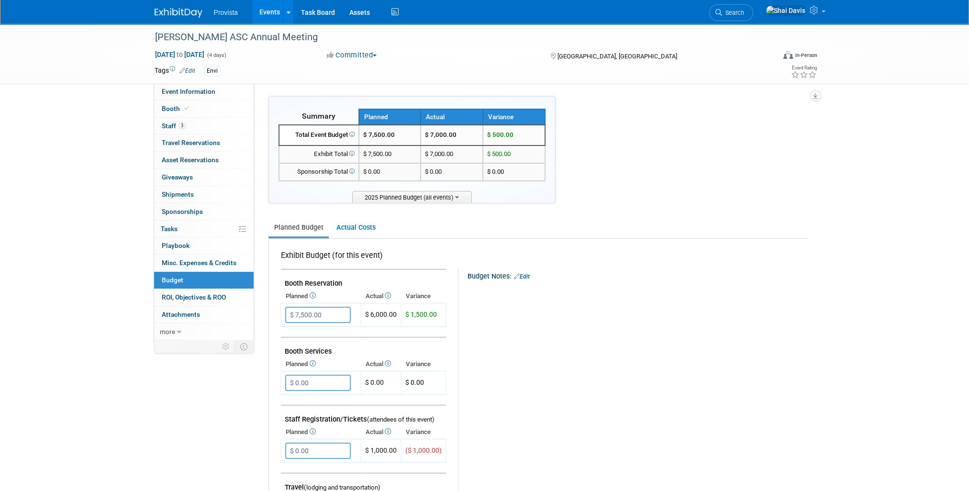
click at [264, 18] on link "Events" at bounding box center [269, 12] width 35 height 24
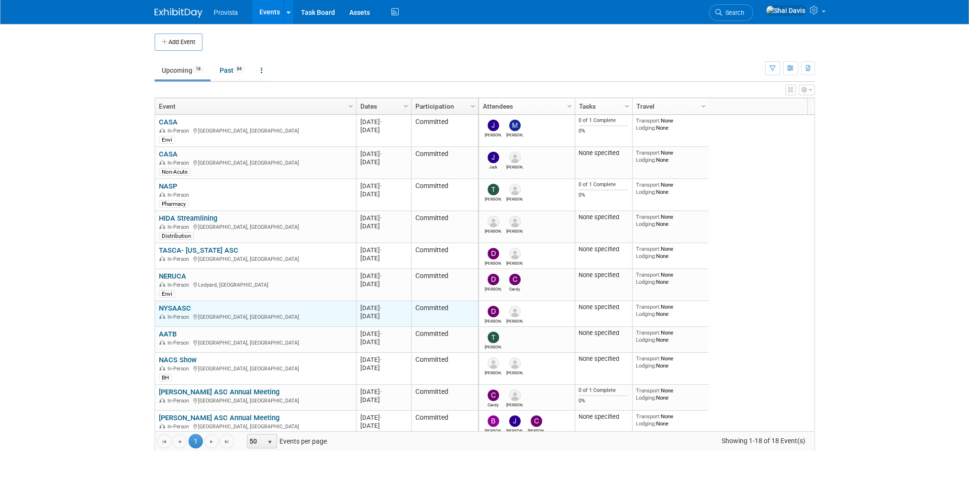
scroll to position [57, 0]
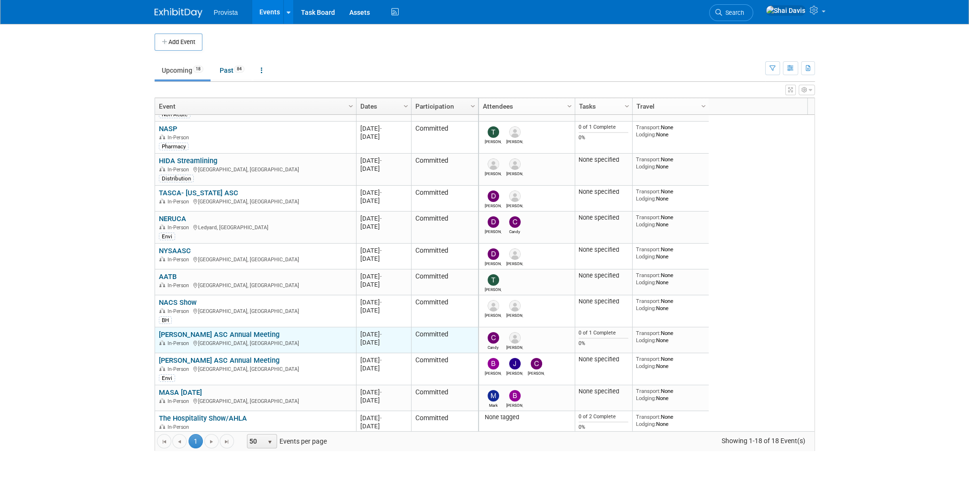
click at [222, 333] on link "[PERSON_NAME] ASC Annual Meeting" at bounding box center [219, 334] width 121 height 9
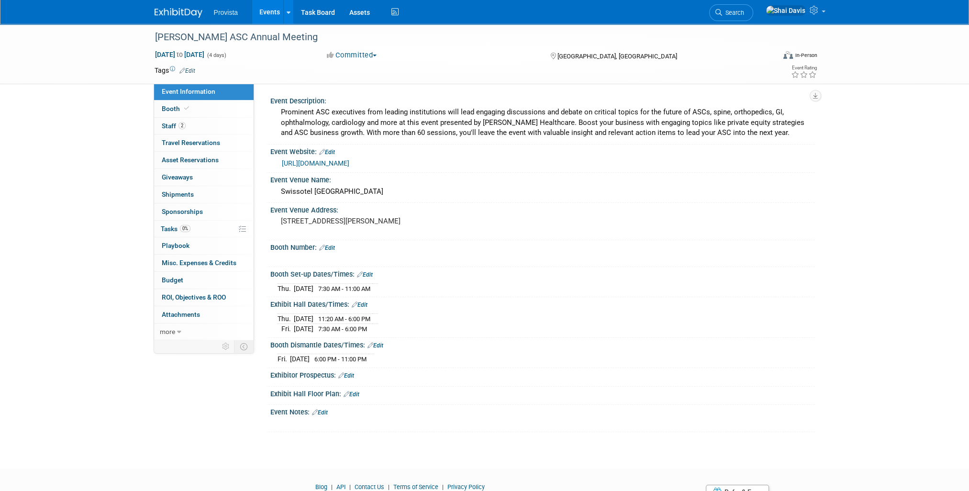
click at [349, 164] on link "[URL][DOMAIN_NAME]" at bounding box center [315, 163] width 67 height 8
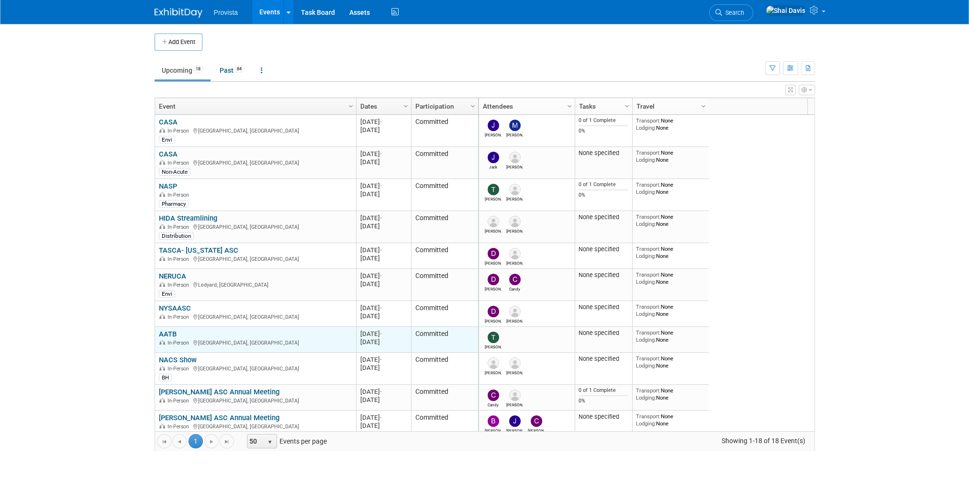
click at [168, 332] on link "AATB" at bounding box center [168, 334] width 18 height 9
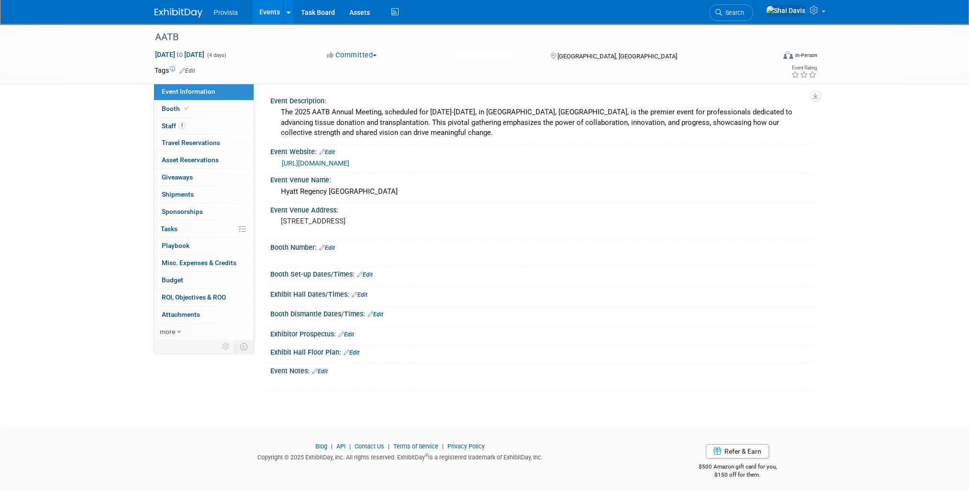
click at [370, 276] on link "Edit" at bounding box center [365, 274] width 16 height 7
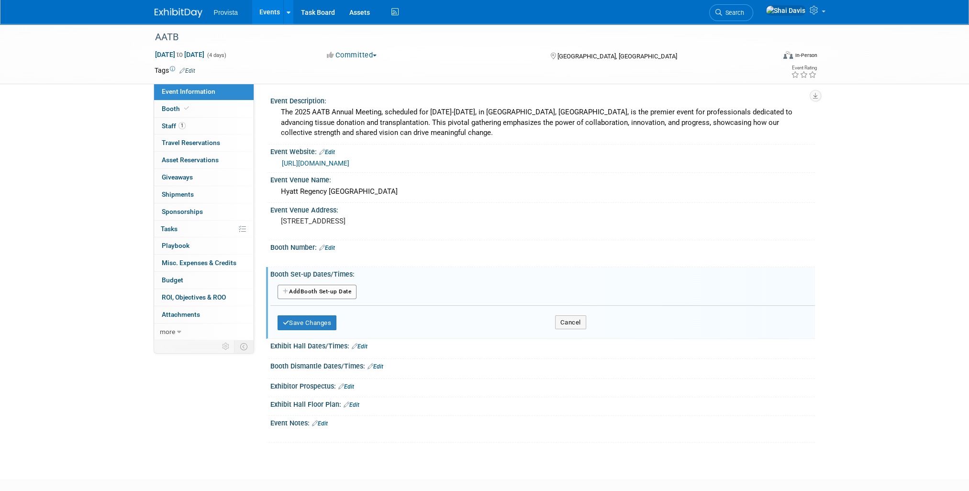
click at [319, 290] on button "Add Another Booth Set-up Date" at bounding box center [316, 292] width 79 height 14
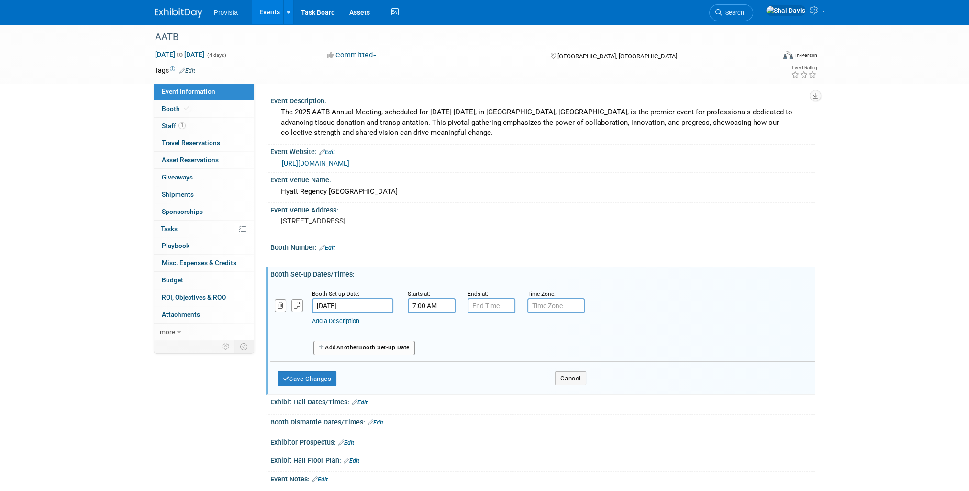
click at [434, 309] on input "7:00 AM" at bounding box center [432, 305] width 48 height 15
type input "7"
type input "2:00 PM"
type input "7:00 PM"
click at [311, 373] on button "Save Changes" at bounding box center [306, 378] width 59 height 15
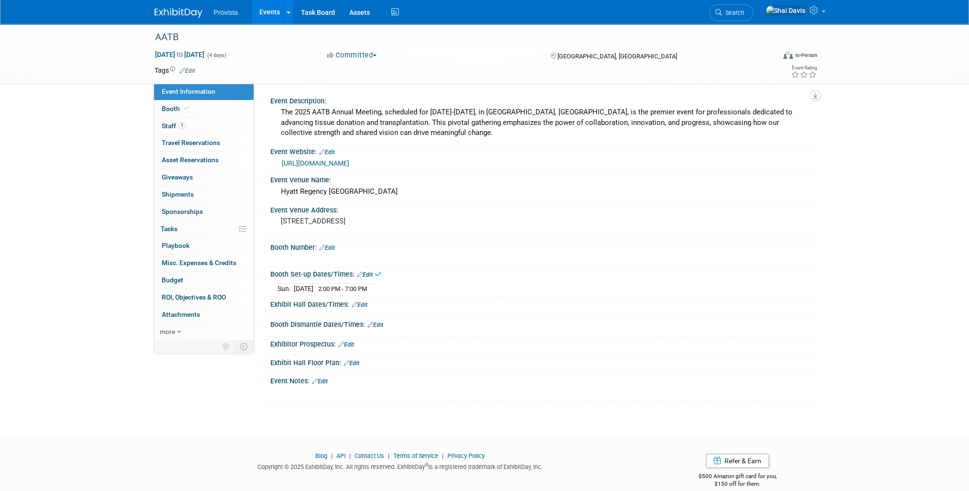
click at [362, 305] on link "Edit" at bounding box center [360, 304] width 16 height 7
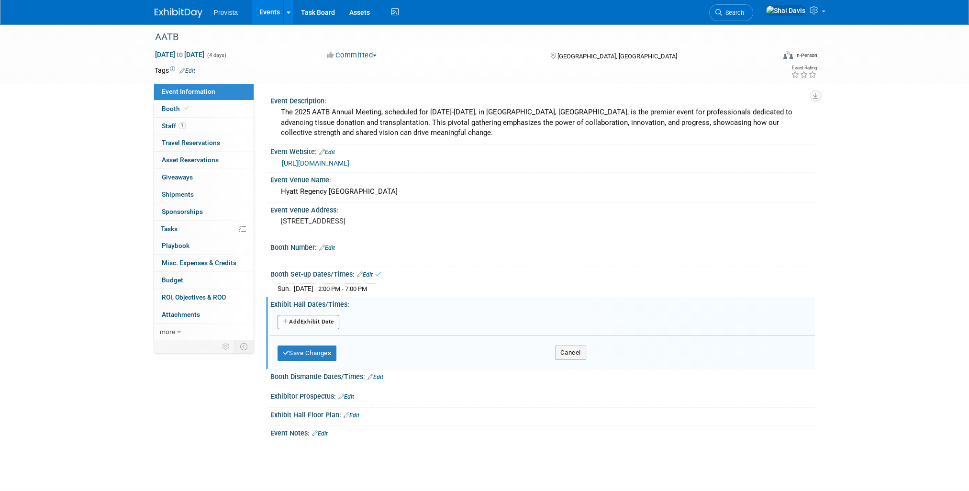
click at [313, 316] on button "Add Another Exhibit Date" at bounding box center [308, 322] width 62 height 14
select select "9"
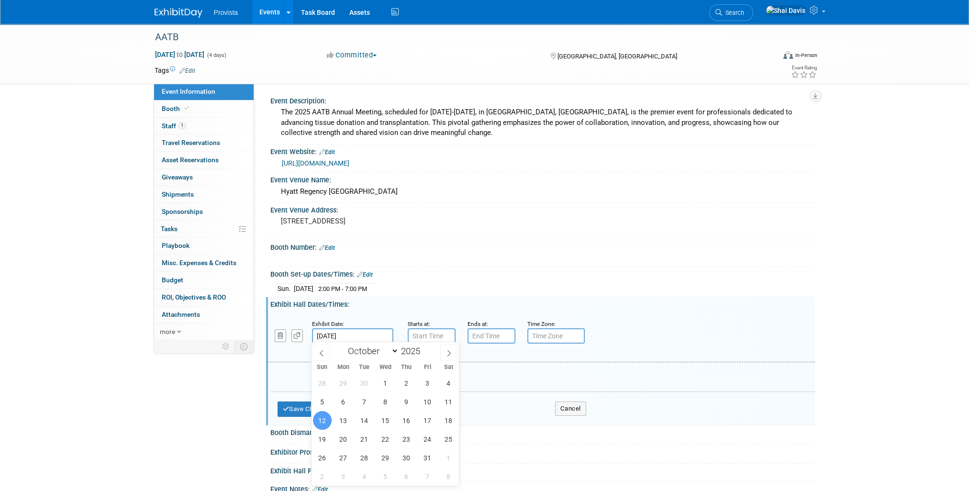
drag, startPoint x: 356, startPoint y: 327, endPoint x: 317, endPoint y: 330, distance: 39.3
click at [317, 330] on input "[DATE]" at bounding box center [352, 335] width 81 height 15
drag, startPoint x: 317, startPoint y: 330, endPoint x: 350, endPoint y: 332, distance: 33.1
click at [350, 332] on input "[DATE]" at bounding box center [352, 335] width 81 height 15
click at [370, 334] on input "[DATE]" at bounding box center [352, 335] width 81 height 15
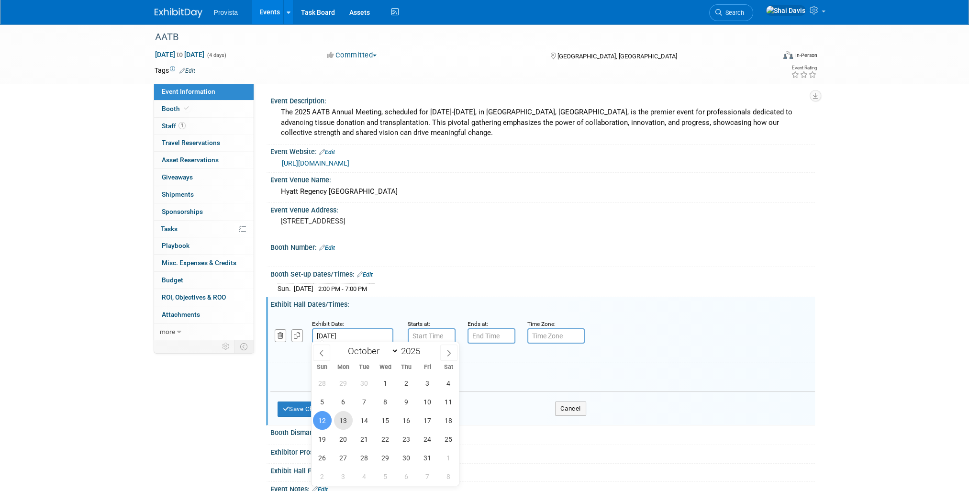
click at [343, 425] on span "13" at bounding box center [343, 420] width 19 height 19
type input "[DATE]"
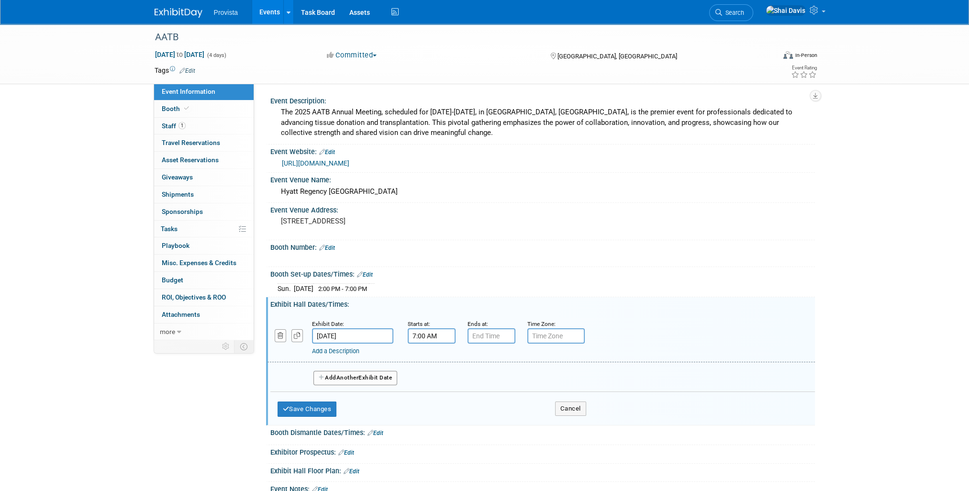
click at [423, 335] on input "7:00 AM" at bounding box center [432, 335] width 48 height 15
drag, startPoint x: 439, startPoint y: 332, endPoint x: 388, endPoint y: 336, distance: 50.3
click at [388, 336] on div "Exhibit Date: [DATE] Starts at: 7:00 AM 07 : 00 AM 12 01 02 03 04 05 06 07 08 0…" at bounding box center [540, 337] width 547 height 49
type input "7:30 AM"
type input "7"
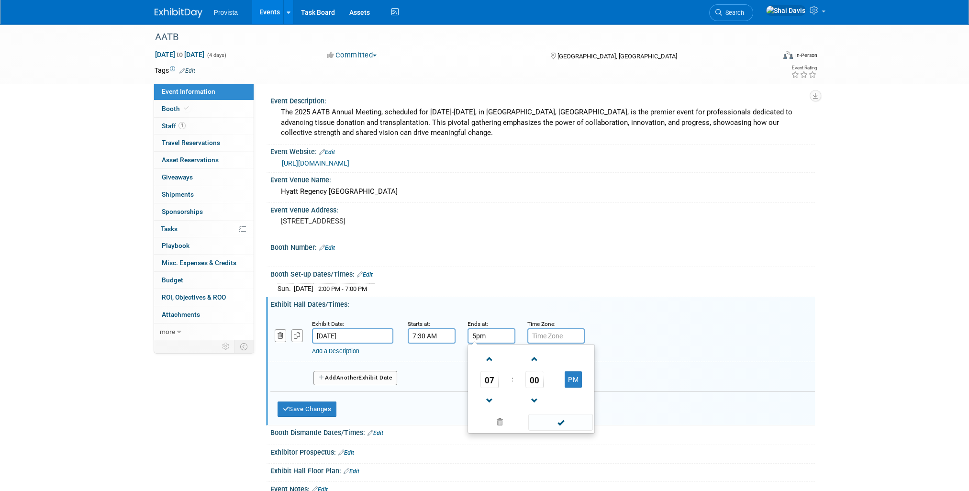
type input "5:00 PM"
click at [333, 371] on button "Add Another Exhibit Date" at bounding box center [355, 378] width 84 height 14
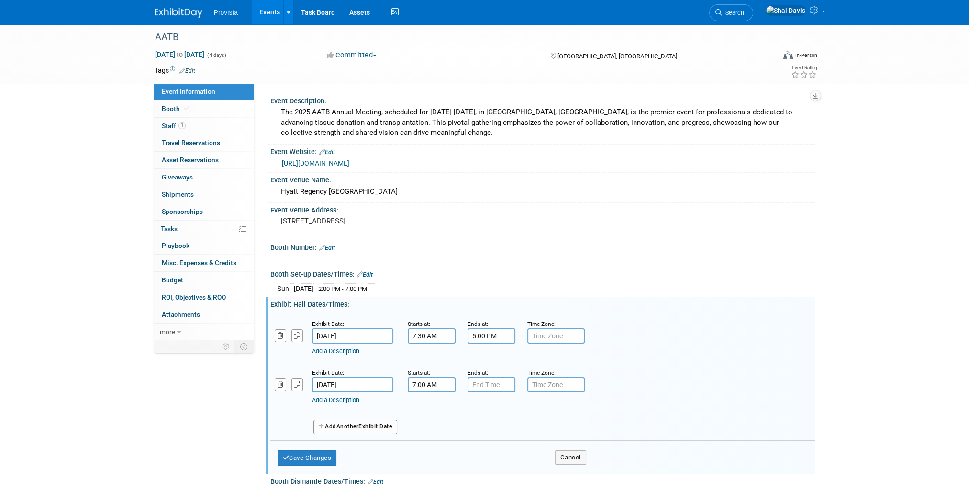
click at [431, 379] on input "7:00 AM" at bounding box center [432, 384] width 48 height 15
drag, startPoint x: 434, startPoint y: 380, endPoint x: 399, endPoint y: 382, distance: 35.0
click at [399, 382] on div "Exhibit Date: [DATE] Starts at: 7:00 AM 07 : 00 AM 12 01 02 03 04 05 06 07 08 0…" at bounding box center [540, 386] width 547 height 49
type input "7:30 AM"
type input "7"
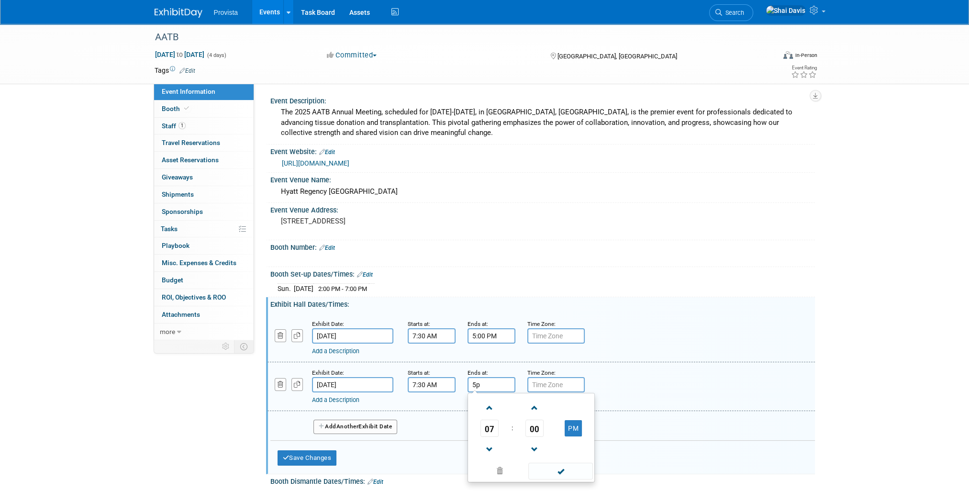
type input "5:00 PM"
click at [326, 420] on button "Add Another Exhibit Date" at bounding box center [355, 427] width 84 height 14
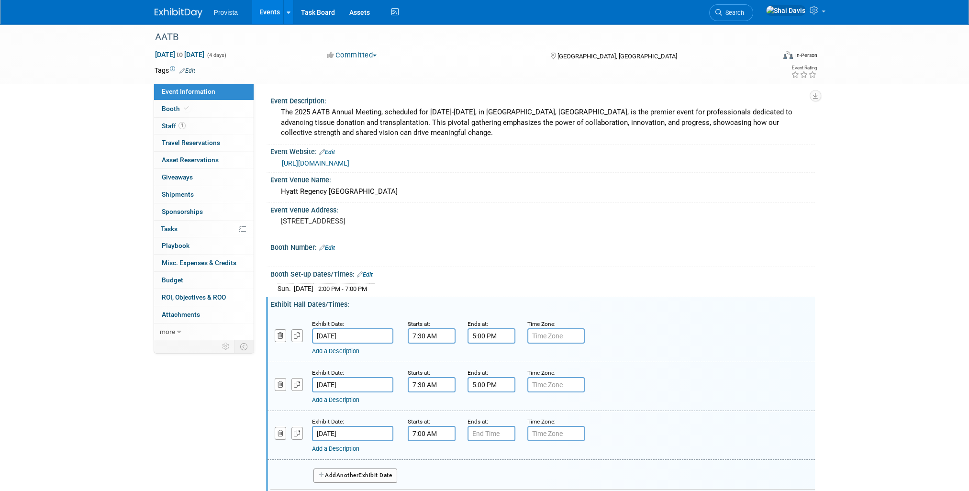
click at [417, 426] on input "7:00 AM" at bounding box center [432, 433] width 48 height 15
drag, startPoint x: 424, startPoint y: 427, endPoint x: 408, endPoint y: 429, distance: 16.8
click at [408, 429] on input "7:00 AM" at bounding box center [432, 433] width 48 height 15
type input "7:30 AM"
type input "7"
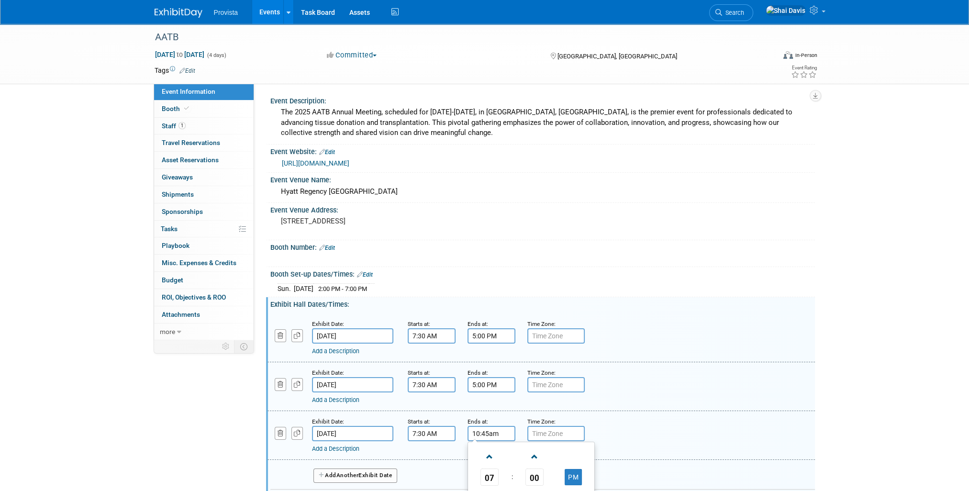
type input "10:45 AM"
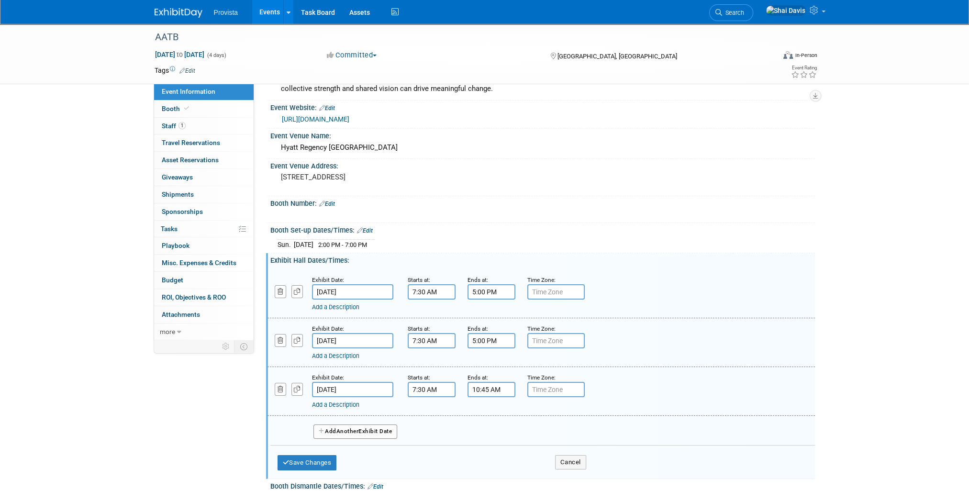
scroll to position [96, 0]
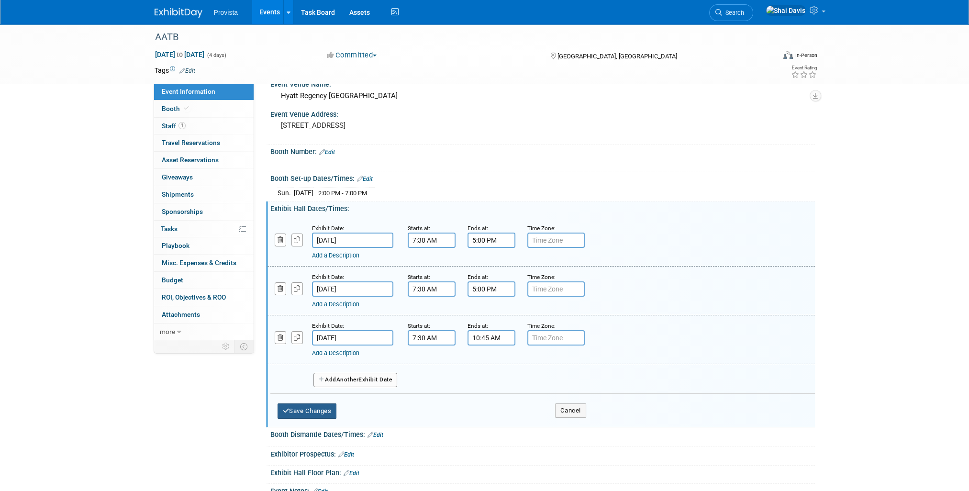
click at [308, 410] on button "Save Changes" at bounding box center [306, 410] width 59 height 15
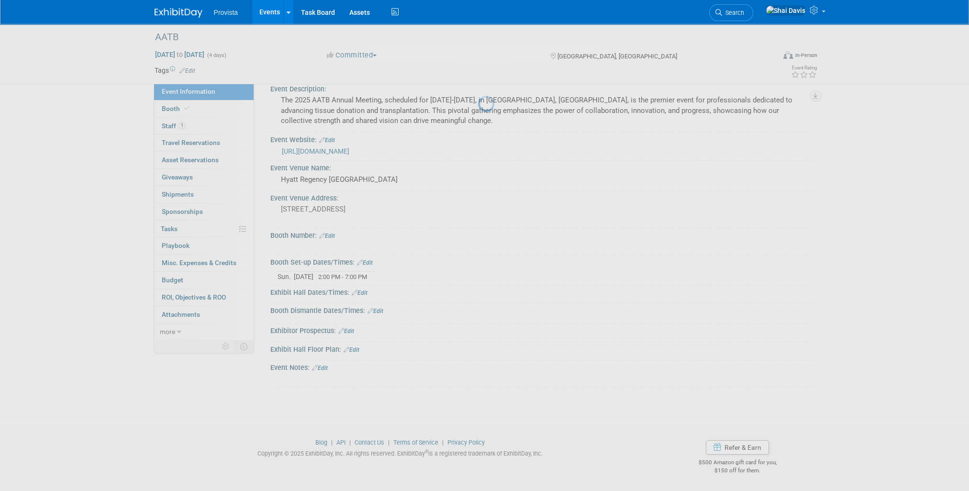
scroll to position [8, 0]
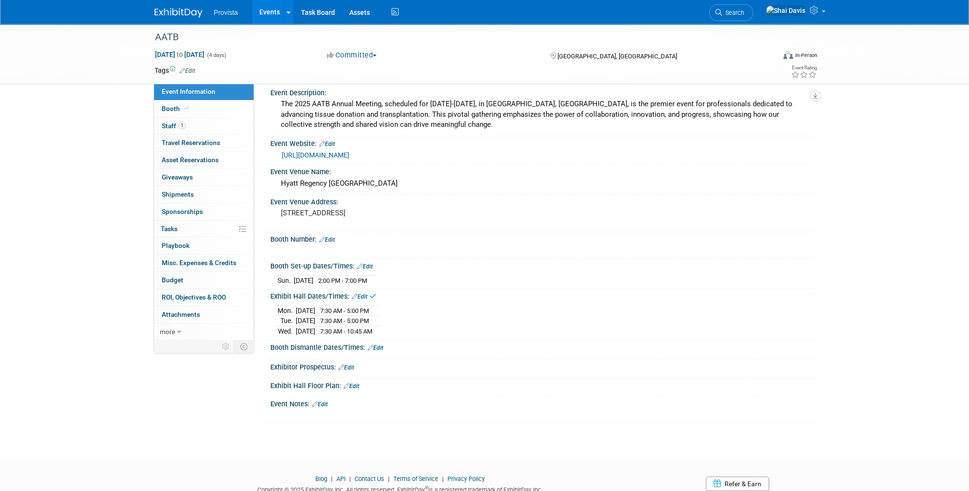
click at [376, 340] on div "Booth Dismantle Dates/Times: Edit" at bounding box center [542, 346] width 544 height 12
click at [378, 345] on link "Edit" at bounding box center [375, 347] width 16 height 7
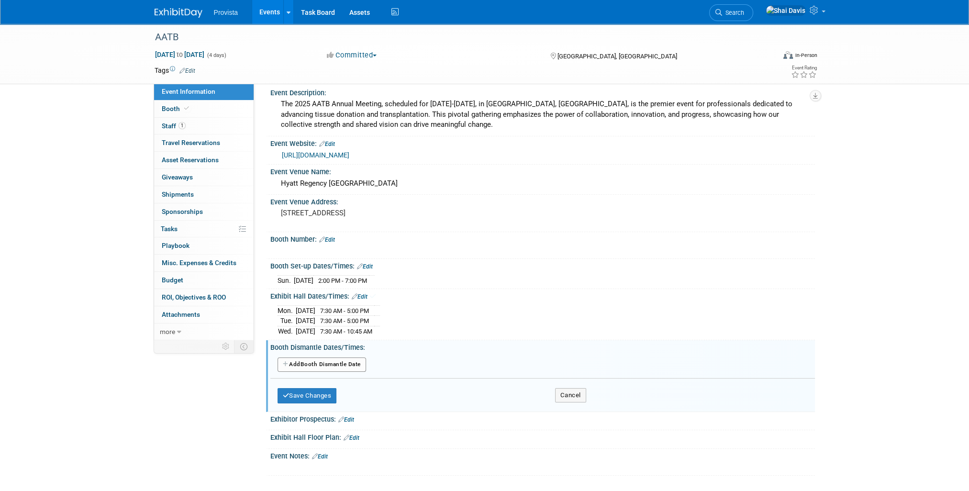
click at [347, 366] on button "Add Another Booth Dismantle Date" at bounding box center [321, 364] width 88 height 14
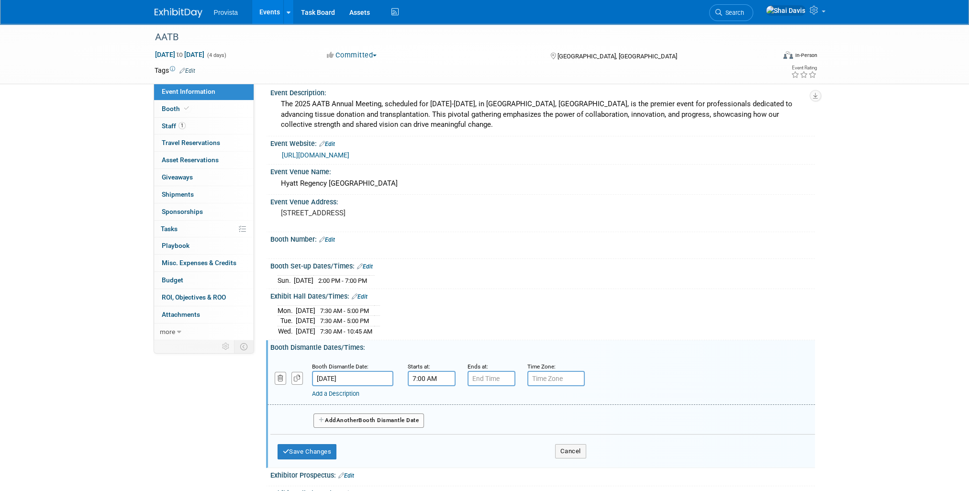
click at [426, 376] on input "7:00 AM" at bounding box center [432, 378] width 48 height 15
drag, startPoint x: 444, startPoint y: 376, endPoint x: 385, endPoint y: 373, distance: 59.4
click at [385, 373] on div "Booth Dismantle Date: [DATE] Starts at: 7:00 AM 07 : 00 AM 12 01 02 03 04 05 06…" at bounding box center [540, 380] width 547 height 49
type input "10:45 AM"
type input "7"
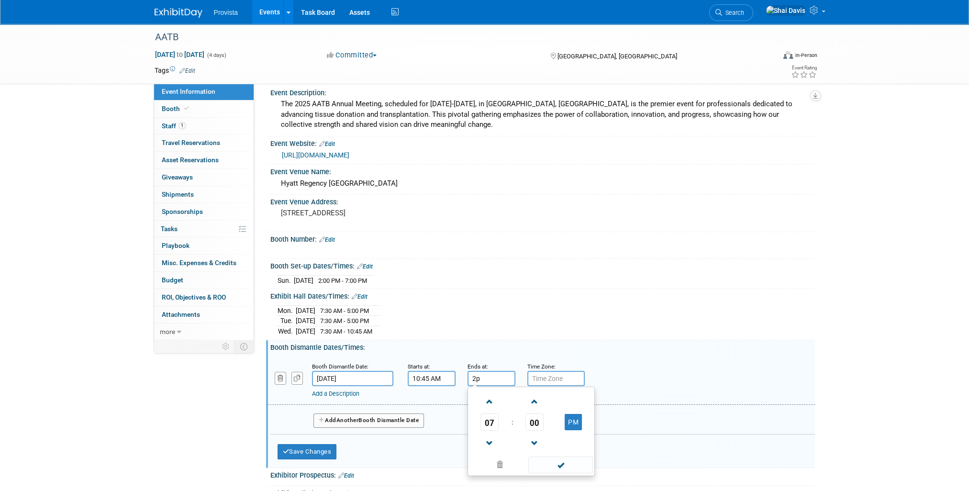
type input "2:00 PM"
click at [325, 446] on button "Save Changes" at bounding box center [306, 451] width 59 height 15
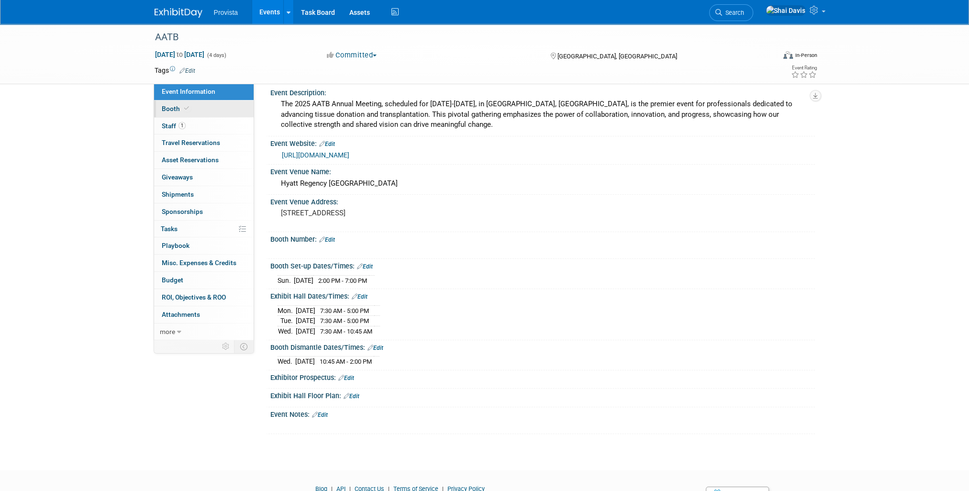
click at [170, 110] on span "Booth" at bounding box center [176, 109] width 29 height 8
select select "No"
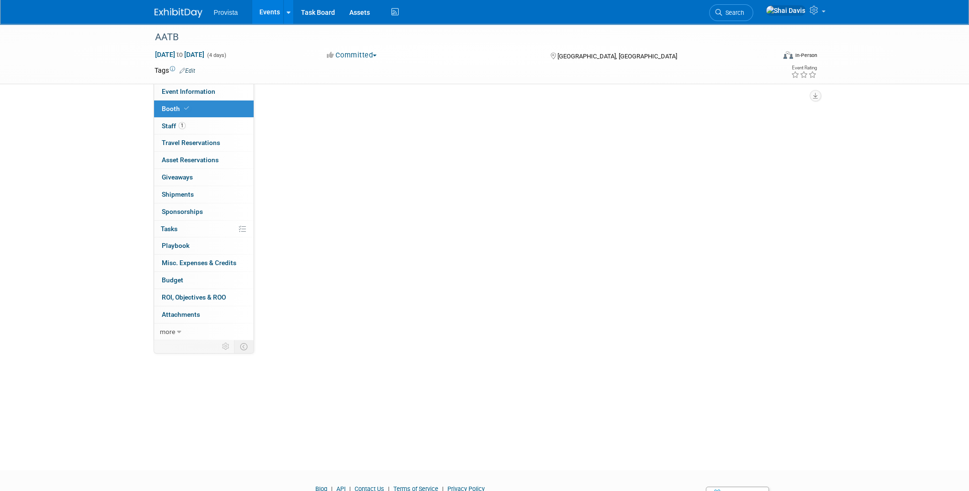
scroll to position [0, 0]
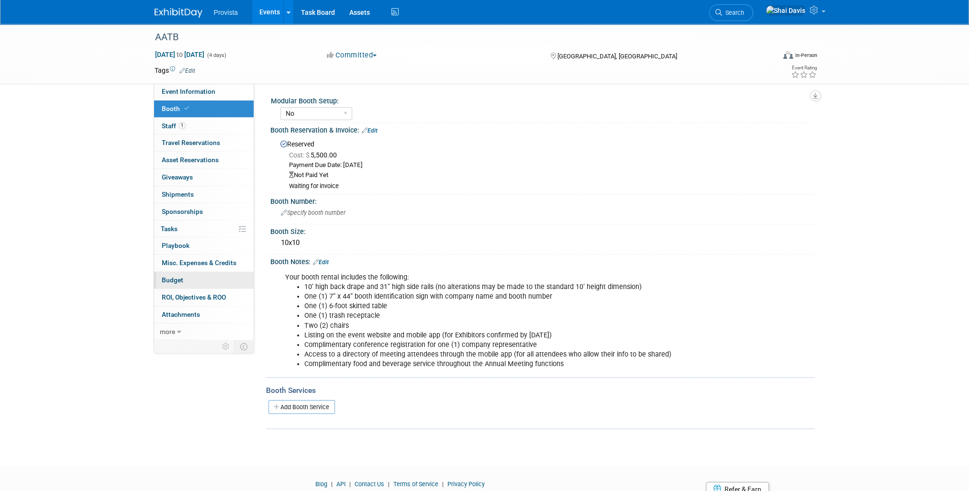
click at [180, 284] on link "Budget" at bounding box center [203, 280] width 99 height 17
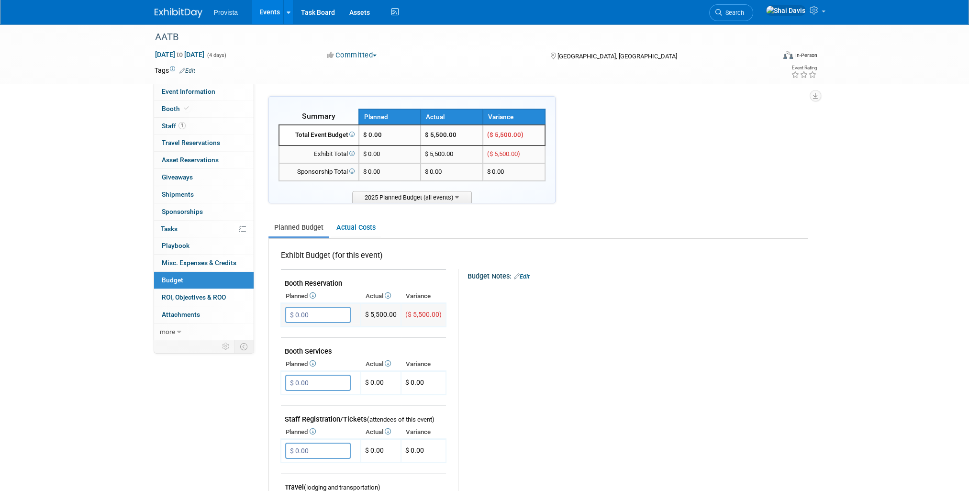
click at [314, 313] on input "$ 0.00" at bounding box center [318, 315] width 66 height 16
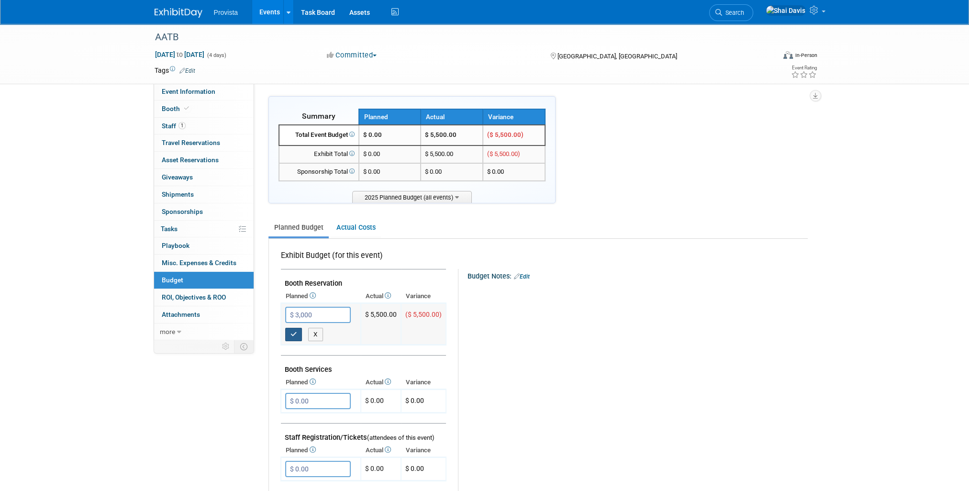
type input "$ 3,000.00"
click at [290, 331] on icon "button" at bounding box center [293, 334] width 7 height 6
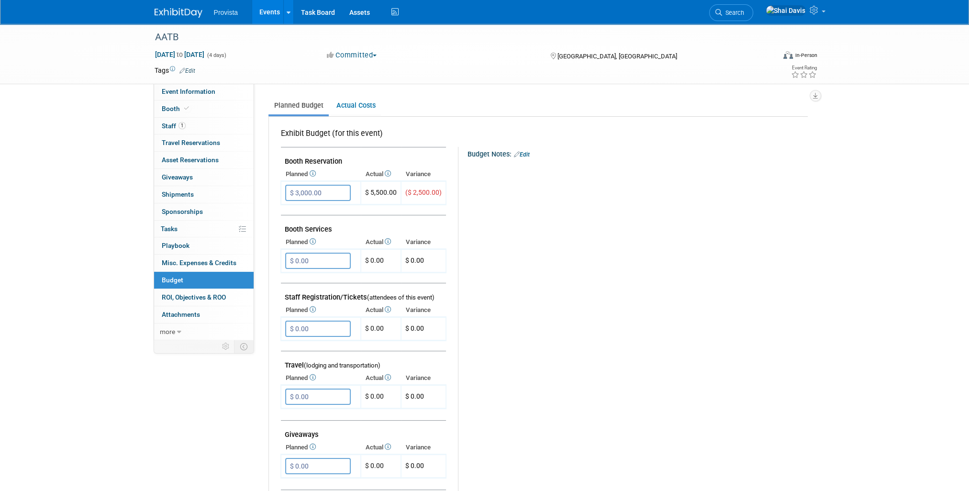
scroll to position [144, 0]
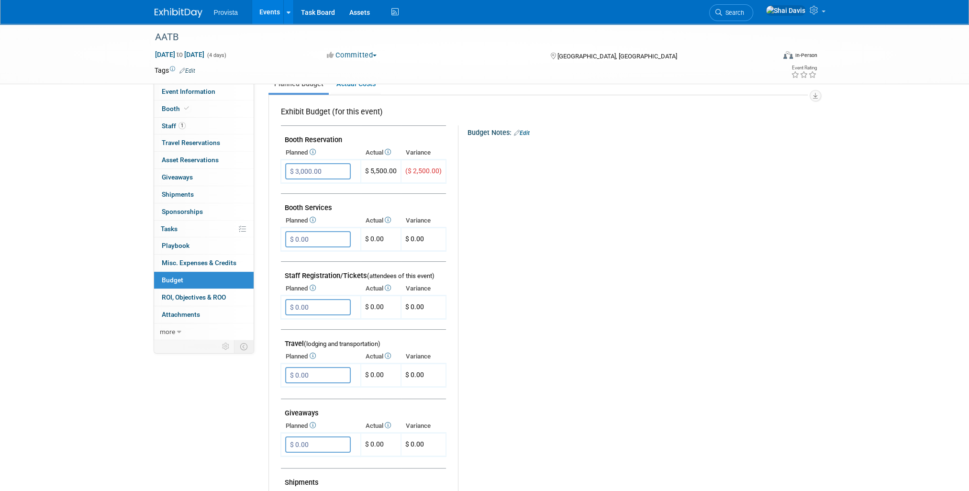
click at [266, 14] on link "Events" at bounding box center [269, 12] width 35 height 24
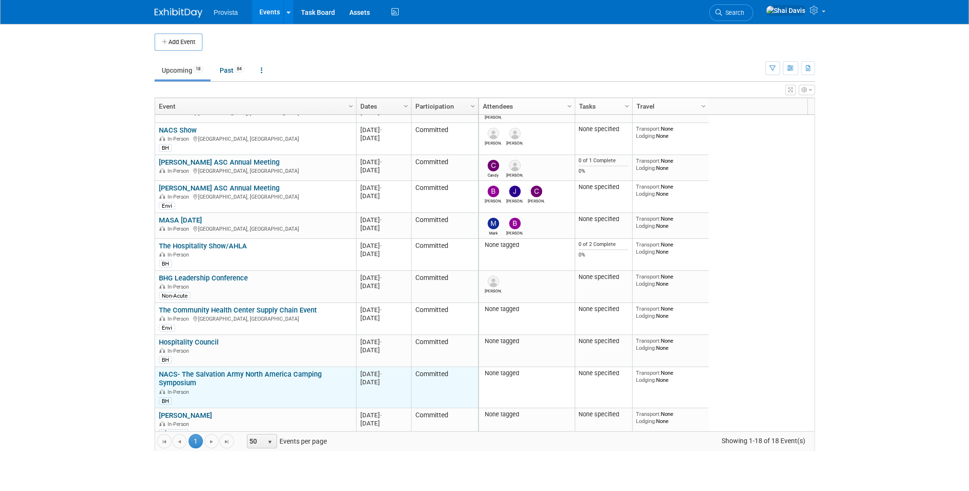
scroll to position [238, 0]
